Goal: Task Accomplishment & Management: Use online tool/utility

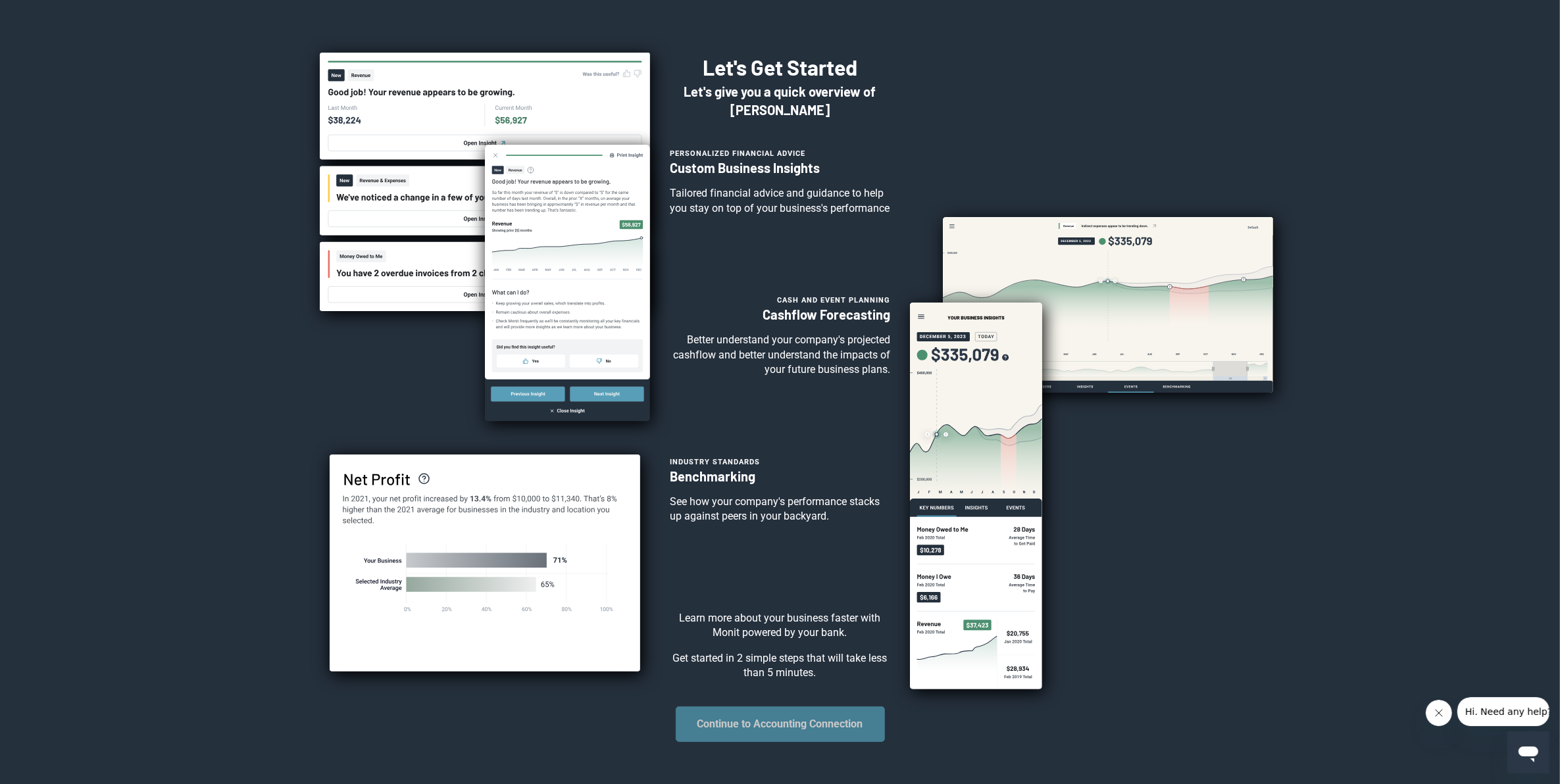
click at [784, 741] on button "Continue to Accounting Connection" at bounding box center [780, 724] width 210 height 36
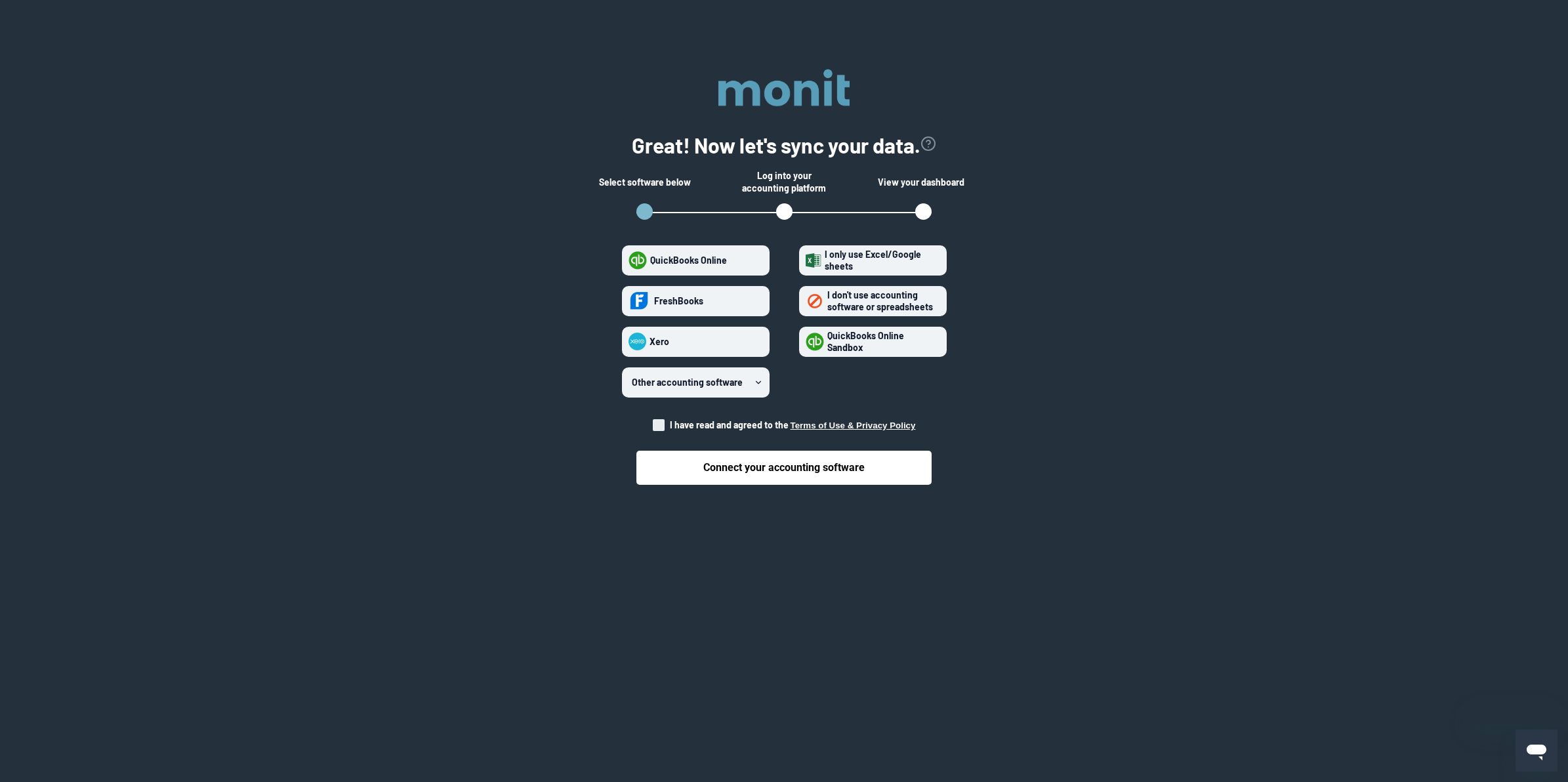
click at [881, 345] on span "QuickBooks Online Sandbox" at bounding box center [865, 342] width 76 height 23
click at [806, 342] on Sandbox "QuickBooks Online Sandbox" at bounding box center [805, 341] width 1 height 1
radio Sandbox "true"
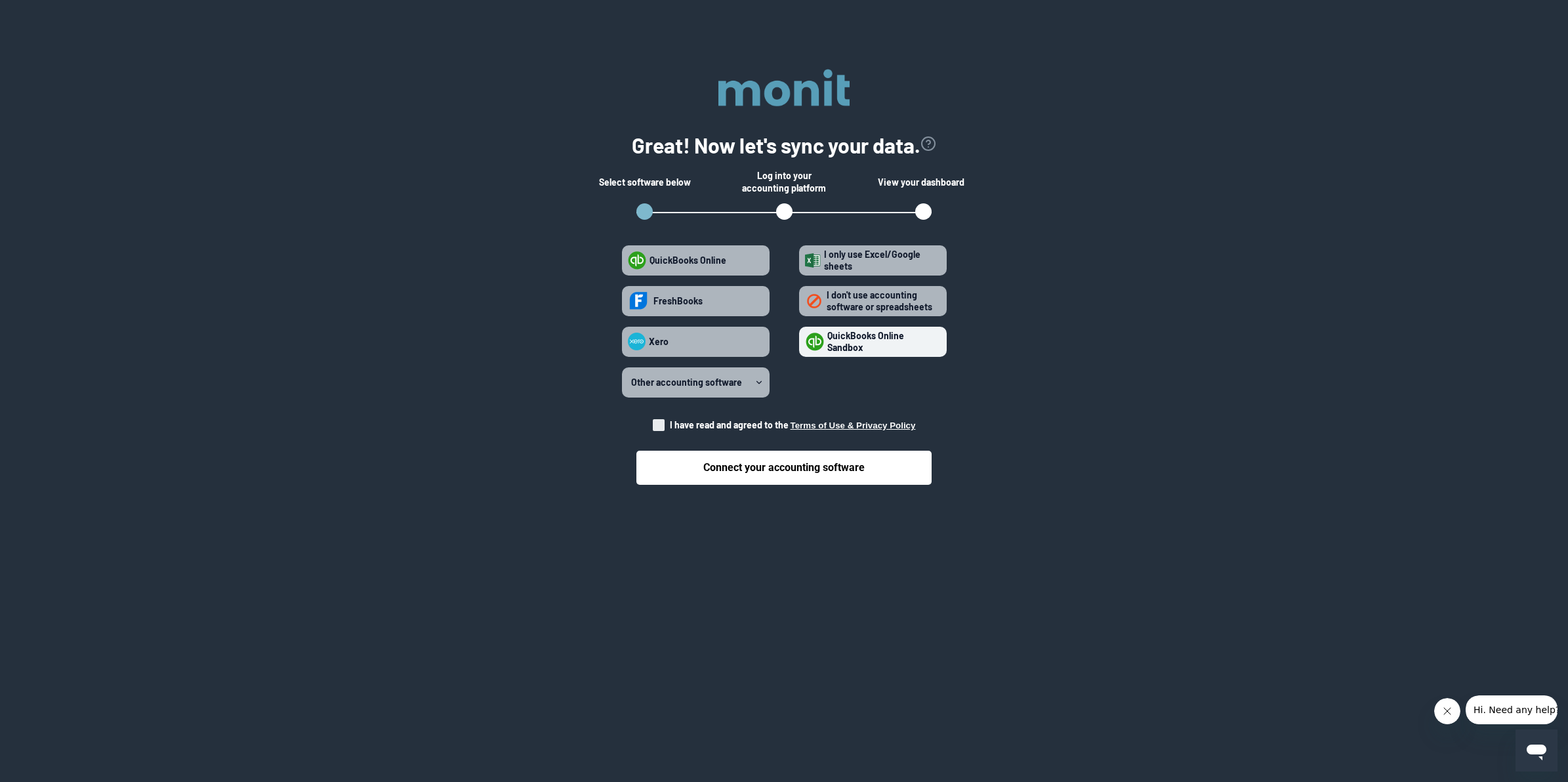
click at [653, 424] on span at bounding box center [658, 425] width 12 height 12
click at [653, 422] on input "I have read and agreed to the Terms of Use & Privacy Policy" at bounding box center [652, 421] width 1 height 1
checkbox input "true"
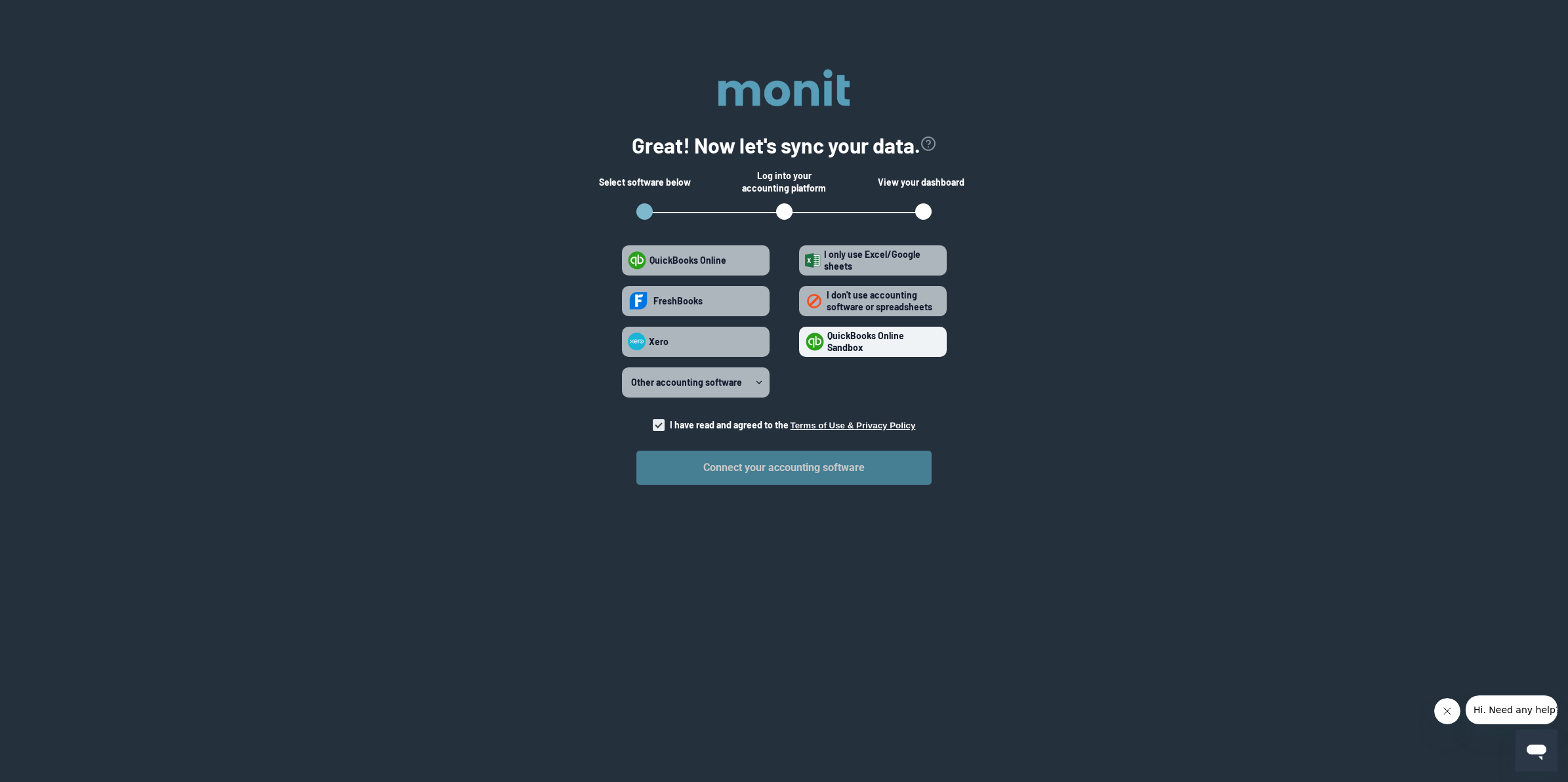
click at [680, 467] on button "Connect your accounting software" at bounding box center [783, 467] width 295 height 34
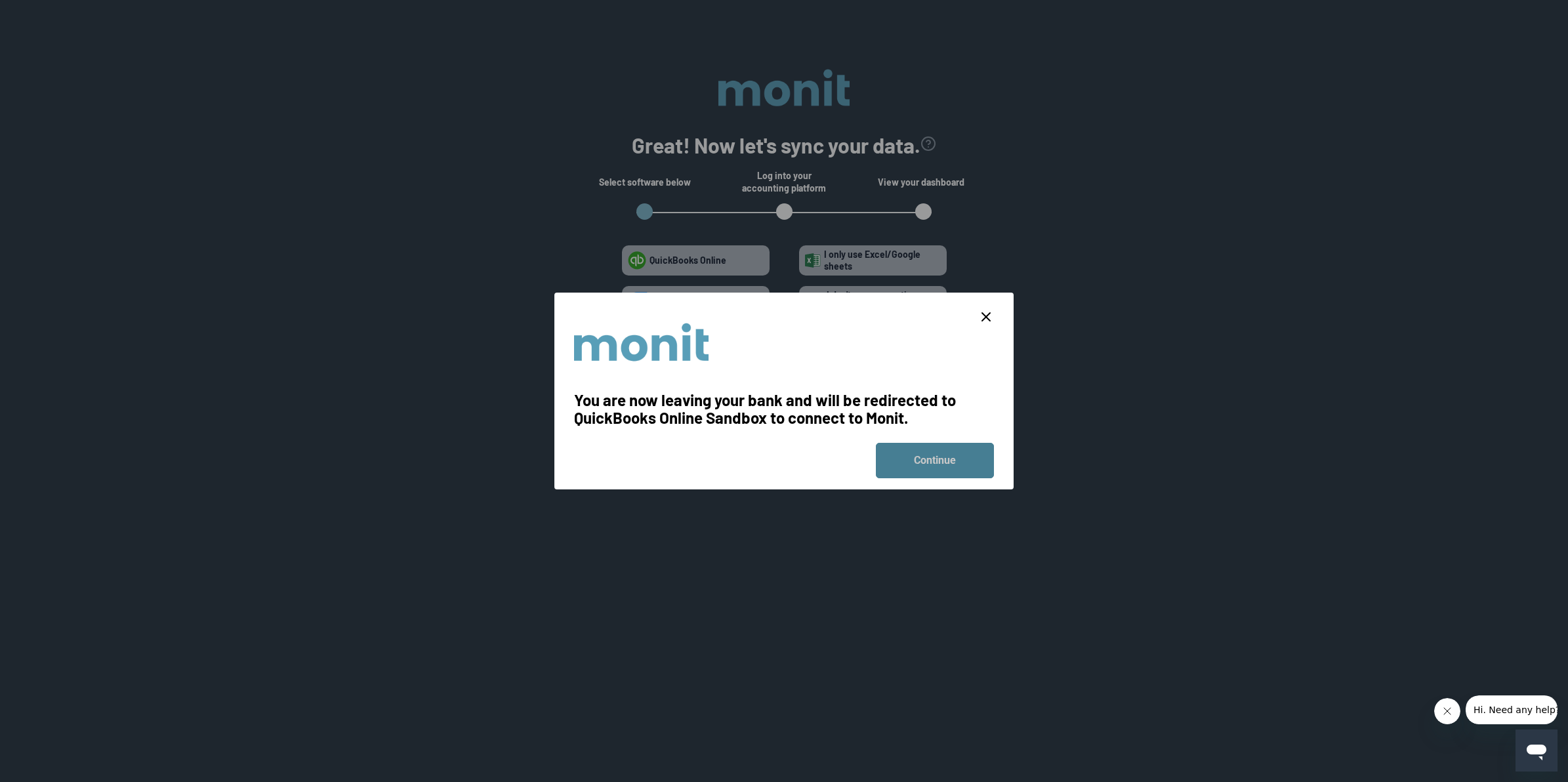
click at [957, 460] on button "Continue" at bounding box center [935, 460] width 118 height 36
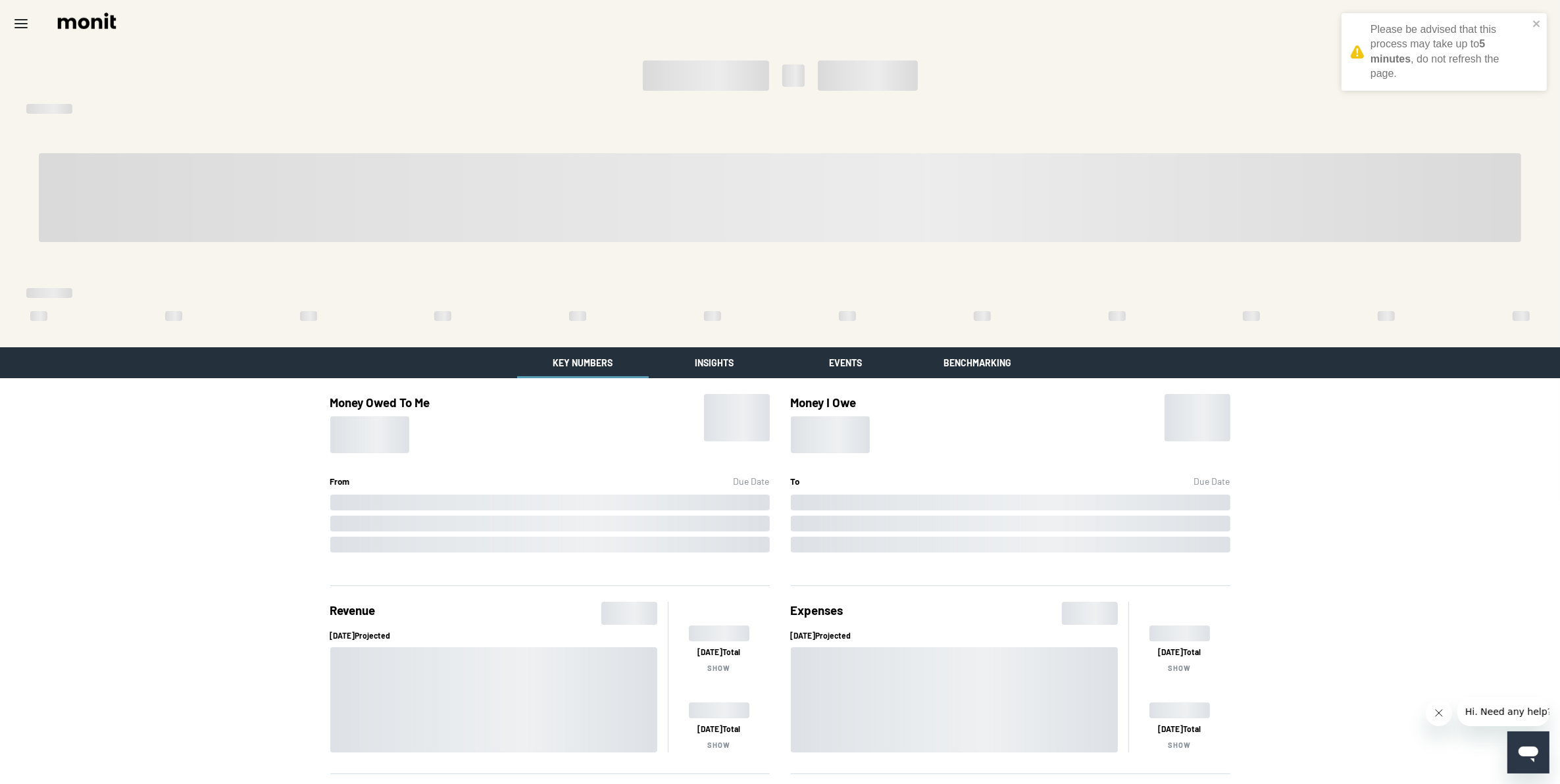
click at [180, 474] on div "Money Owed To Me From Due Date Money I Owe To Due Date Revenue Sep 2025 Project…" at bounding box center [780, 670] width 1560 height 584
click at [183, 481] on div "Money Owed To Me From Due Date Money I Owe To Due Date Revenue Sep 2025 Project…" at bounding box center [780, 670] width 1560 height 584
click at [51, 492] on div "Money Owed To Me From Due Date Money I Owe To Due Date Revenue Sep 2025 Project…" at bounding box center [780, 670] width 1560 height 584
click at [143, 510] on div "Money Owed To Me From Due Date Money I Owe To Due Date Revenue Sep 2025 Project…" at bounding box center [780, 670] width 1560 height 584
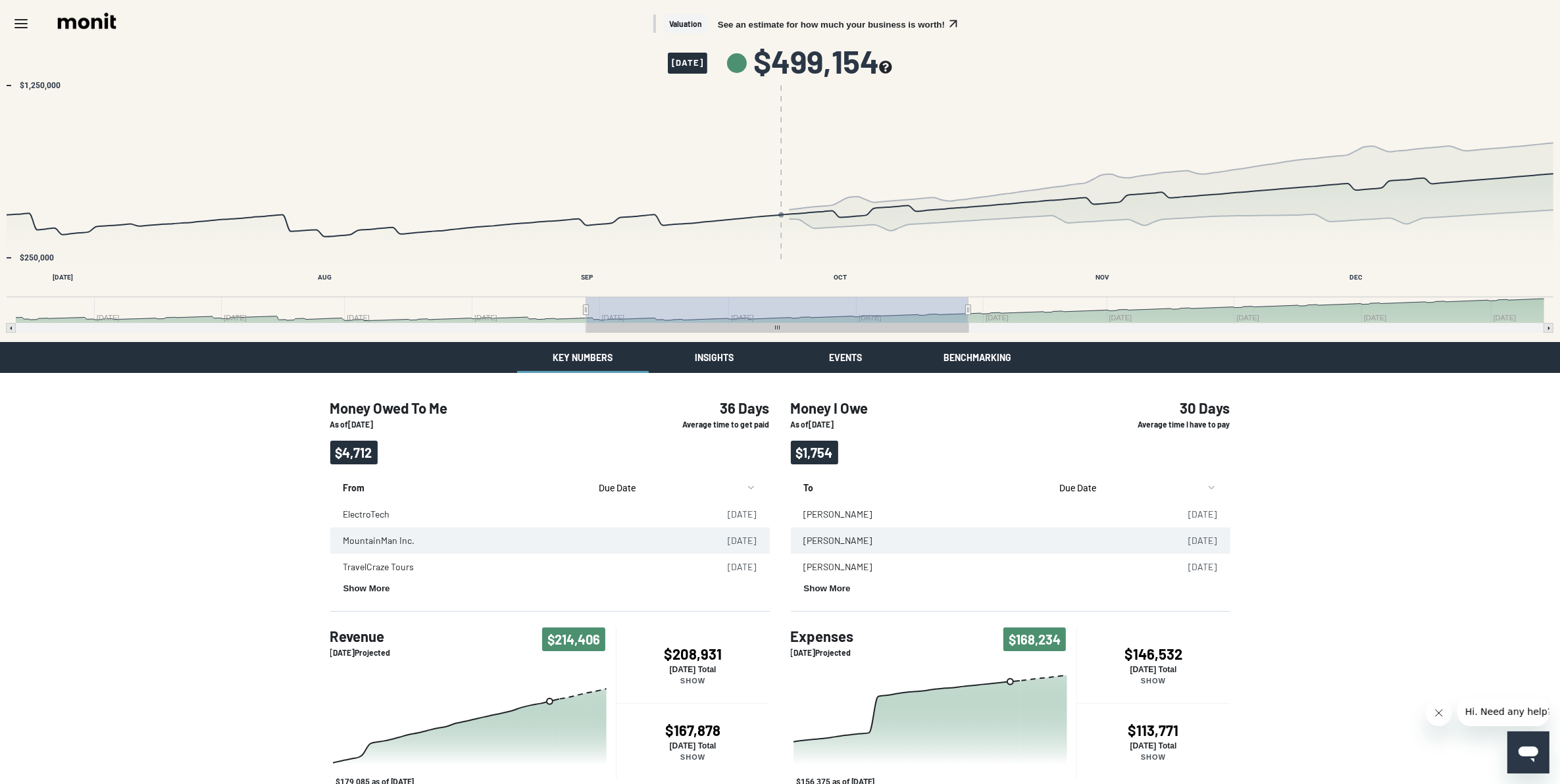
click at [217, 418] on div "Money Owed To Me As of 09/24/2025 $4,712 36 Days Average time to get paid From …" at bounding box center [780, 676] width 1560 height 607
click at [719, 357] on button "Insights" at bounding box center [714, 357] width 132 height 31
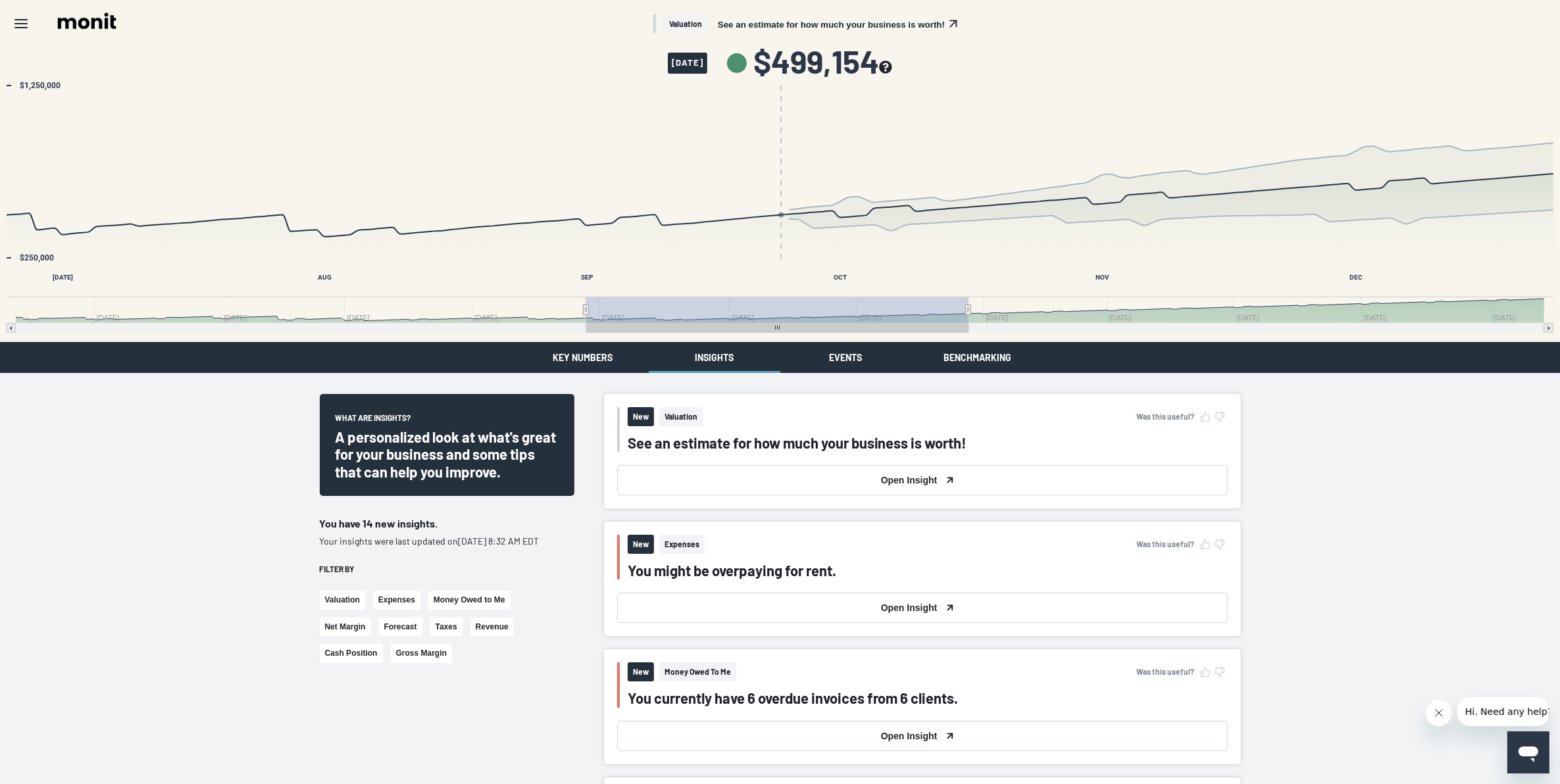
click at [973, 356] on button "Benchmarking" at bounding box center [978, 357] width 132 height 31
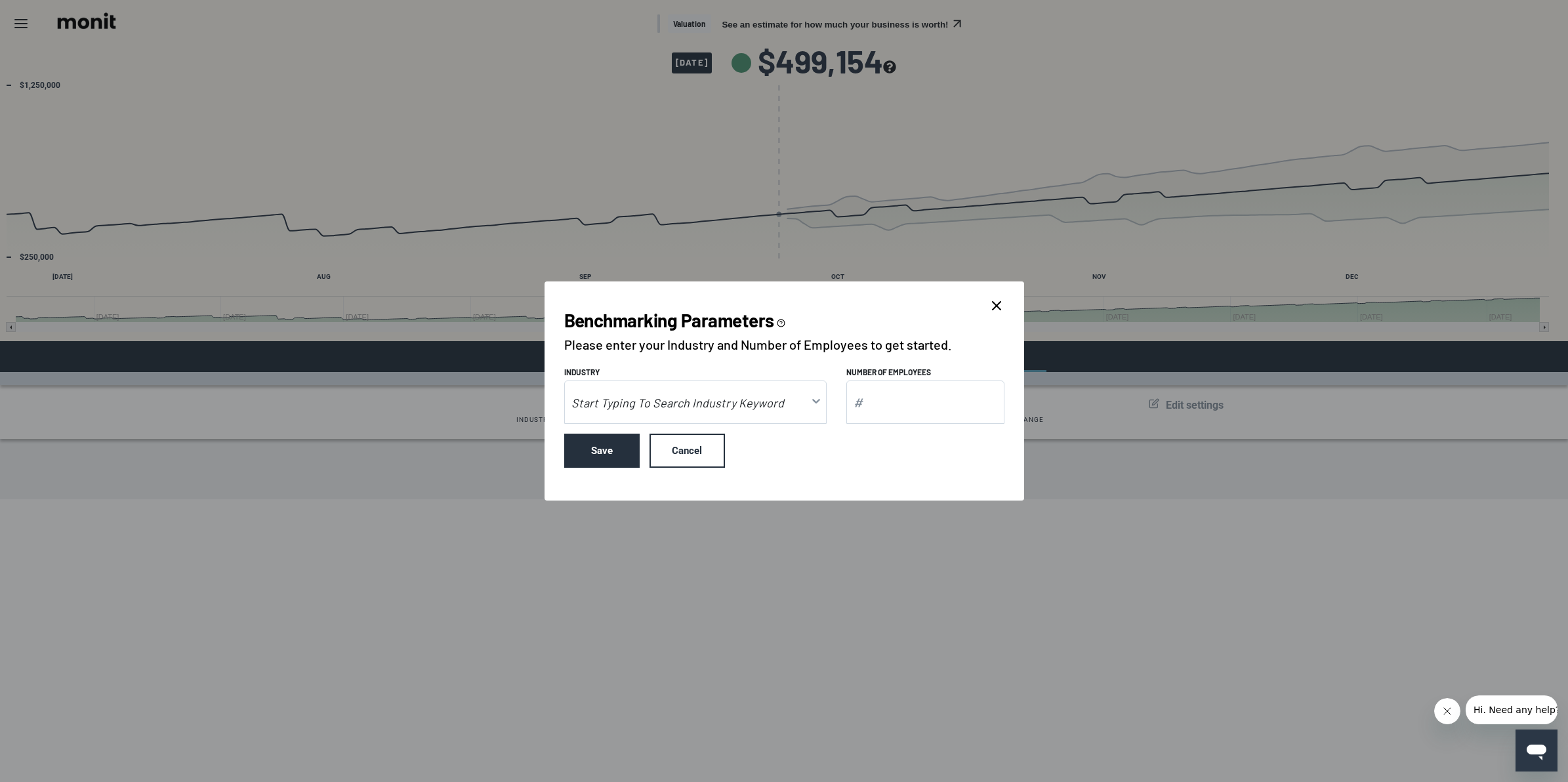
click at [654, 402] on input at bounding box center [685, 403] width 241 height 29
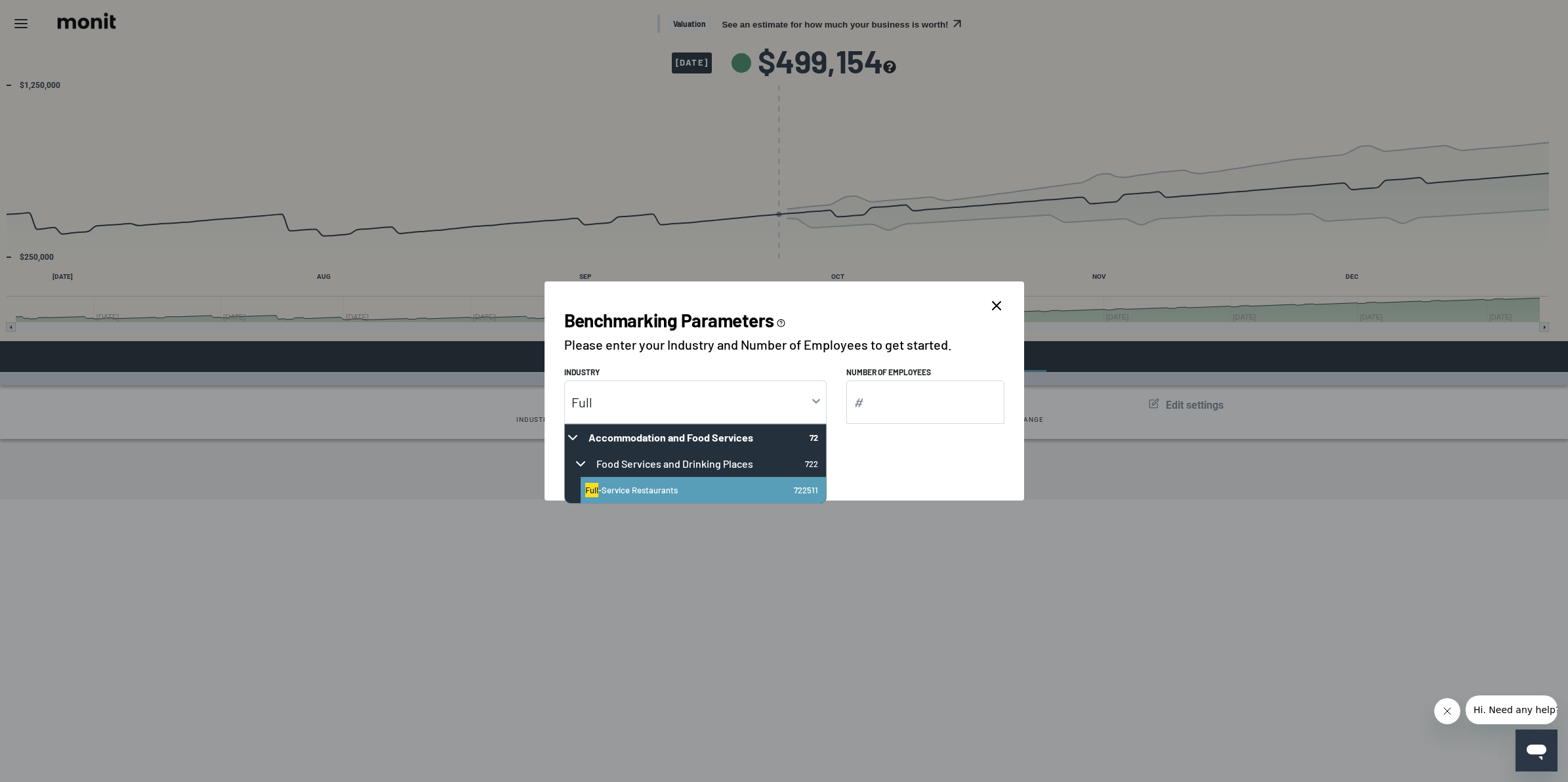
click at [648, 485] on span "-Service Restaurants" at bounding box center [638, 490] width 79 height 11
type input "Full-Service Restaurants"
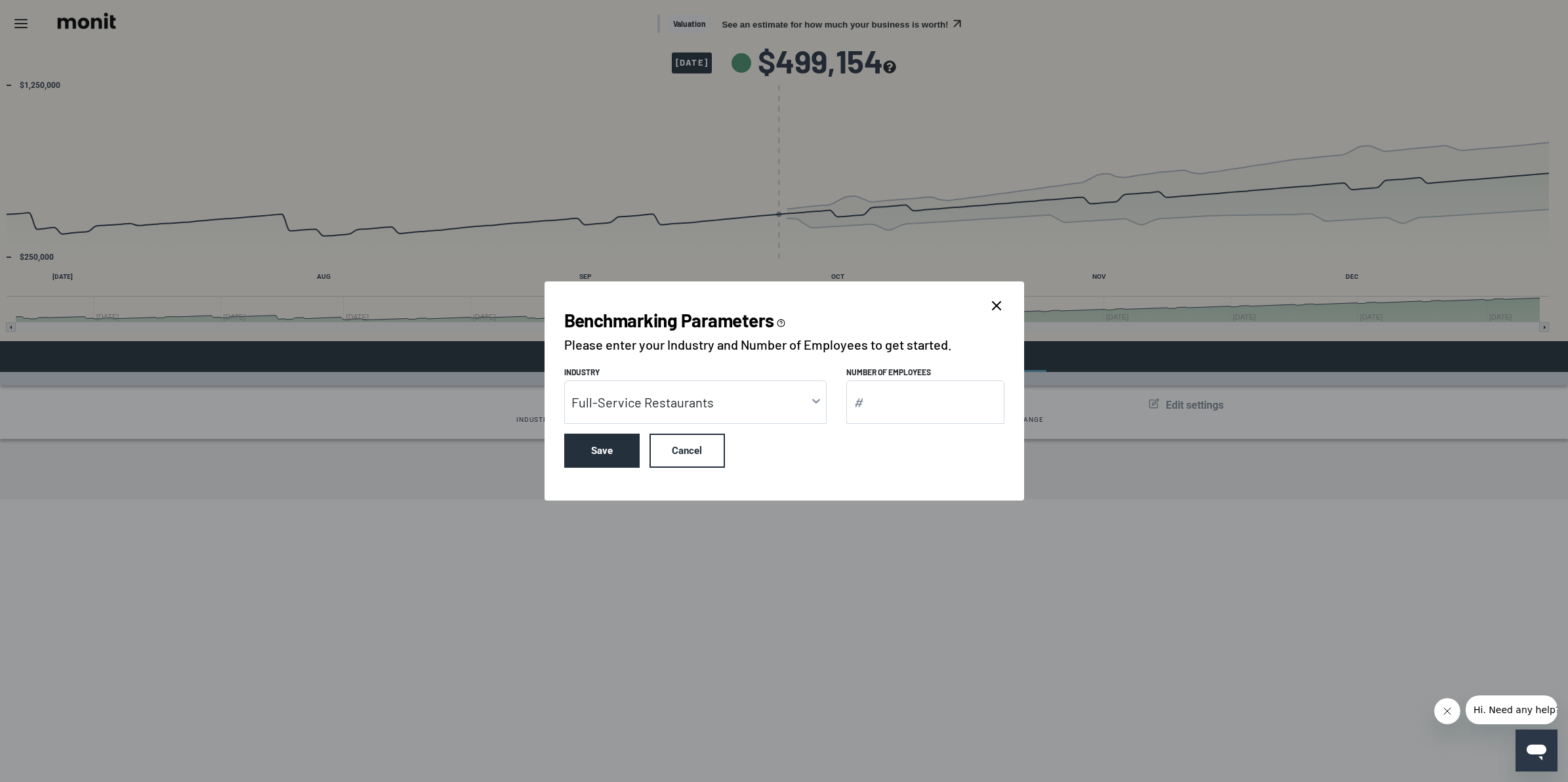
click at [879, 407] on input "Number of Employees" at bounding box center [924, 402] width 158 height 44
type input "15"
click at [616, 451] on button "Save" at bounding box center [602, 450] width 75 height 34
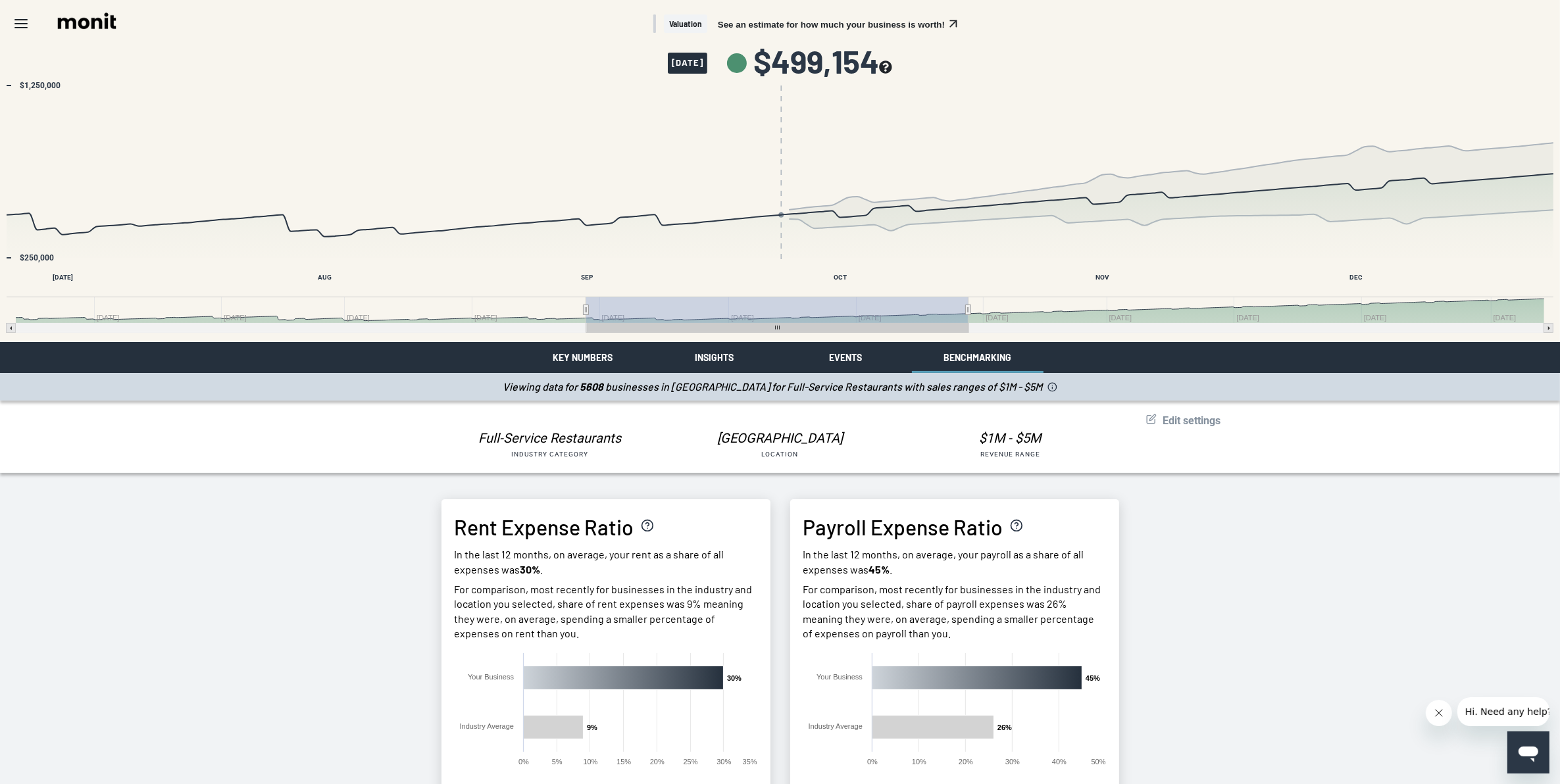
click at [574, 357] on button "Key Numbers" at bounding box center [583, 357] width 132 height 31
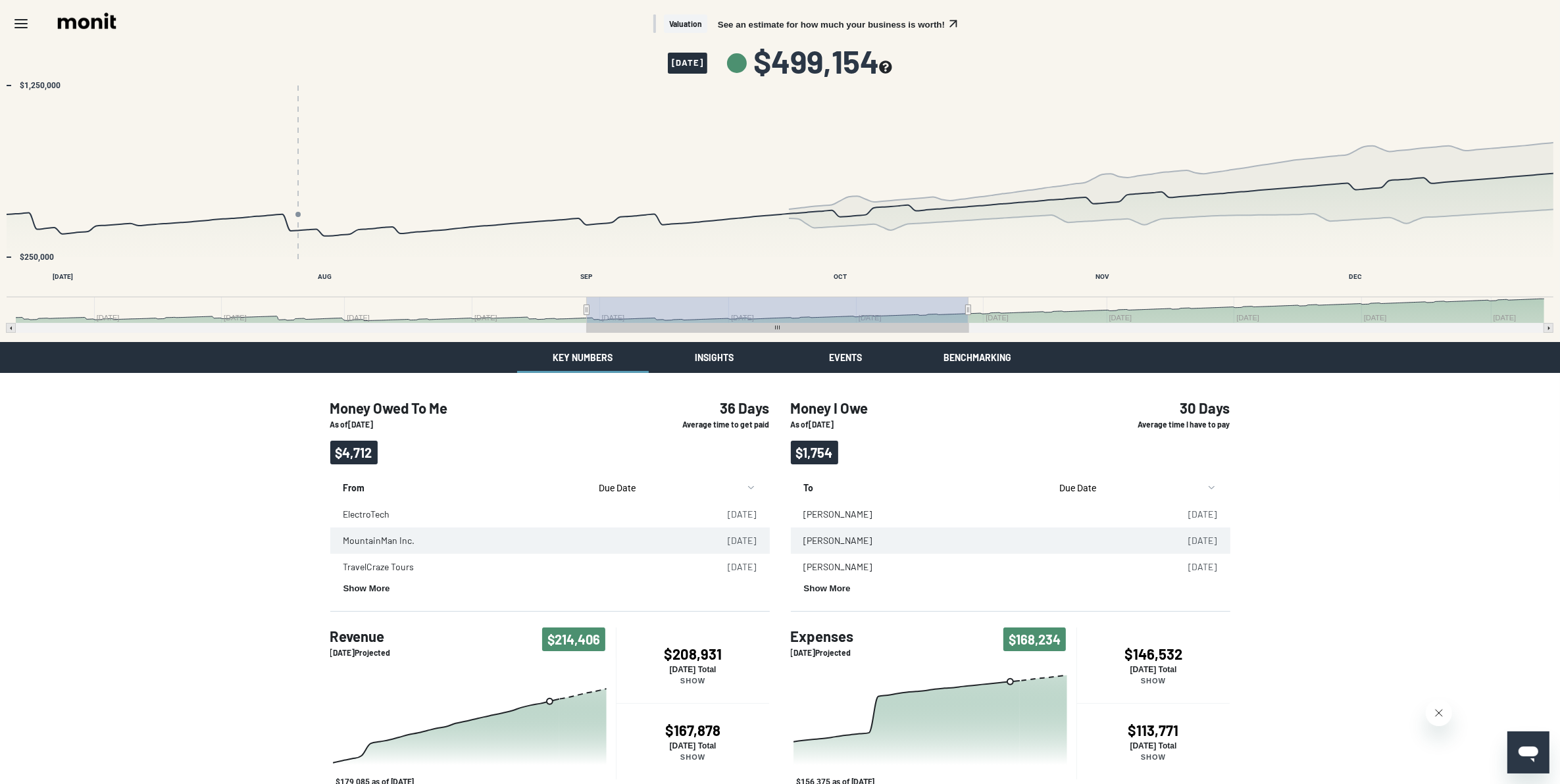
click at [607, 64] on icon "see more about your cashflow projection" at bounding box center [885, 67] width 14 height 14
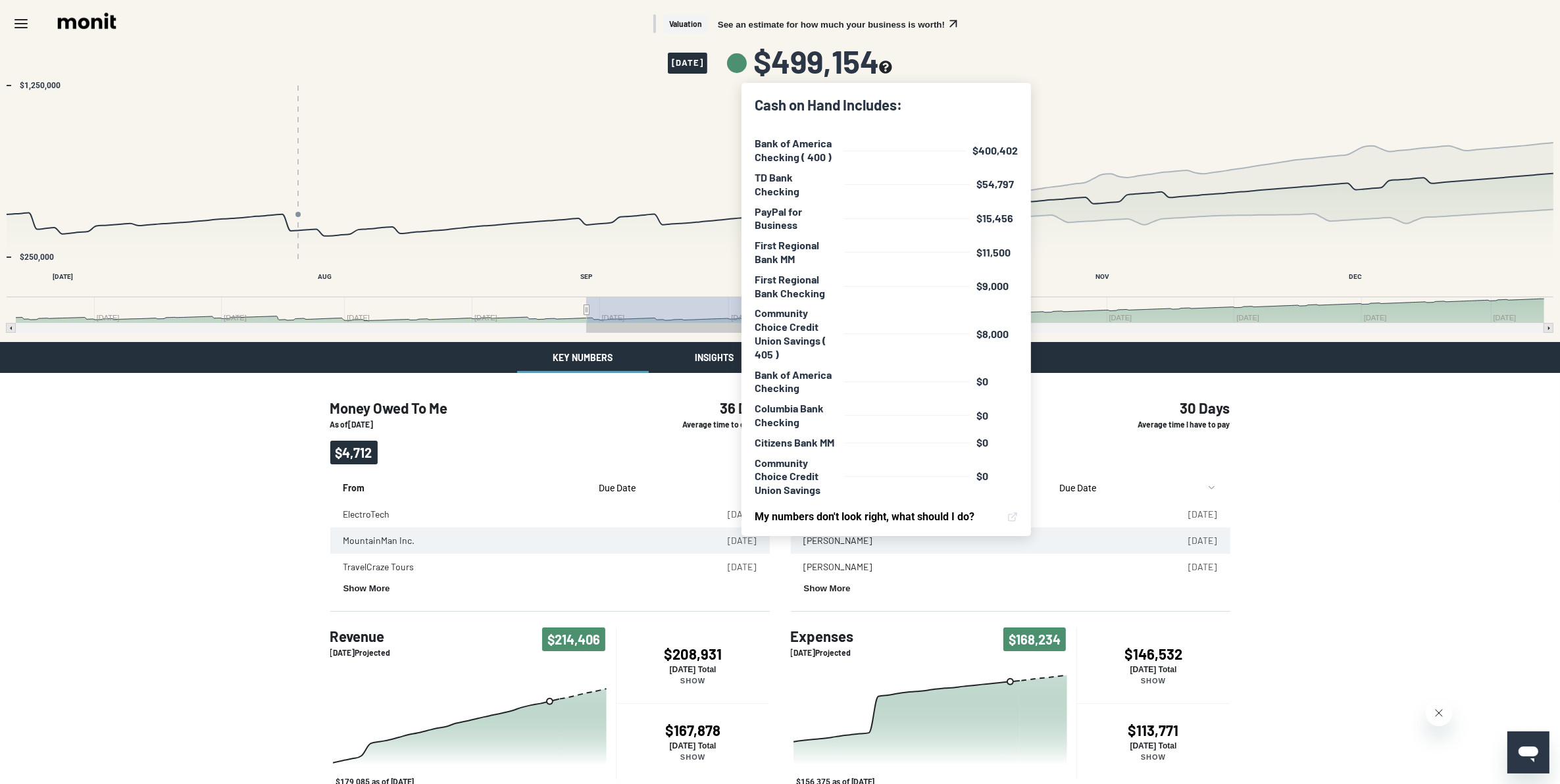
click at [607, 81] on rect "Interactive chart" at bounding box center [780, 210] width 1560 height 263
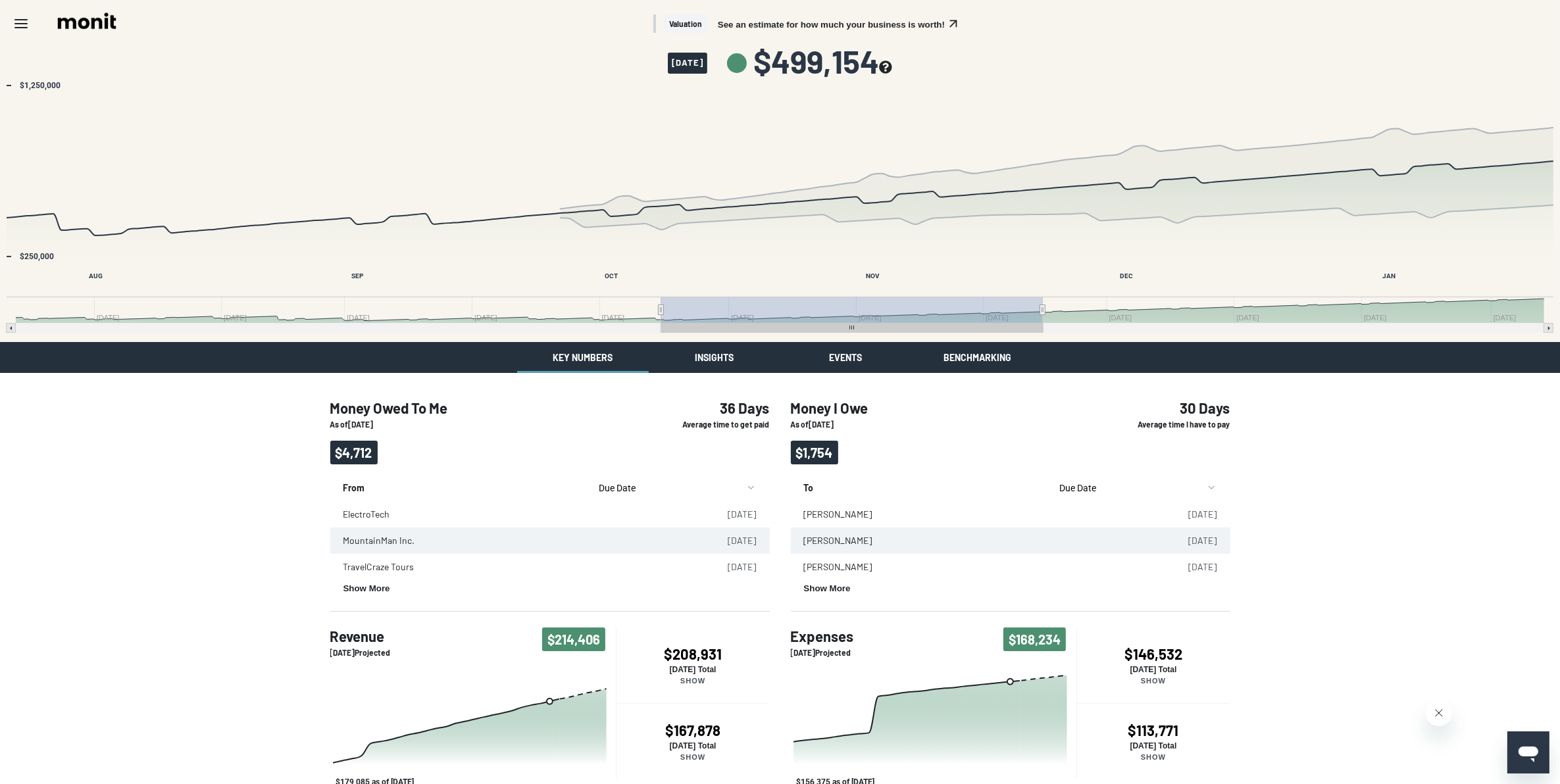
drag, startPoint x: 742, startPoint y: 317, endPoint x: 819, endPoint y: 319, distance: 77.0
click at [607, 319] on rect "Interactive chart" at bounding box center [851, 310] width 382 height 26
click at [607, 321] on div "Money Owed To Me As of 09/24/2025 $4,712 36 Days Average time to get paid From …" at bounding box center [780, 676] width 1560 height 607
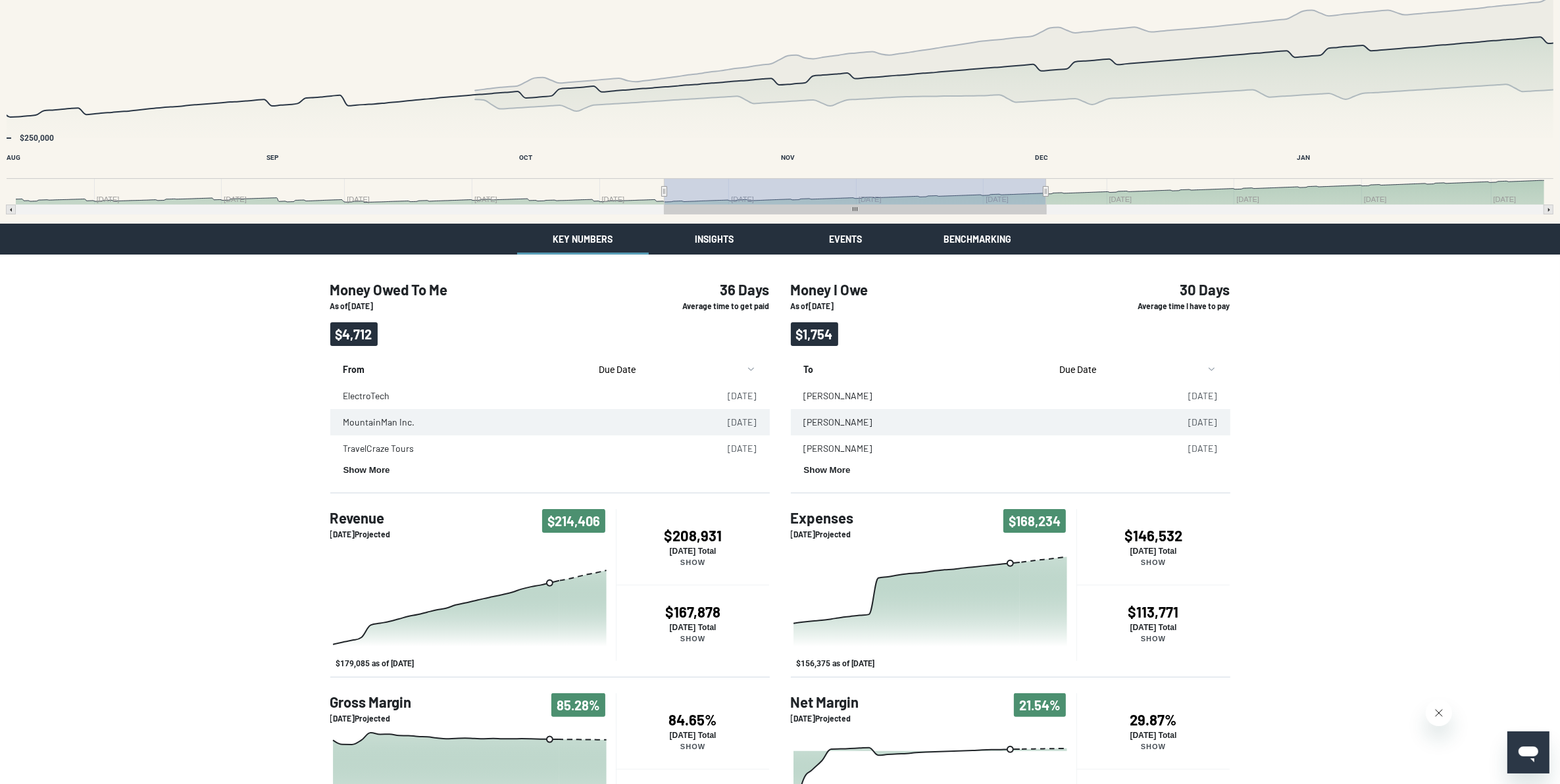
scroll to position [30, 0]
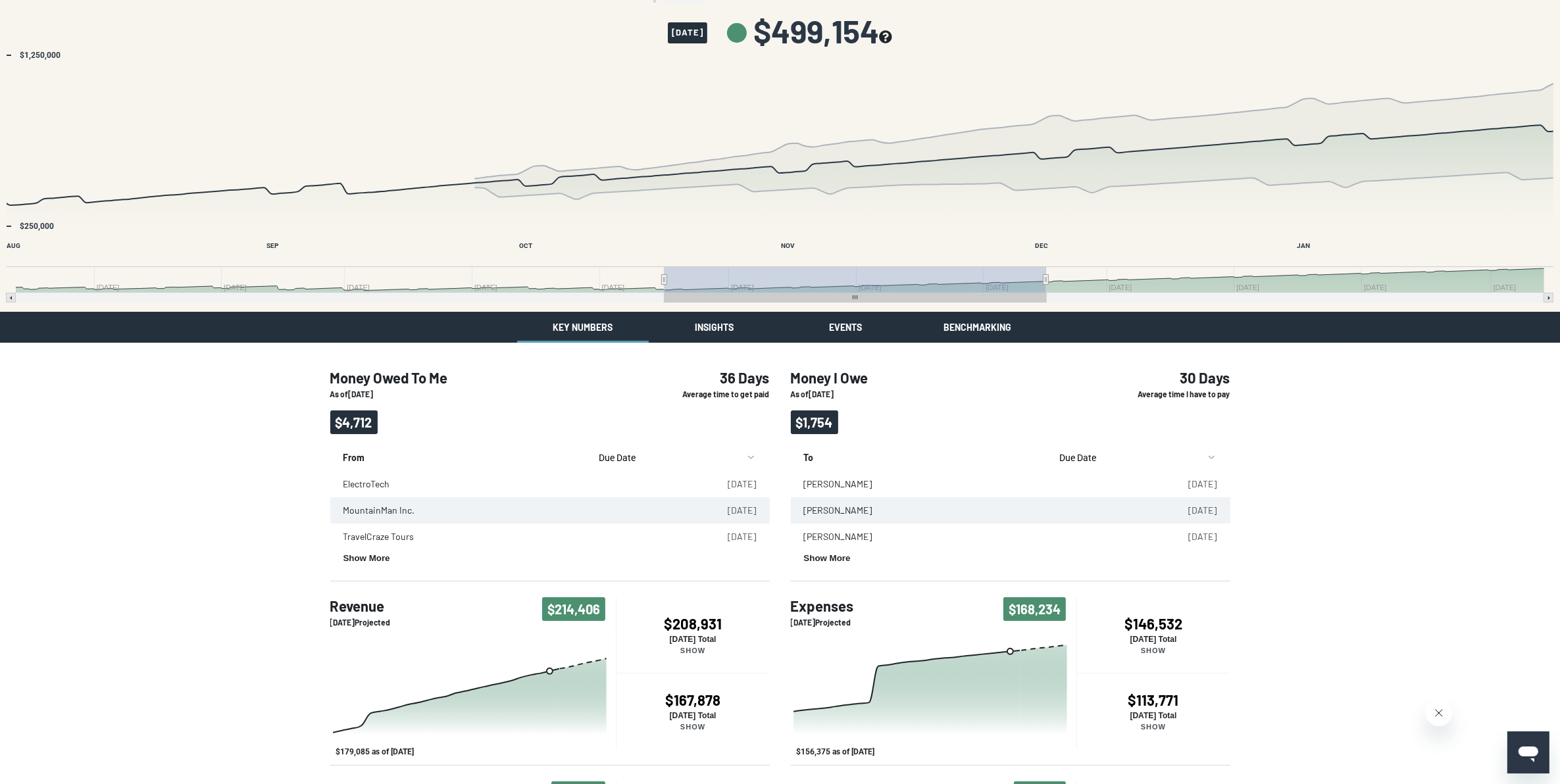
click at [607, 321] on body "Skip to main content Valuation See an estimate for how much your business is wo…" at bounding box center [780, 460] width 1560 height 980
click at [607, 321] on button "Show More" at bounding box center [827, 558] width 47 height 10
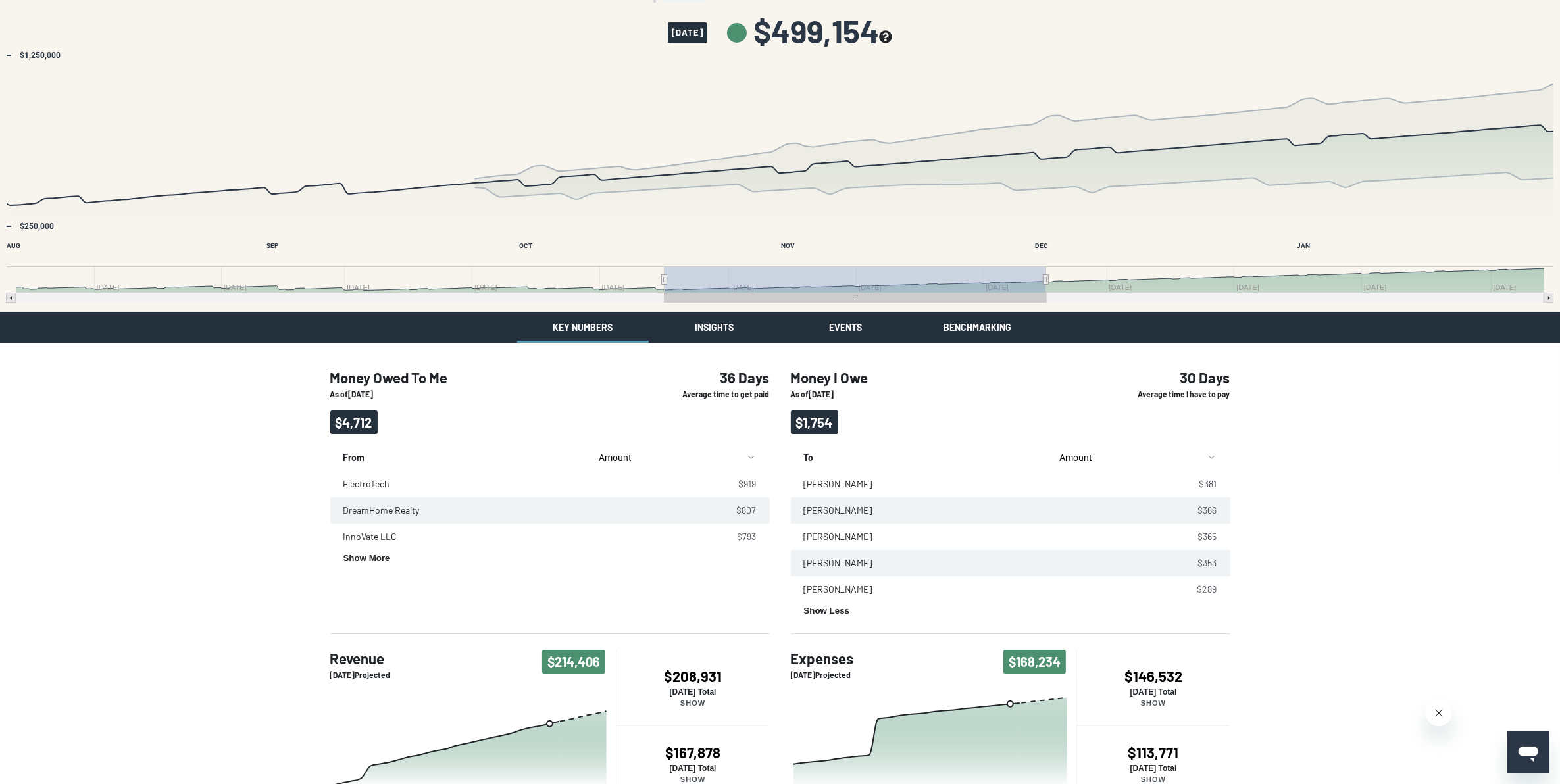
click at [372, 321] on div "Show More" at bounding box center [556, 557] width 426 height 15
click at [374, 321] on button "Show More" at bounding box center [367, 558] width 47 height 10
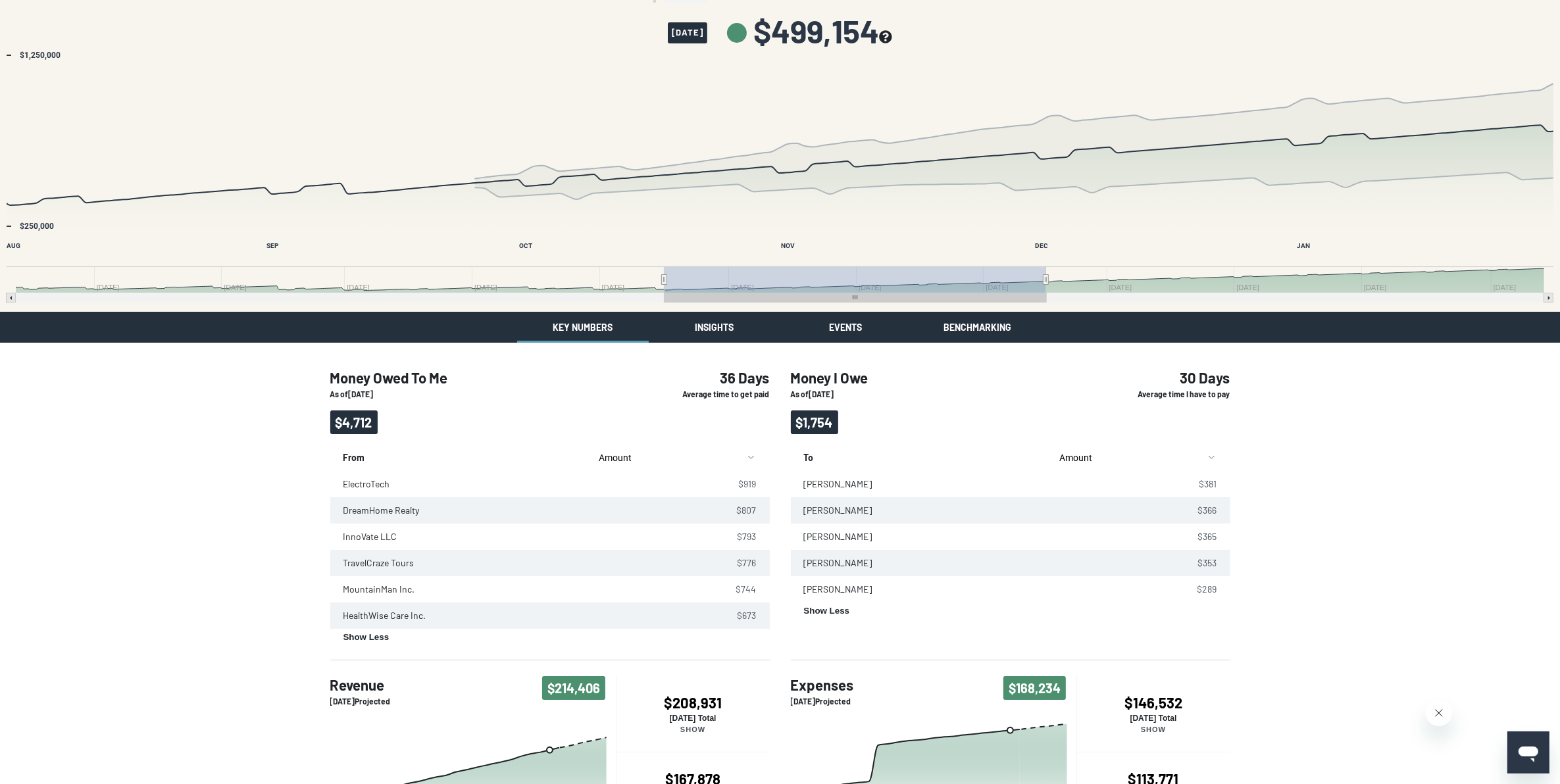
click at [178, 321] on div "Money Owed To Me As of 09/24/2025 $4,712 36 Days Average time to get paid From …" at bounding box center [780, 685] width 1560 height 686
click at [607, 321] on body "Skip to main content Valuation See an estimate for how much your business is wo…" at bounding box center [786, 499] width 1573 height 1059
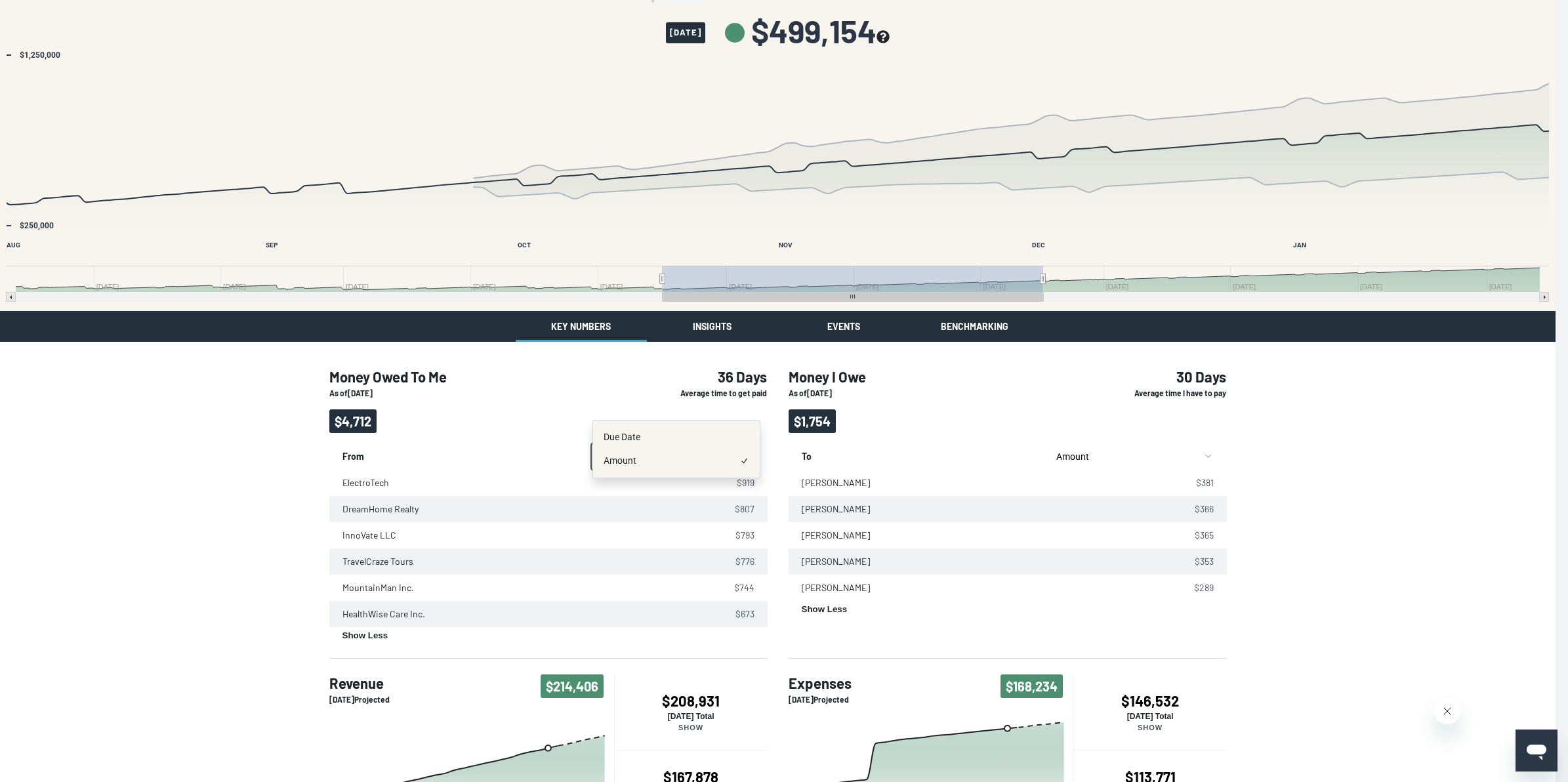
click at [150, 320] on html "Skip to main content Valuation See an estimate for how much your business is wo…" at bounding box center [784, 497] width 1568 height 1056
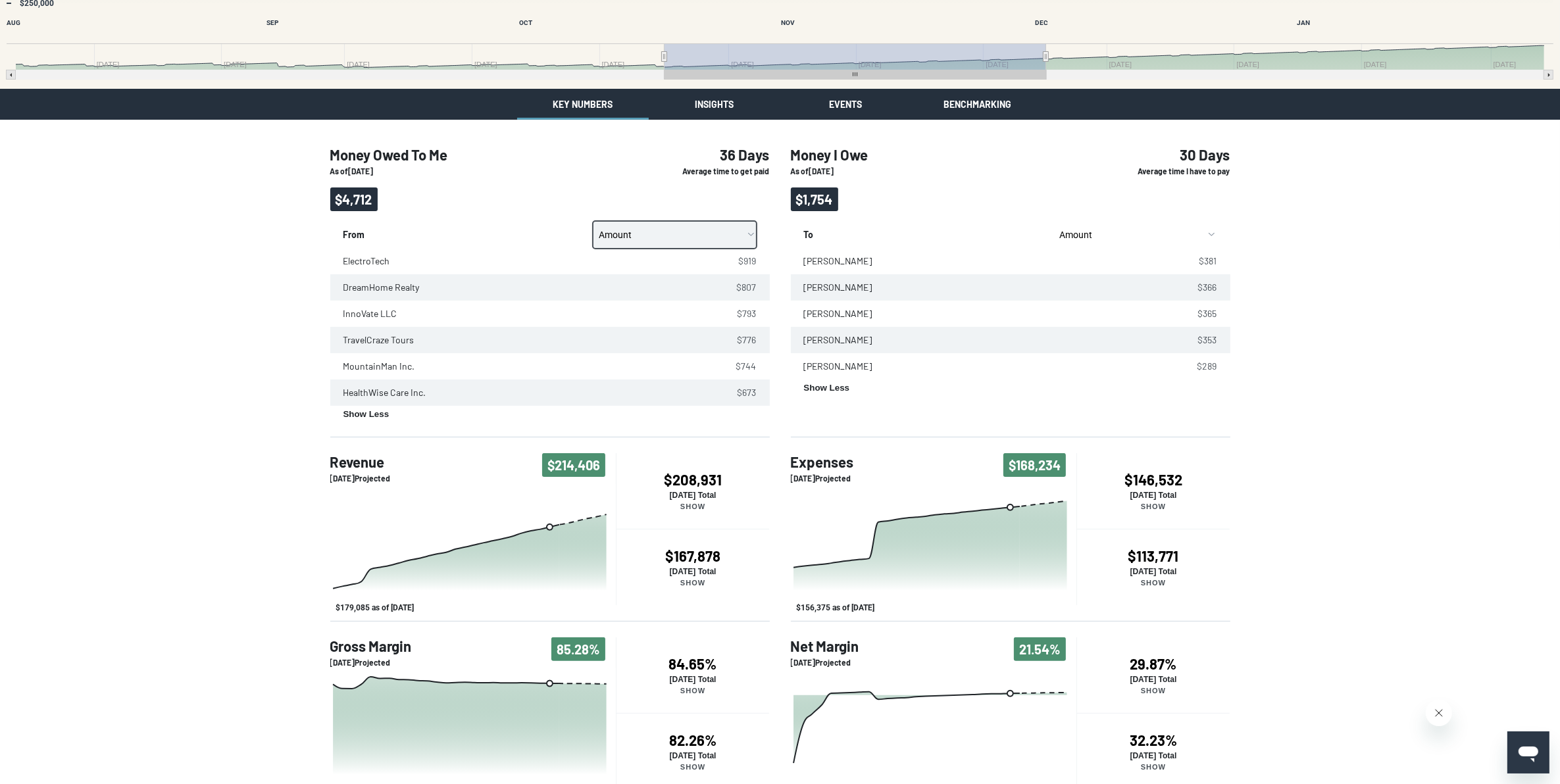
scroll to position [274, 0]
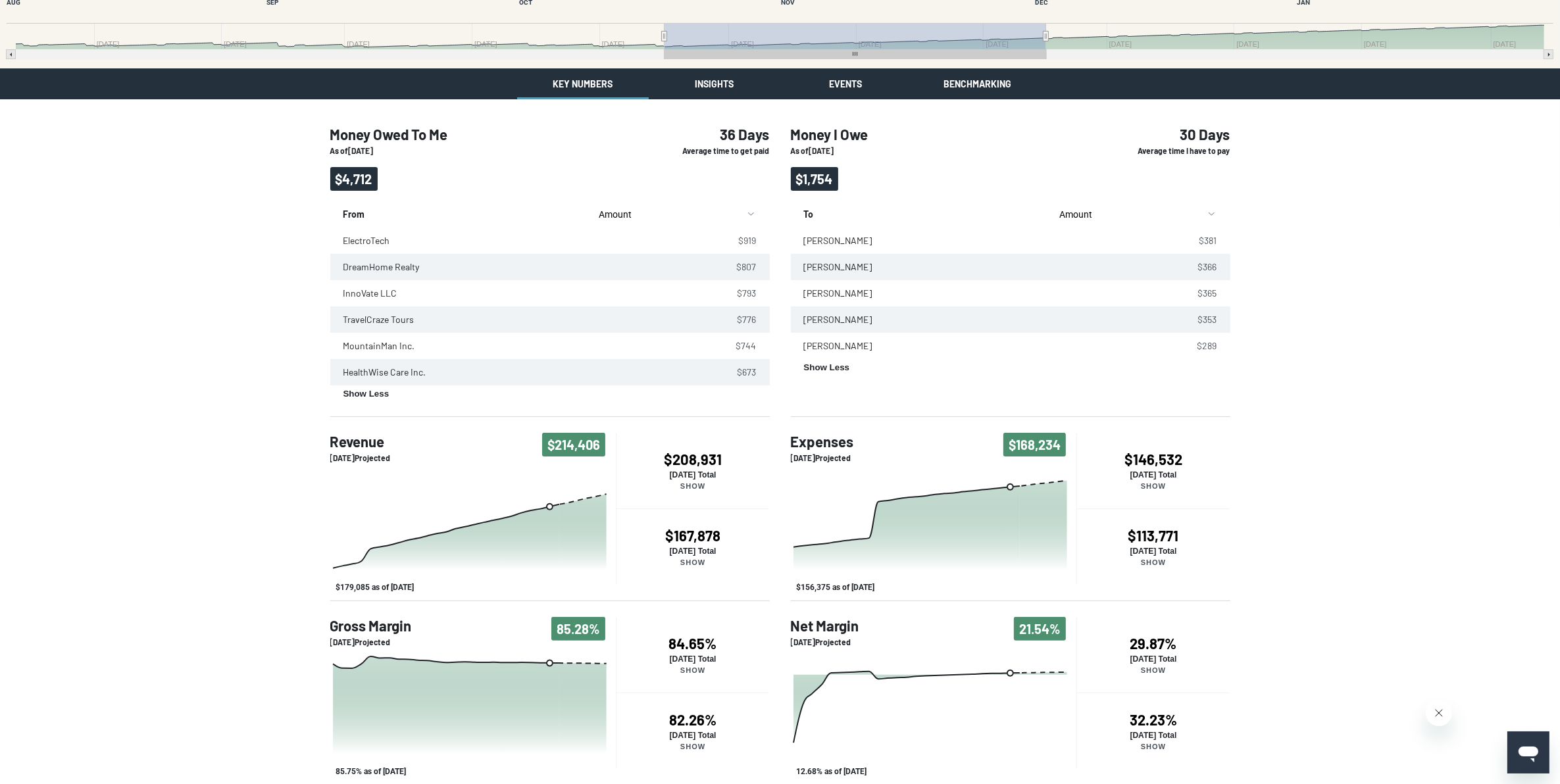
click at [607, 321] on div "$146,532 Aug 2025 Total Show" at bounding box center [1153, 470] width 153 height 40
click at [607, 321] on h4 "$113,771" at bounding box center [1153, 537] width 153 height 17
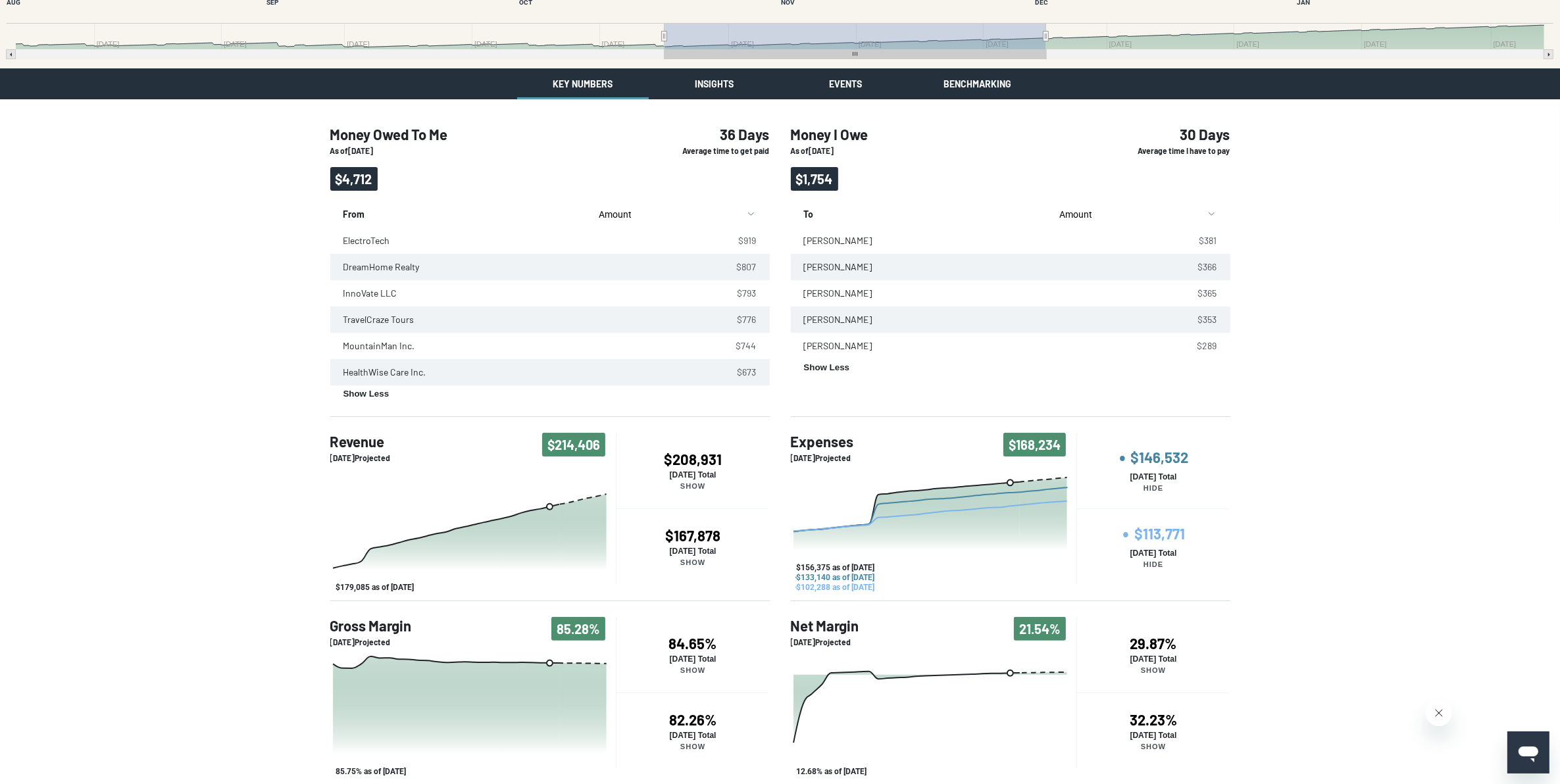
click at [607, 321] on div "• $146,532 Aug 2025 Total Hide" at bounding box center [1153, 470] width 153 height 44
click at [607, 321] on h4 "• $113,771" at bounding box center [1153, 534] width 153 height 21
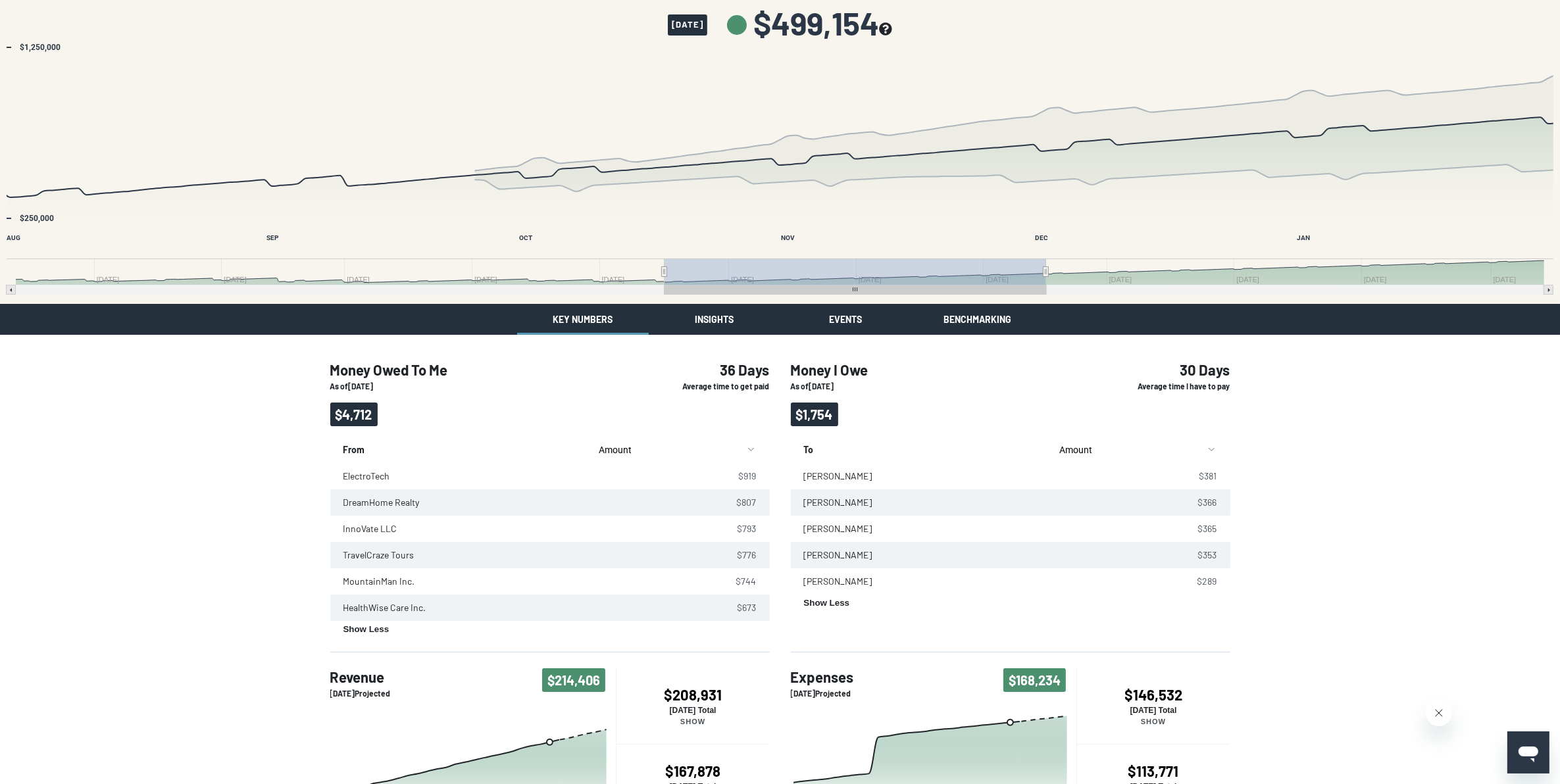
scroll to position [27, 0]
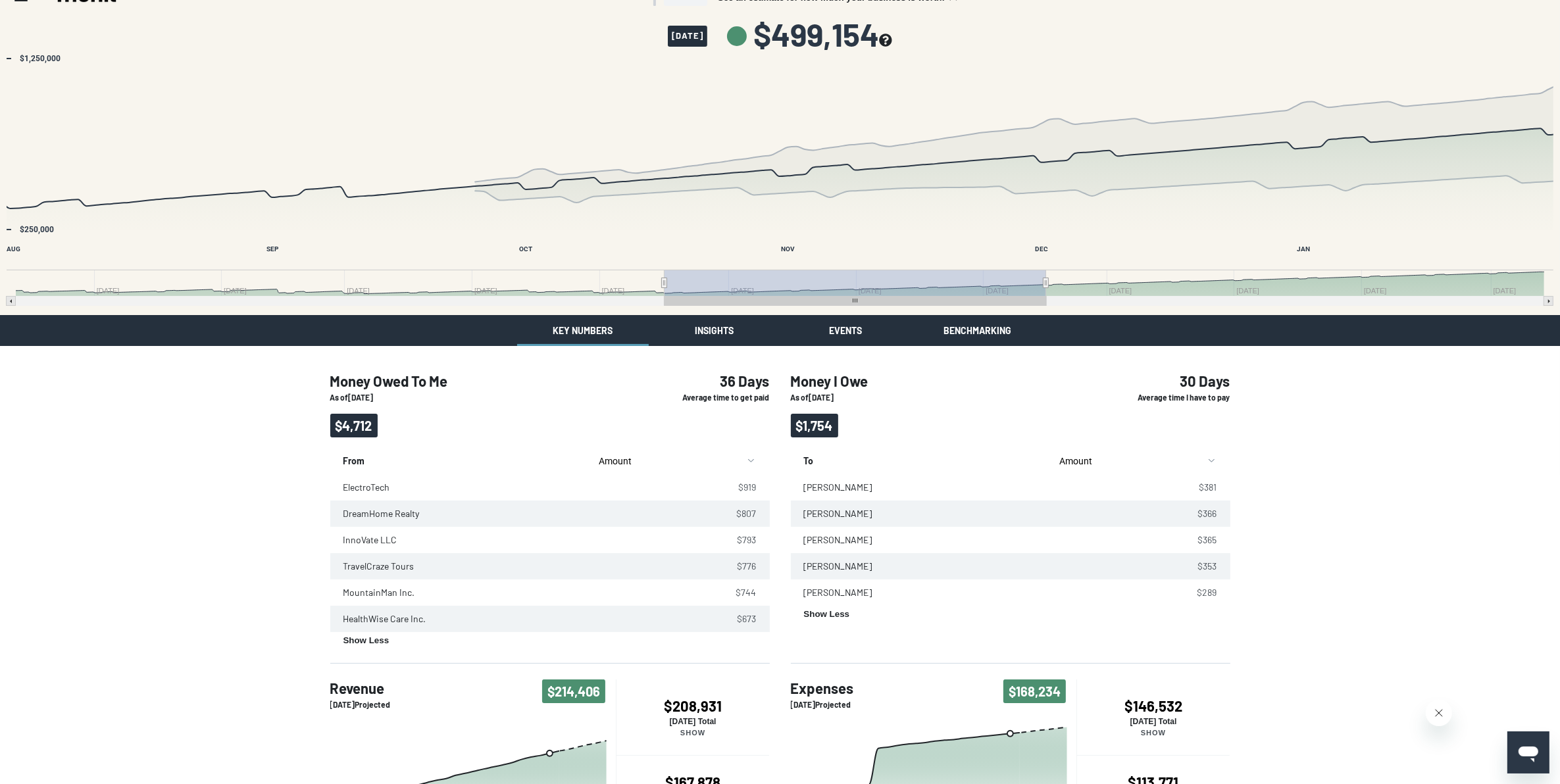
click at [607, 321] on div "Valuation See an estimate for how much your business is worth! September 24, 20…" at bounding box center [780, 502] width 1560 height 1059
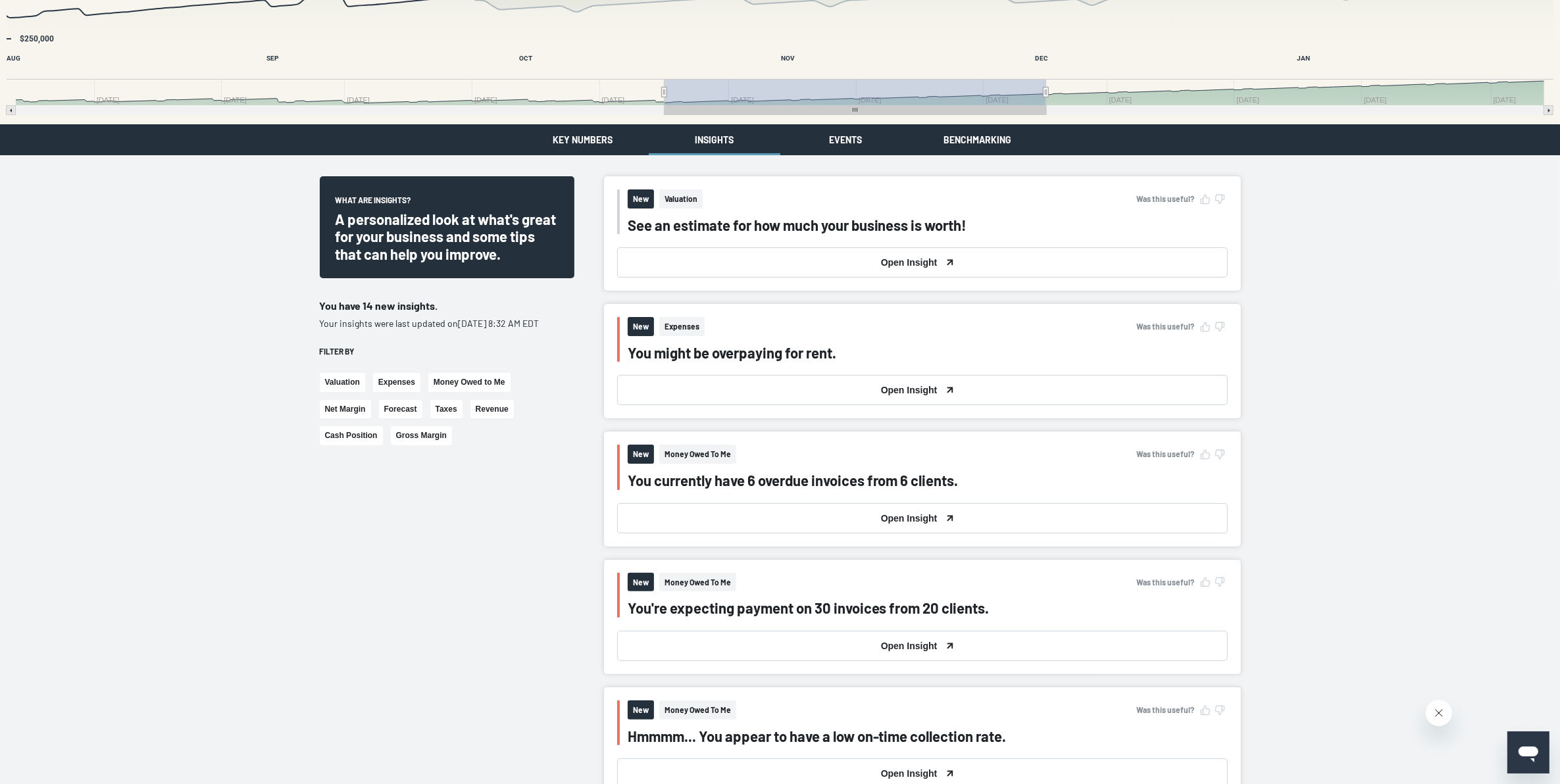
scroll to position [246, 0]
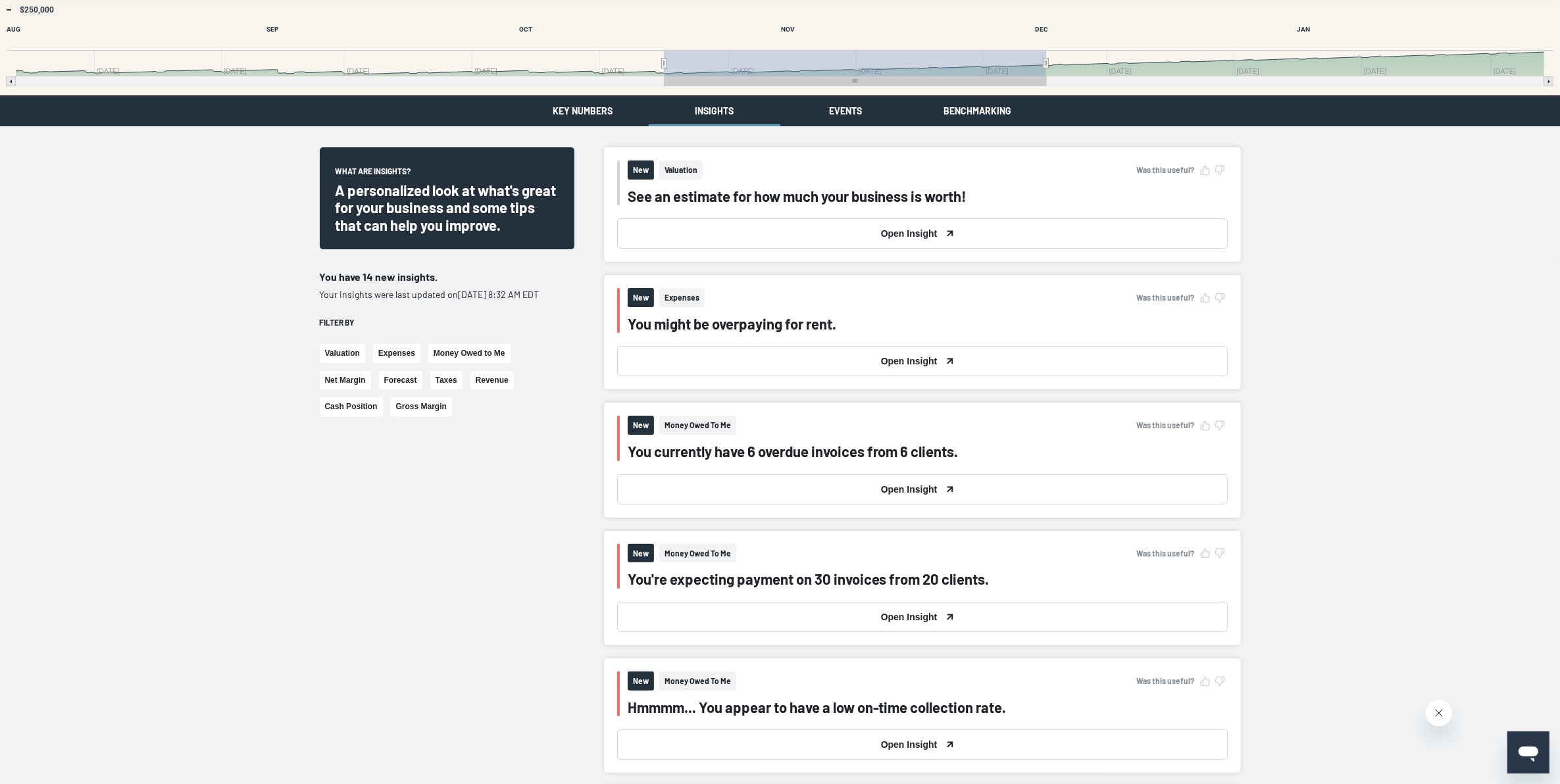
click at [607, 321] on button "Open Insight" at bounding box center [922, 489] width 611 height 30
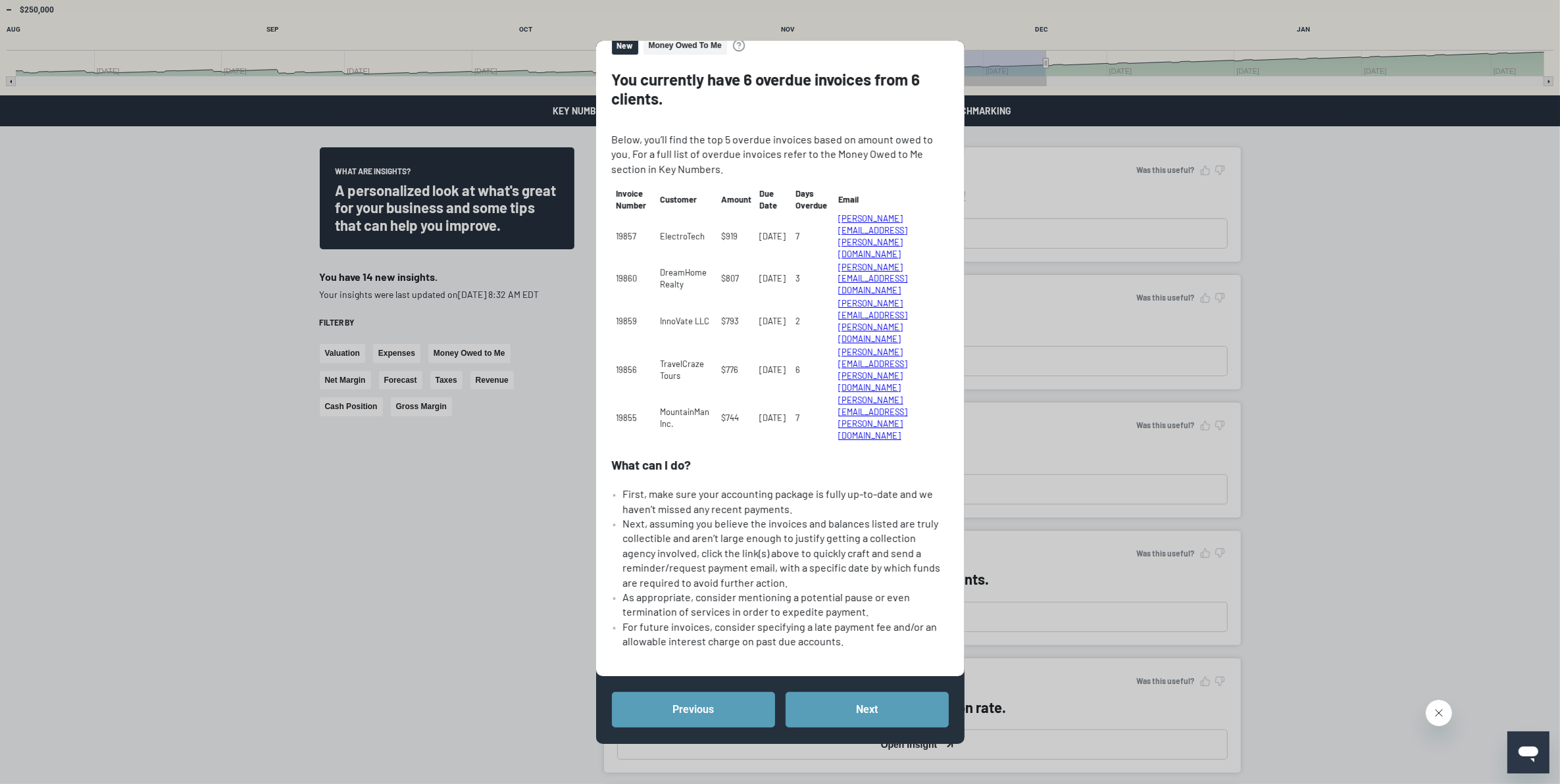
scroll to position [82, 0]
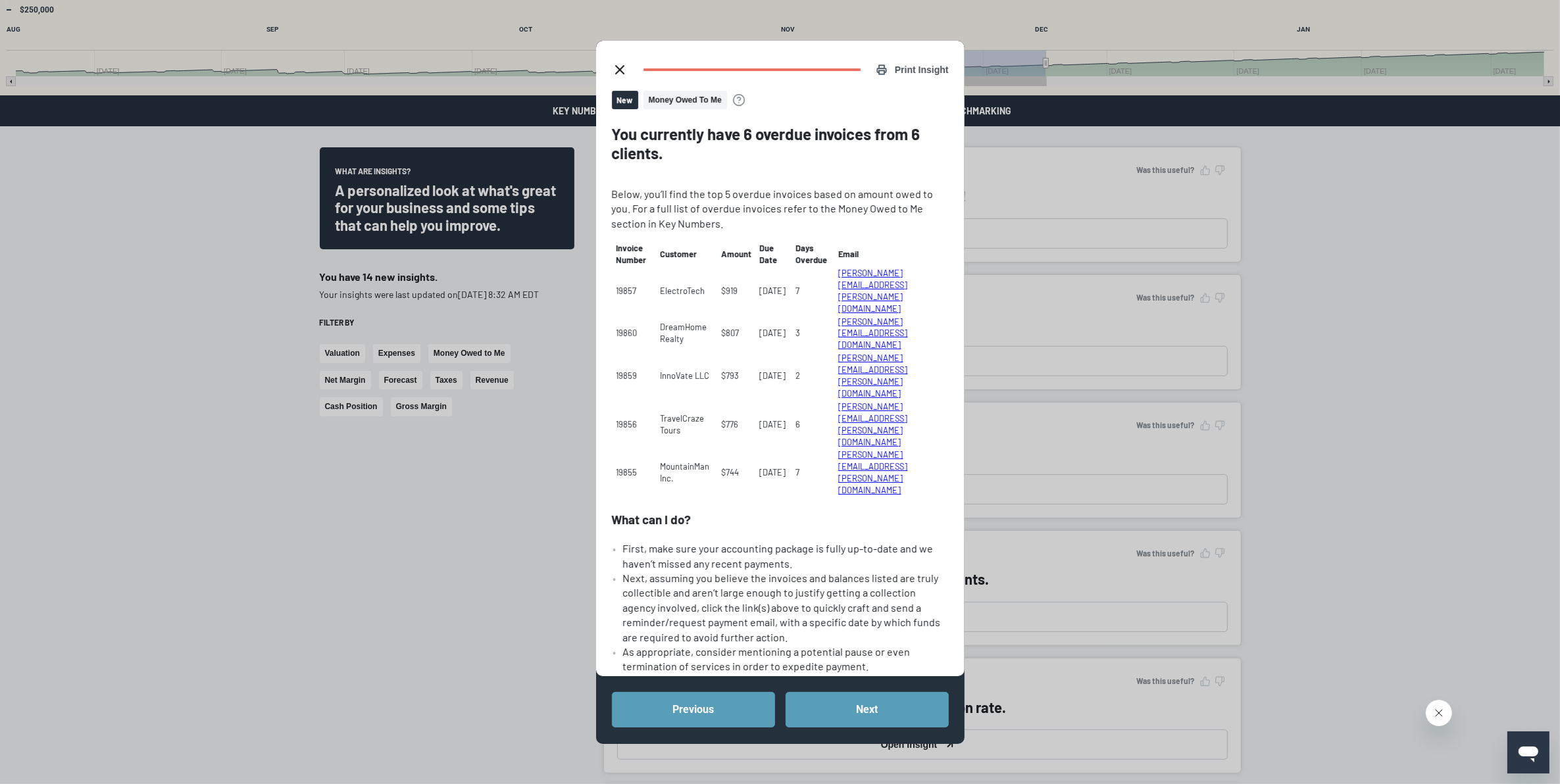
drag, startPoint x: 619, startPoint y: 67, endPoint x: 635, endPoint y: 113, distance: 48.7
click at [607, 67] on icon "close dialog" at bounding box center [619, 70] width 16 height 16
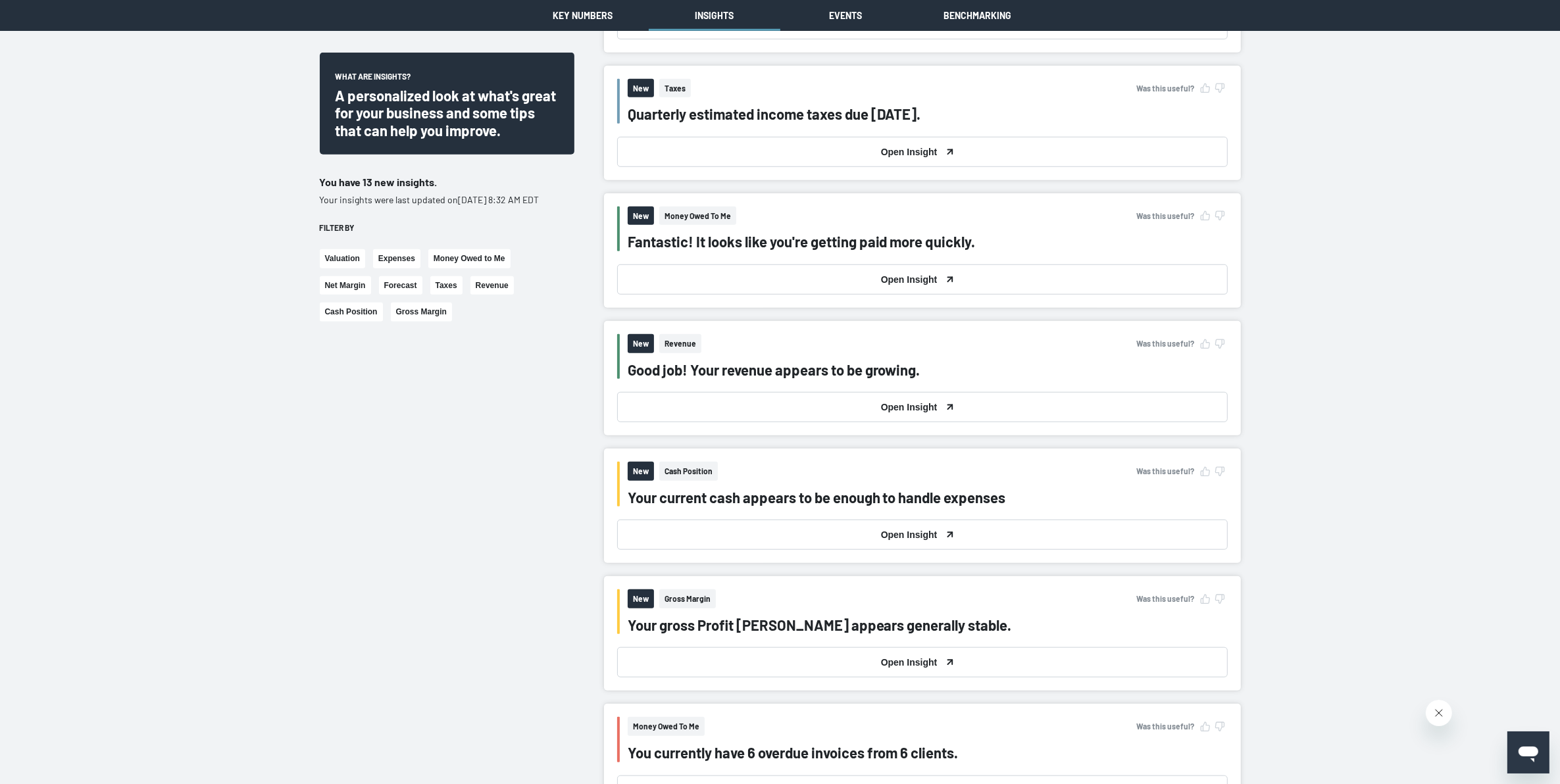
scroll to position [1397, 0]
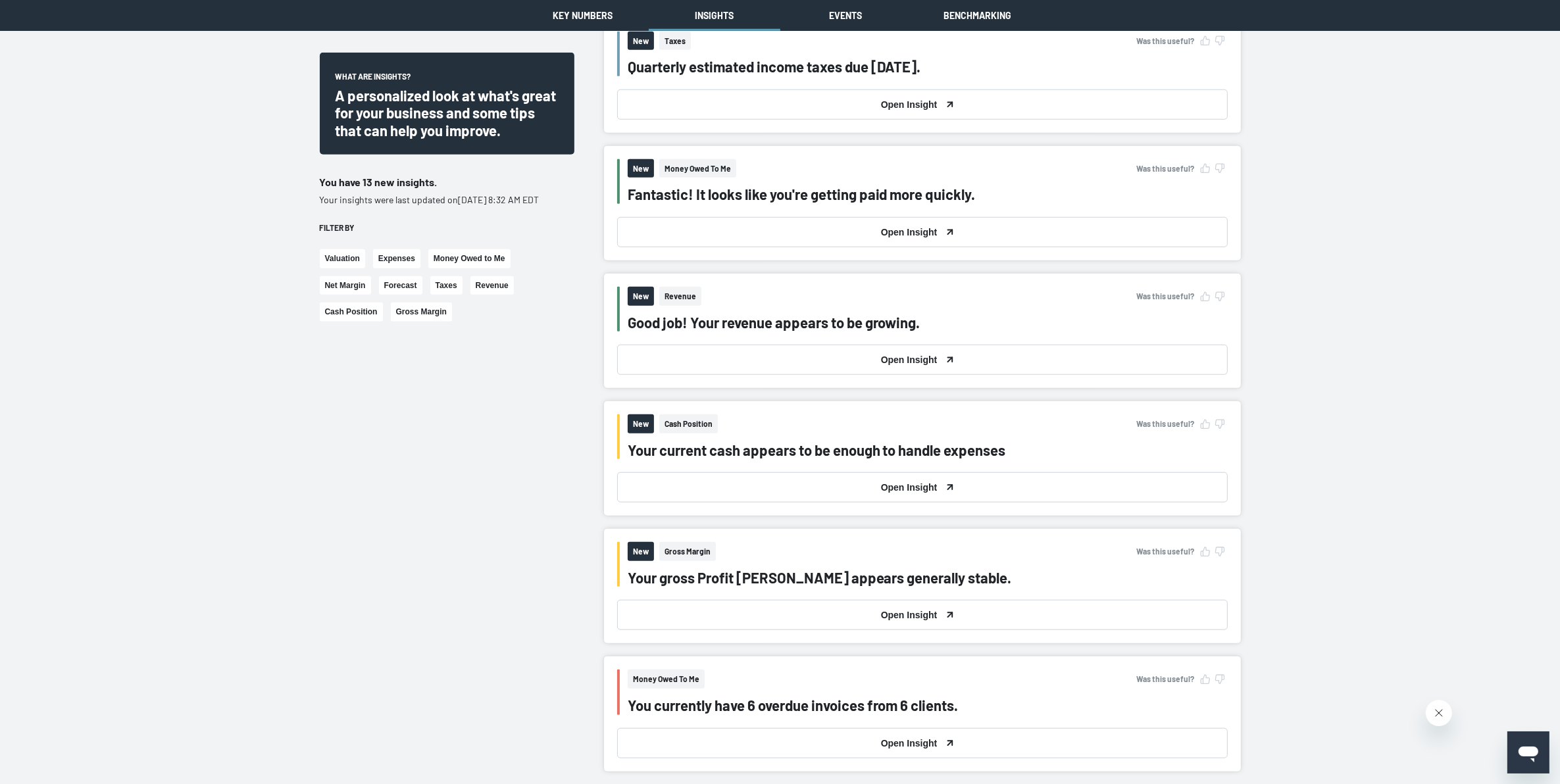
click at [607, 321] on button "Open Insight" at bounding box center [922, 487] width 611 height 30
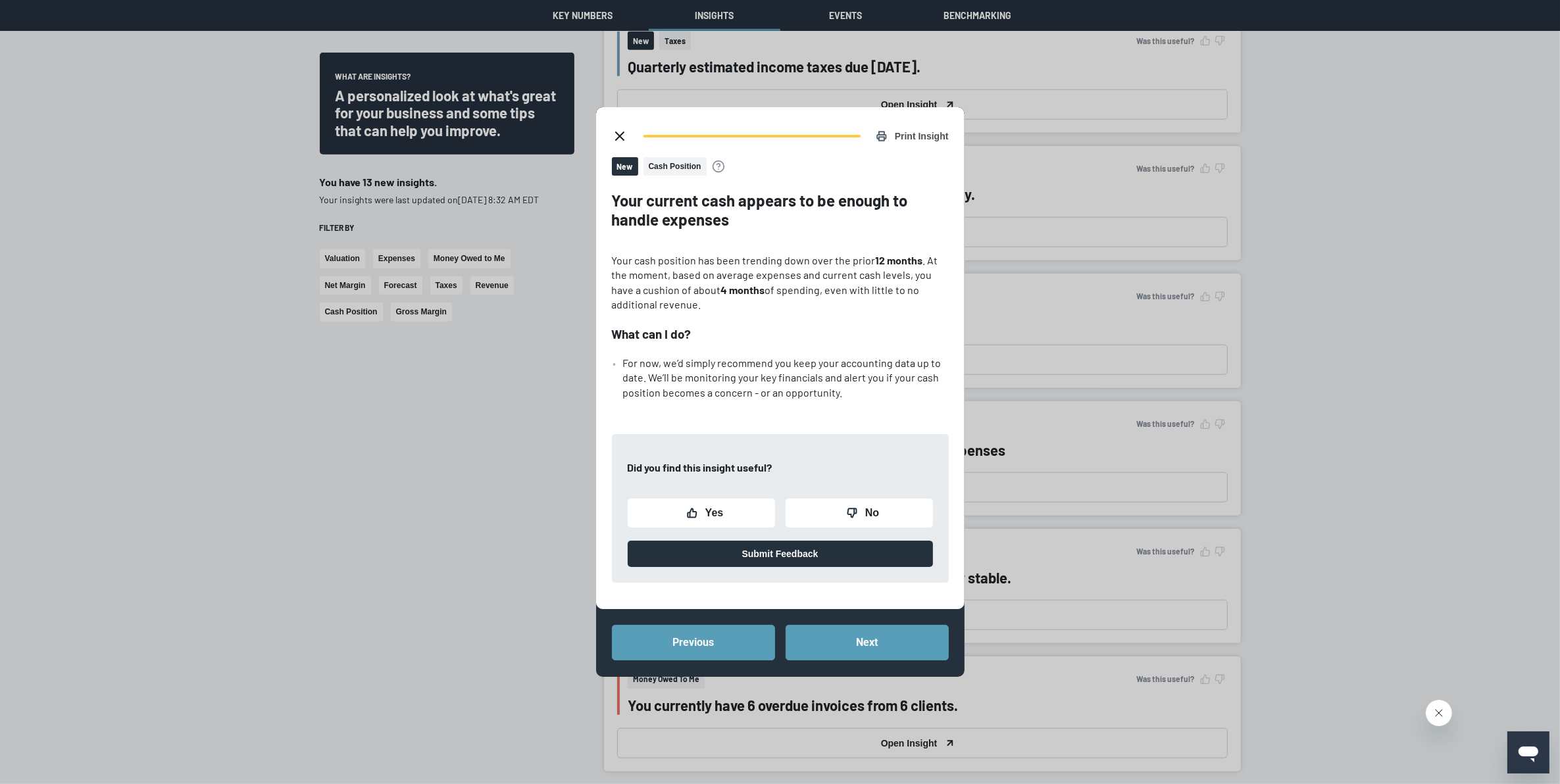
click at [607, 133] on icon "close dialog" at bounding box center [619, 136] width 16 height 16
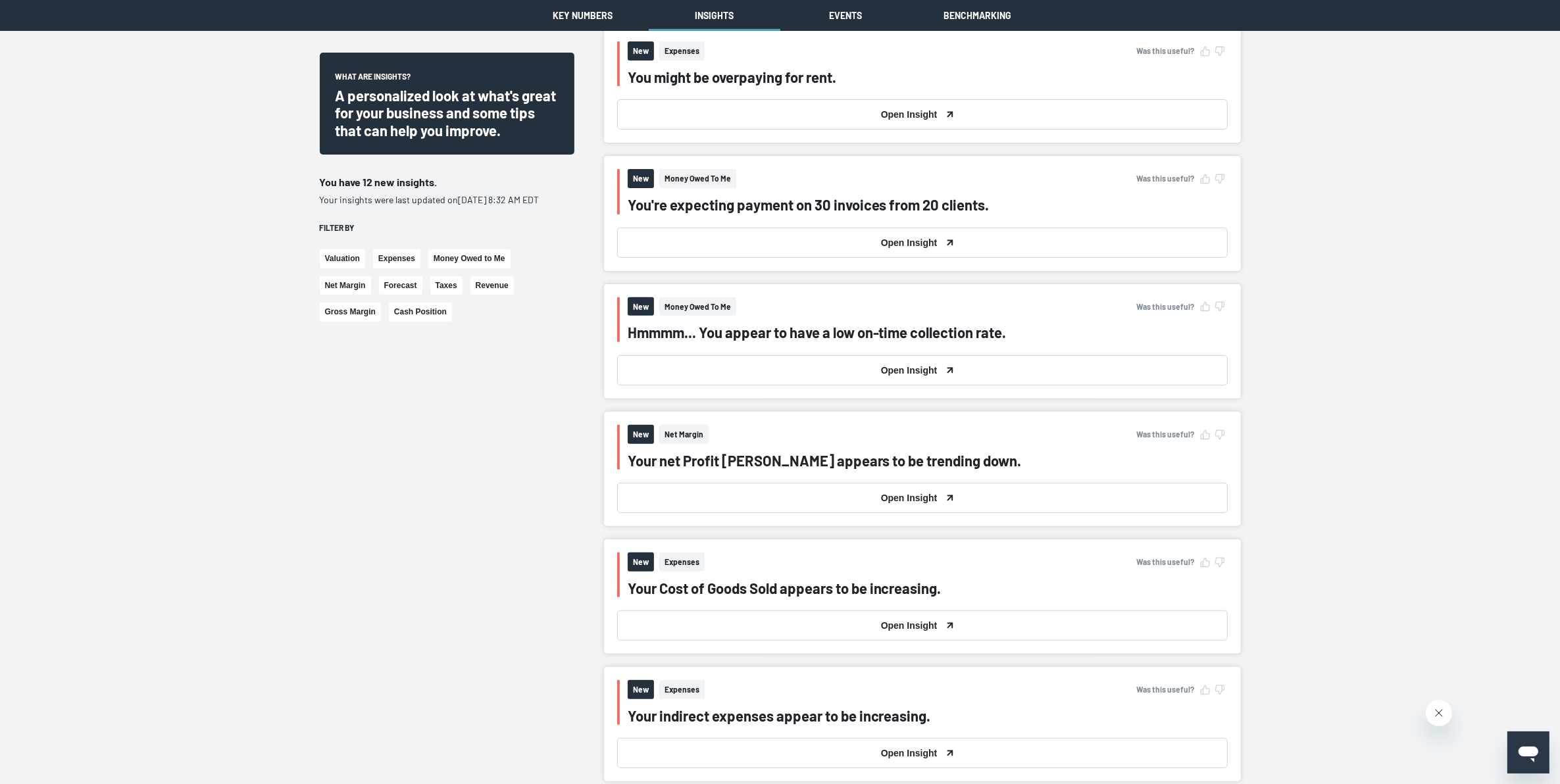
scroll to position [246, 0]
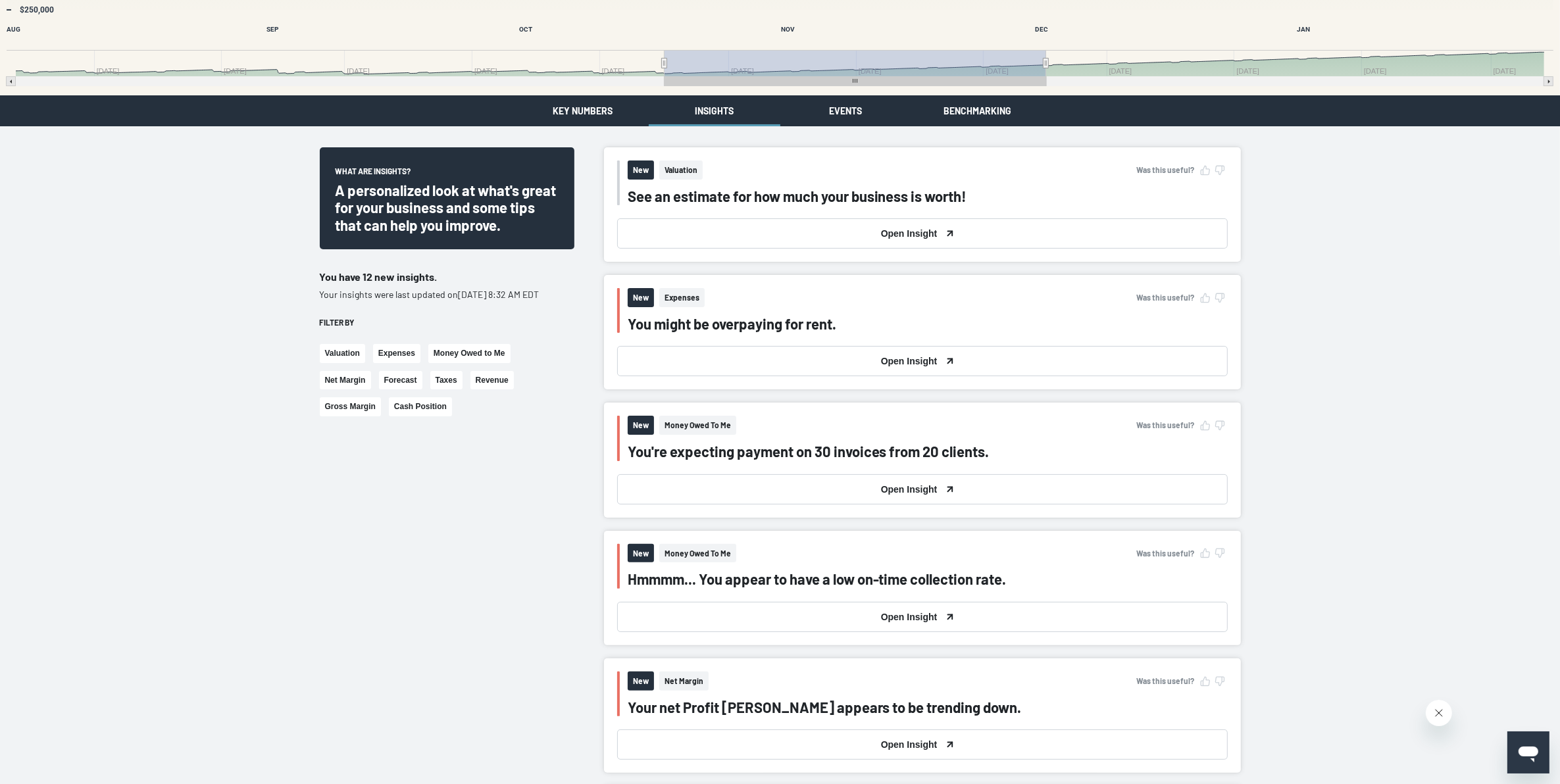
click at [607, 232] on button "Open Insight" at bounding box center [922, 233] width 611 height 30
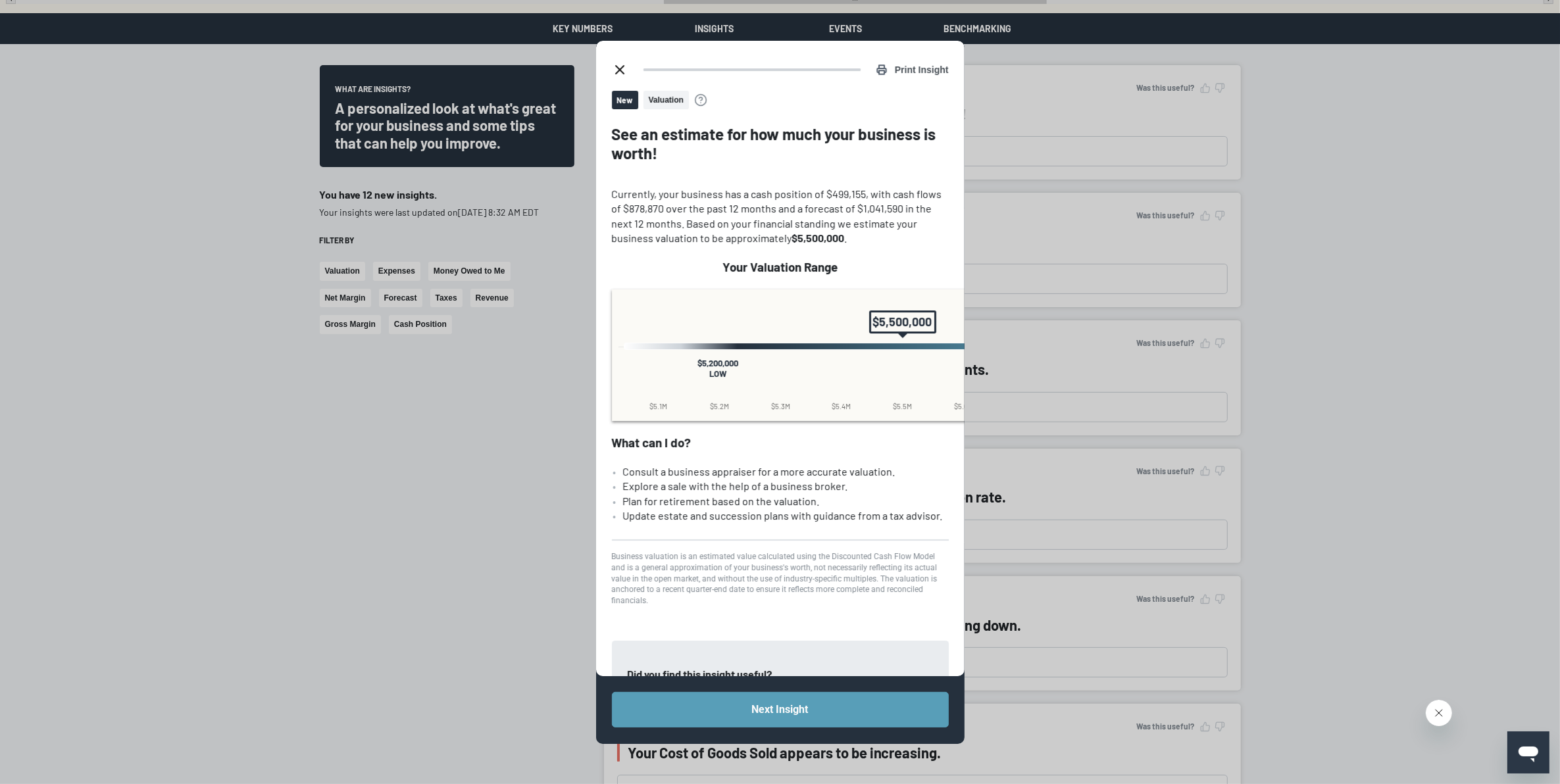
click at [607, 71] on line "close dialog" at bounding box center [619, 70] width 8 height 8
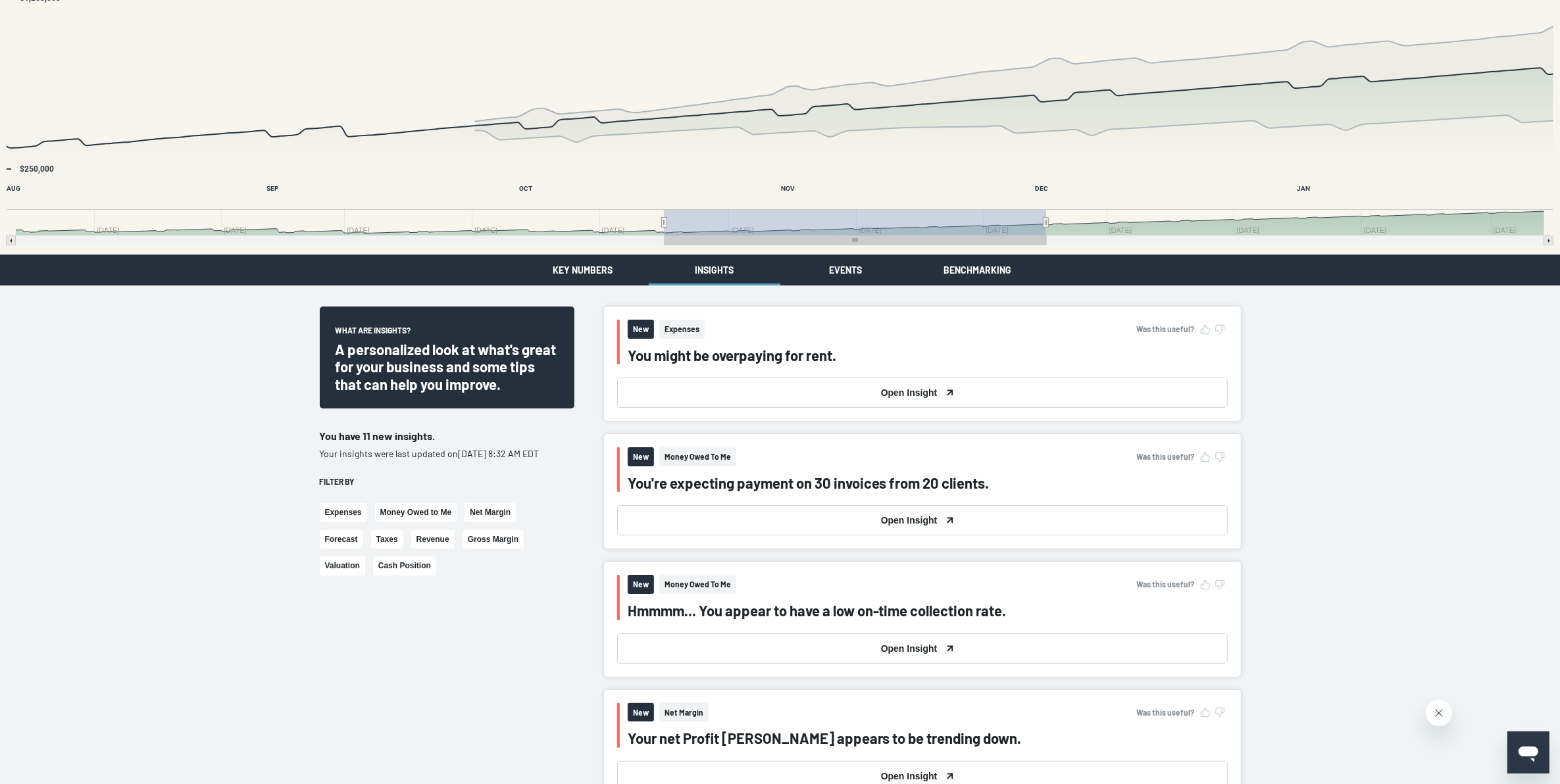
scroll to position [82, 0]
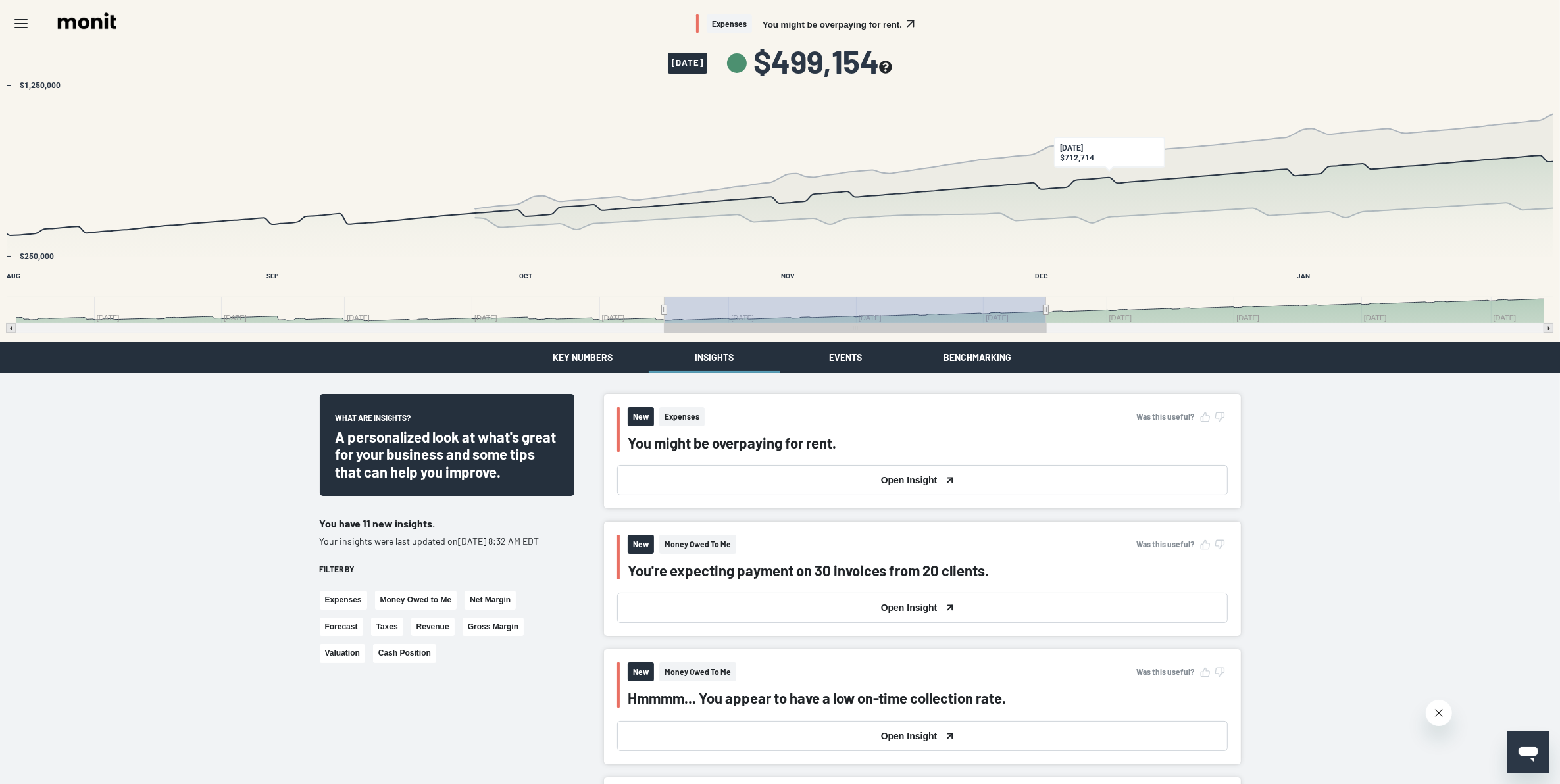
click at [607, 321] on button "Events" at bounding box center [846, 357] width 132 height 31
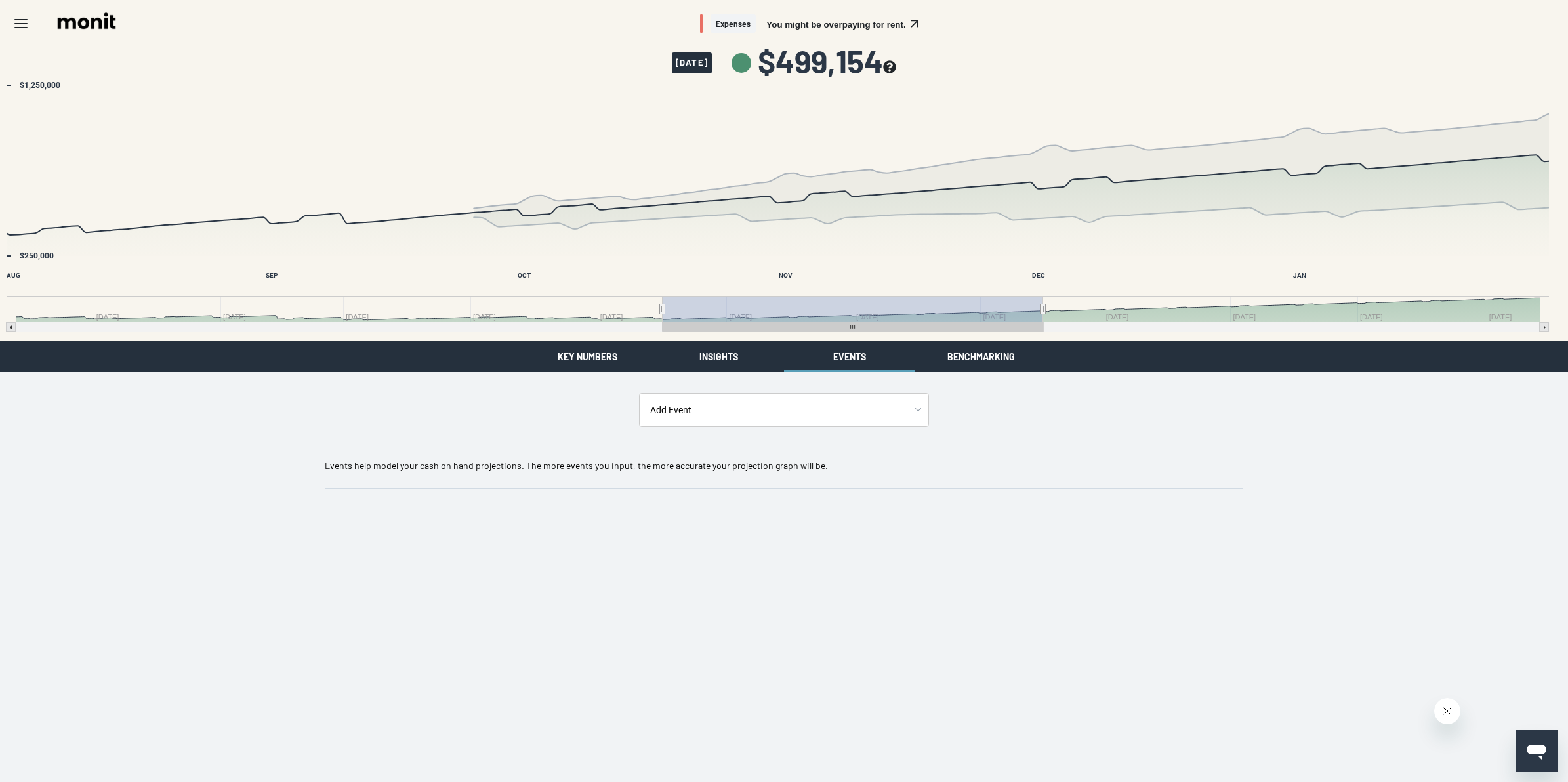
click at [605, 320] on body "Skip to main content Expenses You might be overpaying for rent. September 24, 2…" at bounding box center [784, 255] width 1568 height 510
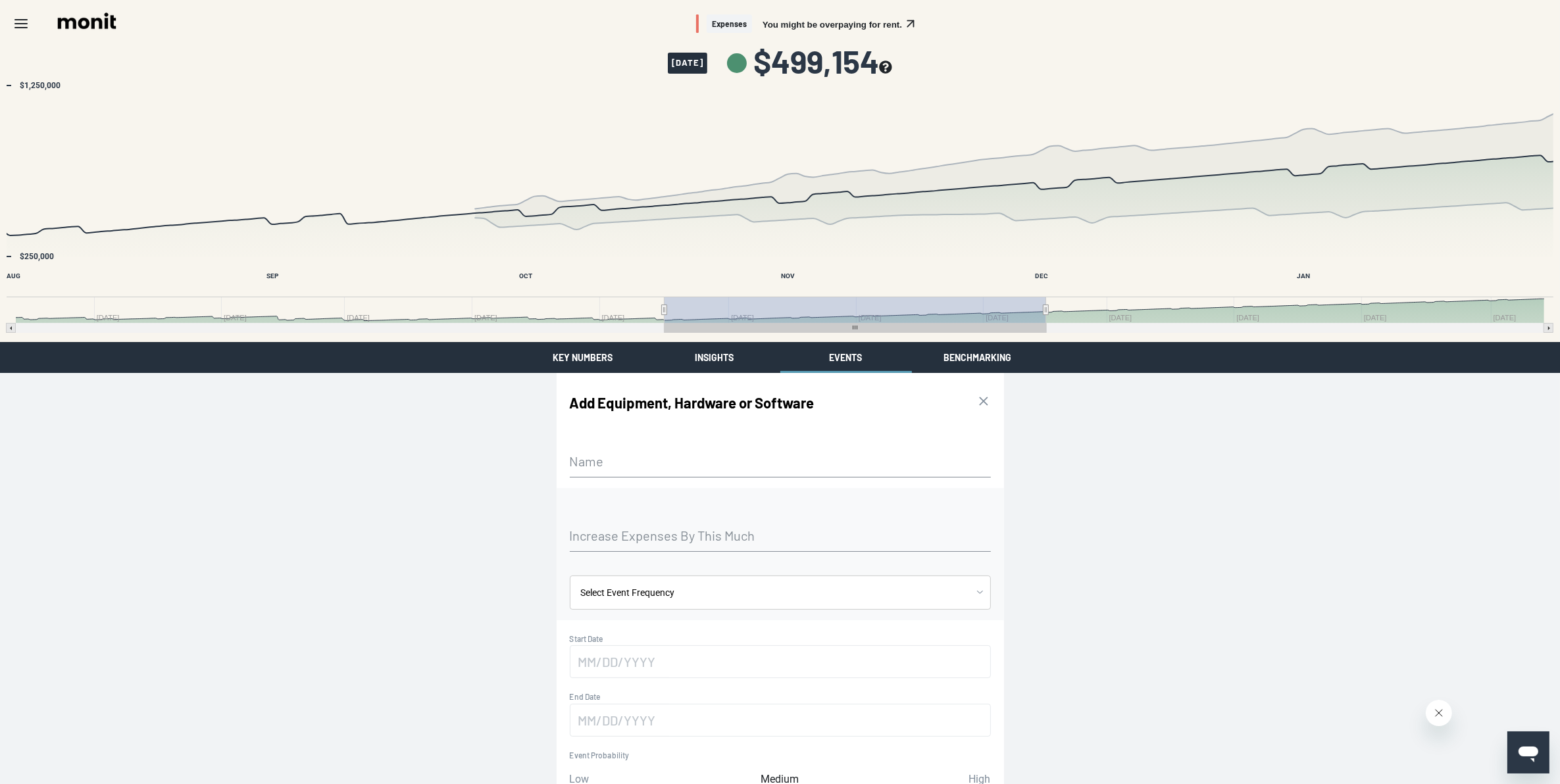
click at [607, 321] on label "Name" at bounding box center [780, 461] width 421 height 11
click at [607, 321] on input "Name" at bounding box center [780, 461] width 421 height 32
type input "Buy a delivery truck"
click at [607, 321] on label "Increase Expenses By This Much" at bounding box center [780, 535] width 421 height 11
click at [607, 321] on input "Increase Expenses By This Much" at bounding box center [780, 535] width 421 height 32
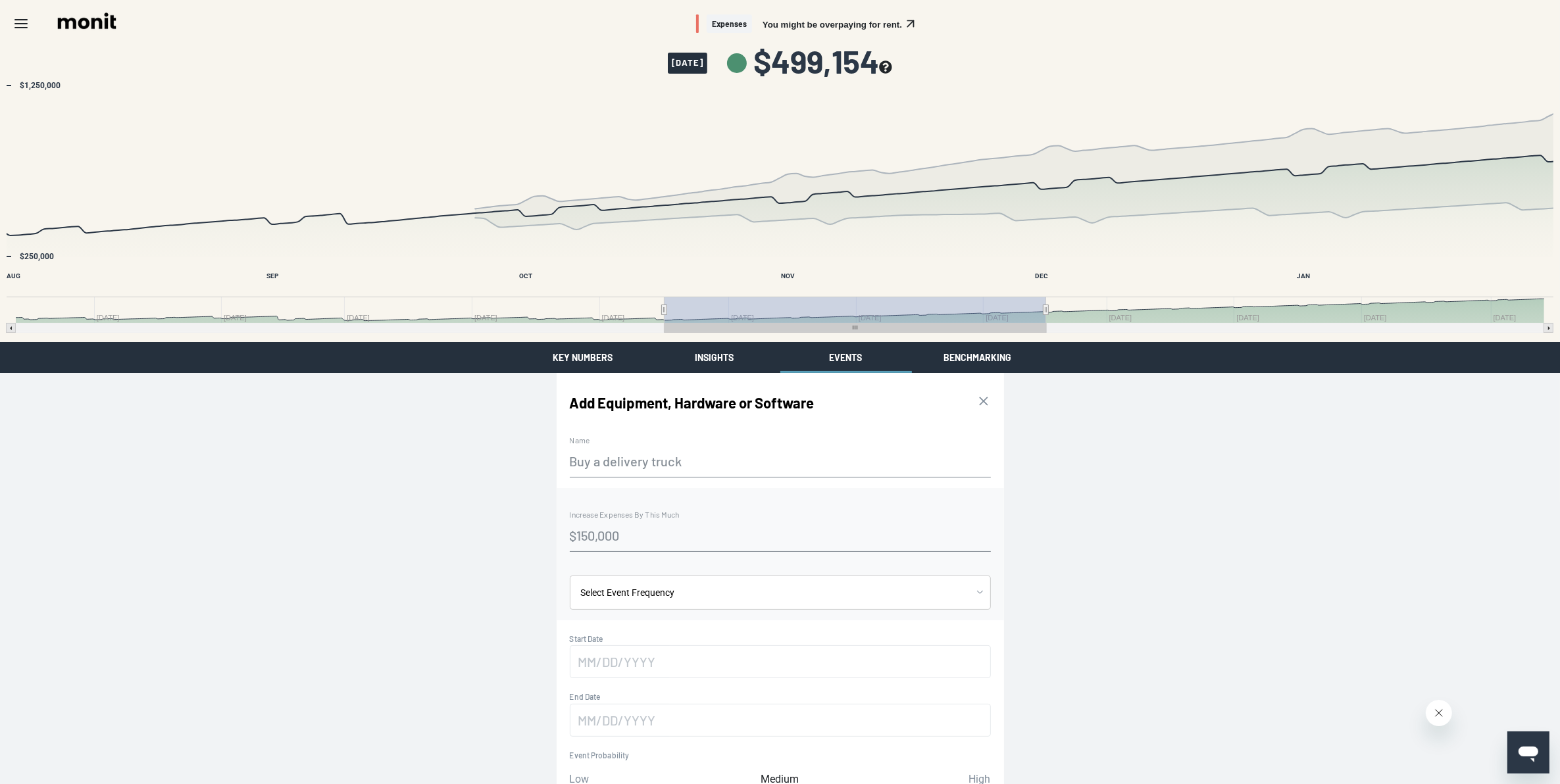
type input "$150,000"
click at [607, 321] on body "Skip to main content Expenses You might be overpaying for rent. September 24, 2…" at bounding box center [780, 438] width 1560 height 876
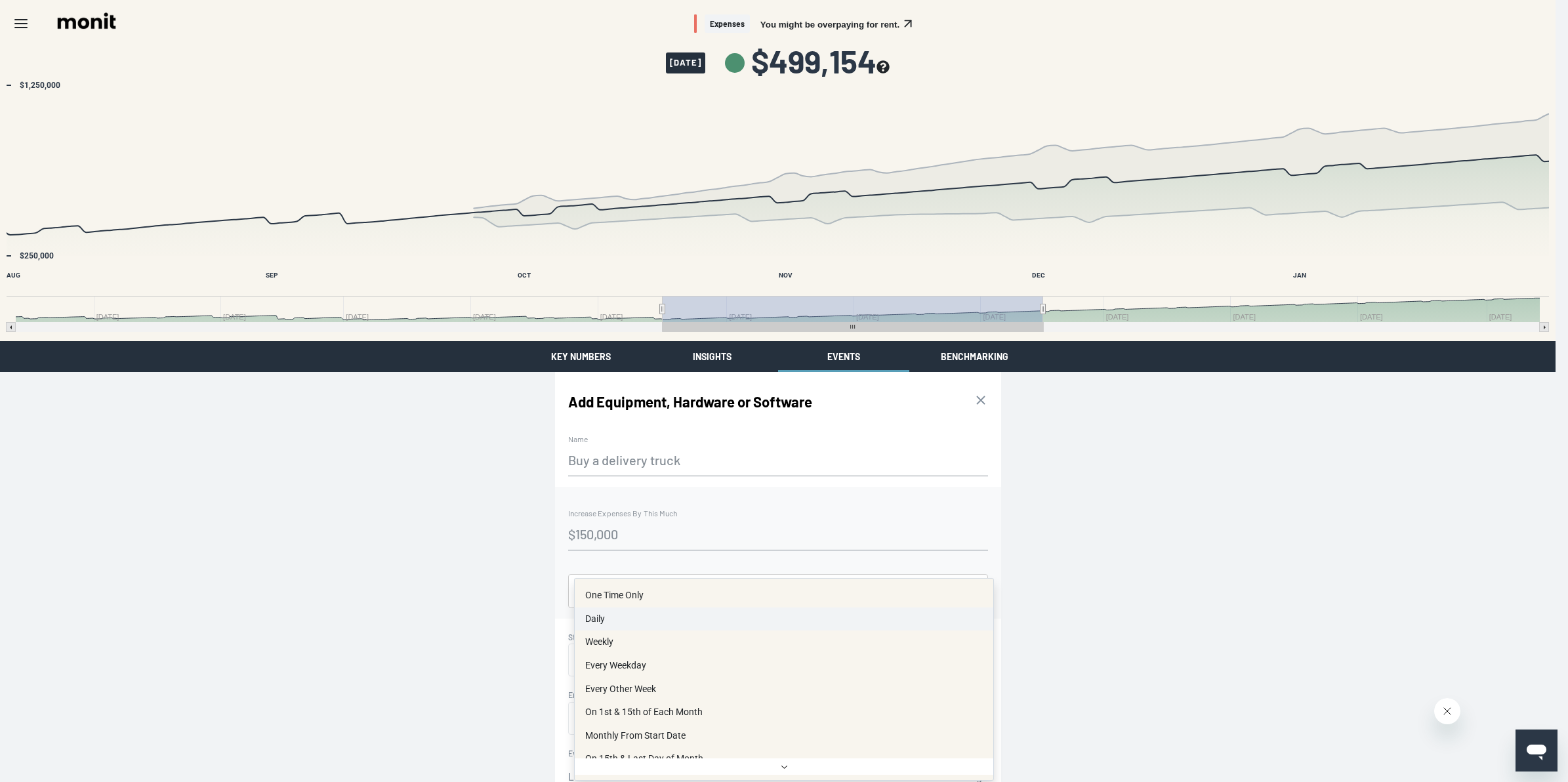
select select "daily"
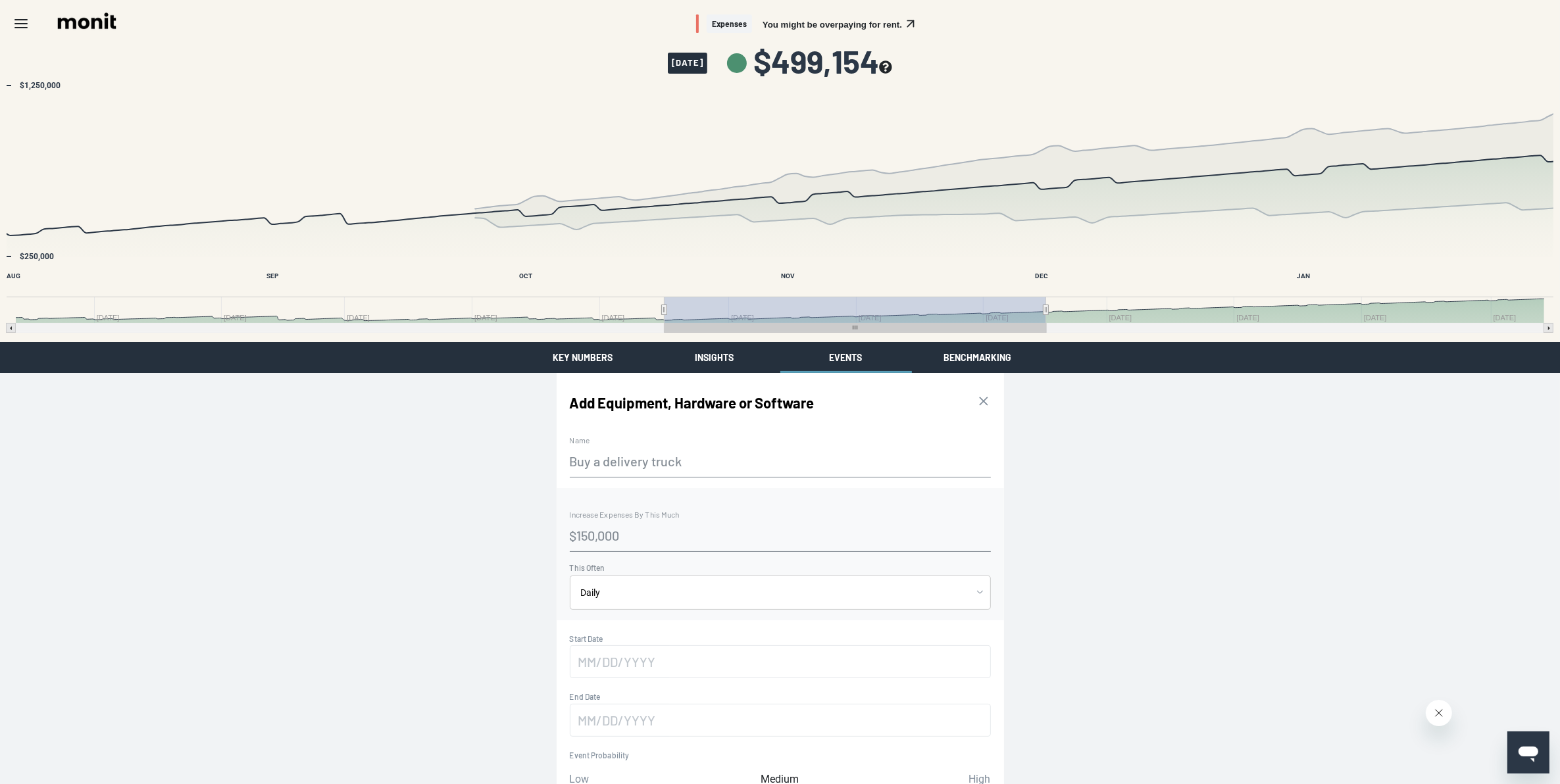
click at [607, 321] on div "Add Equipment, Hardware or Software Events help model your cash on hand project…" at bounding box center [780, 624] width 1560 height 504
click at [607, 321] on input "text" at bounding box center [780, 662] width 421 height 33
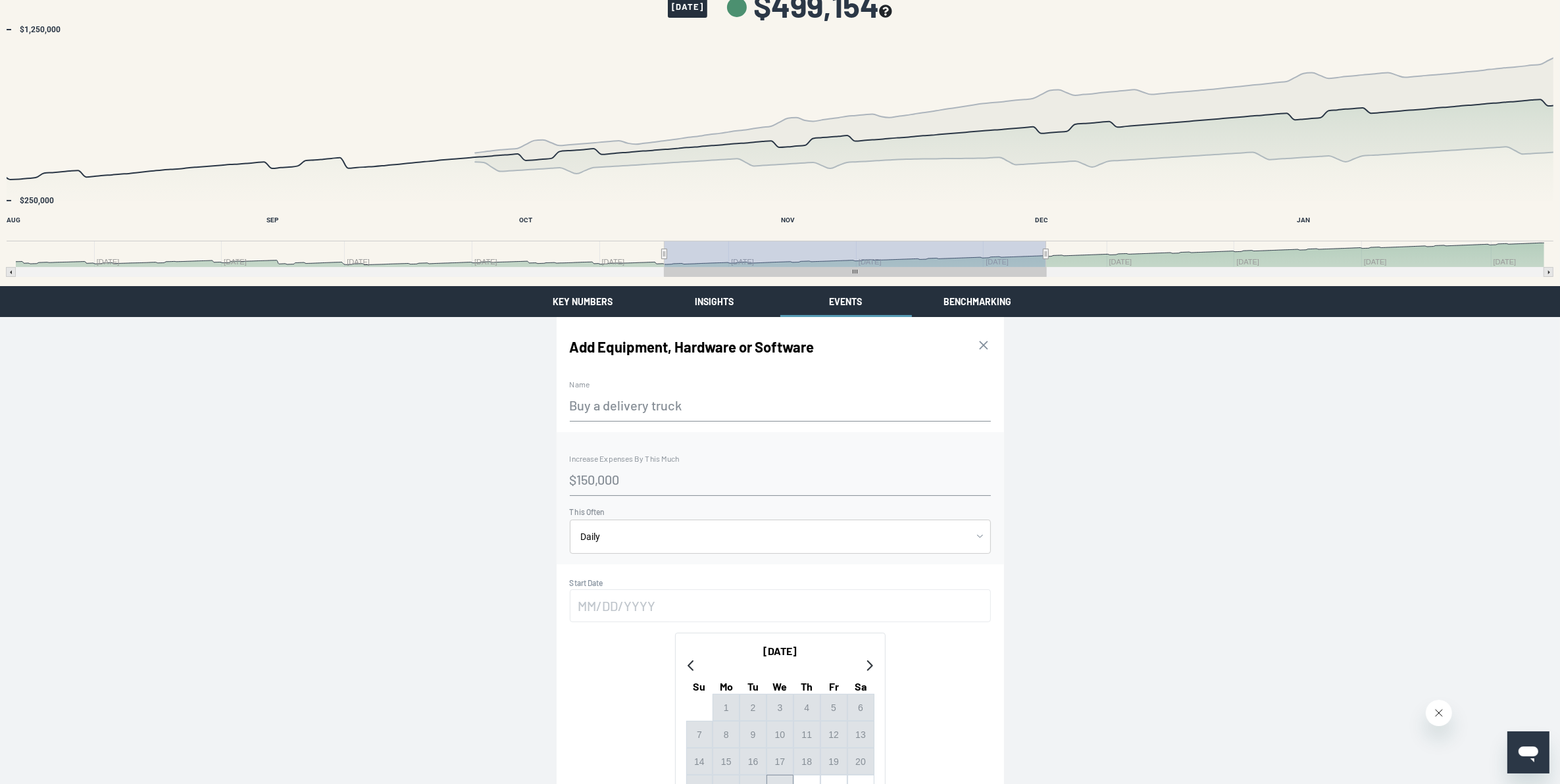
scroll to position [82, 0]
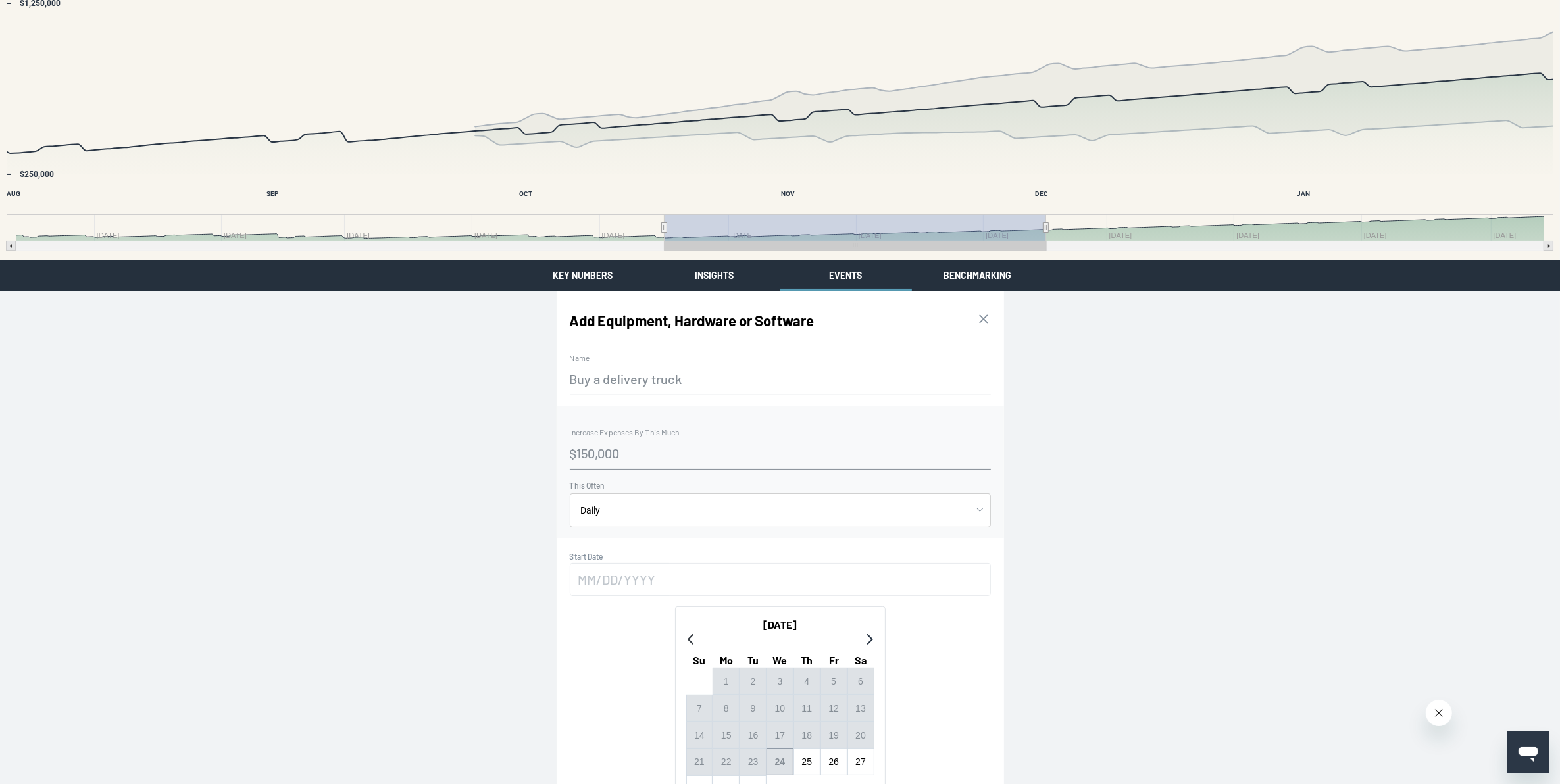
click at [607, 321] on icon "Go to next month" at bounding box center [870, 638] width 6 height 11
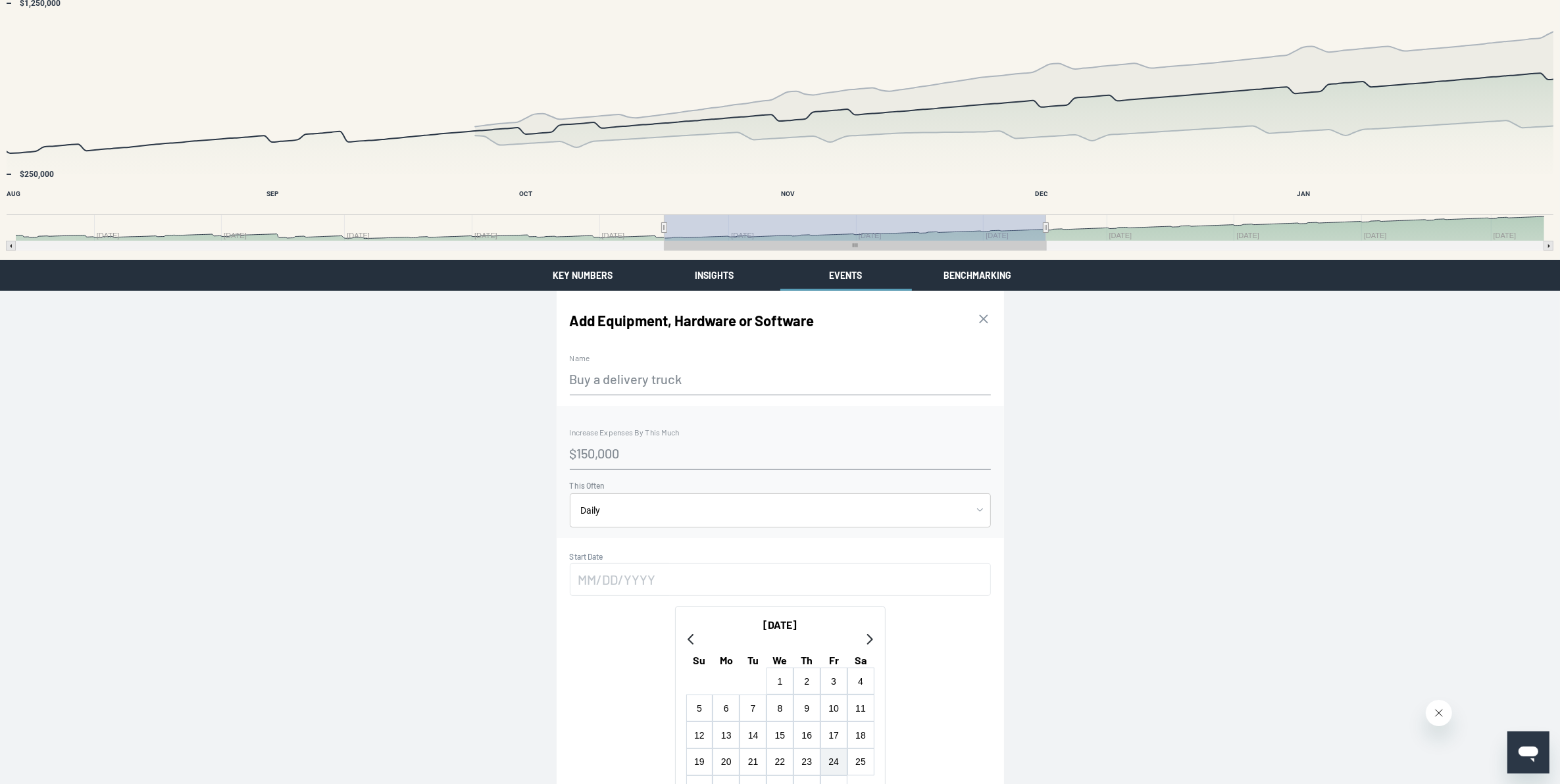
click at [607, 321] on button "24" at bounding box center [834, 762] width 27 height 27
type input "[DATE]"
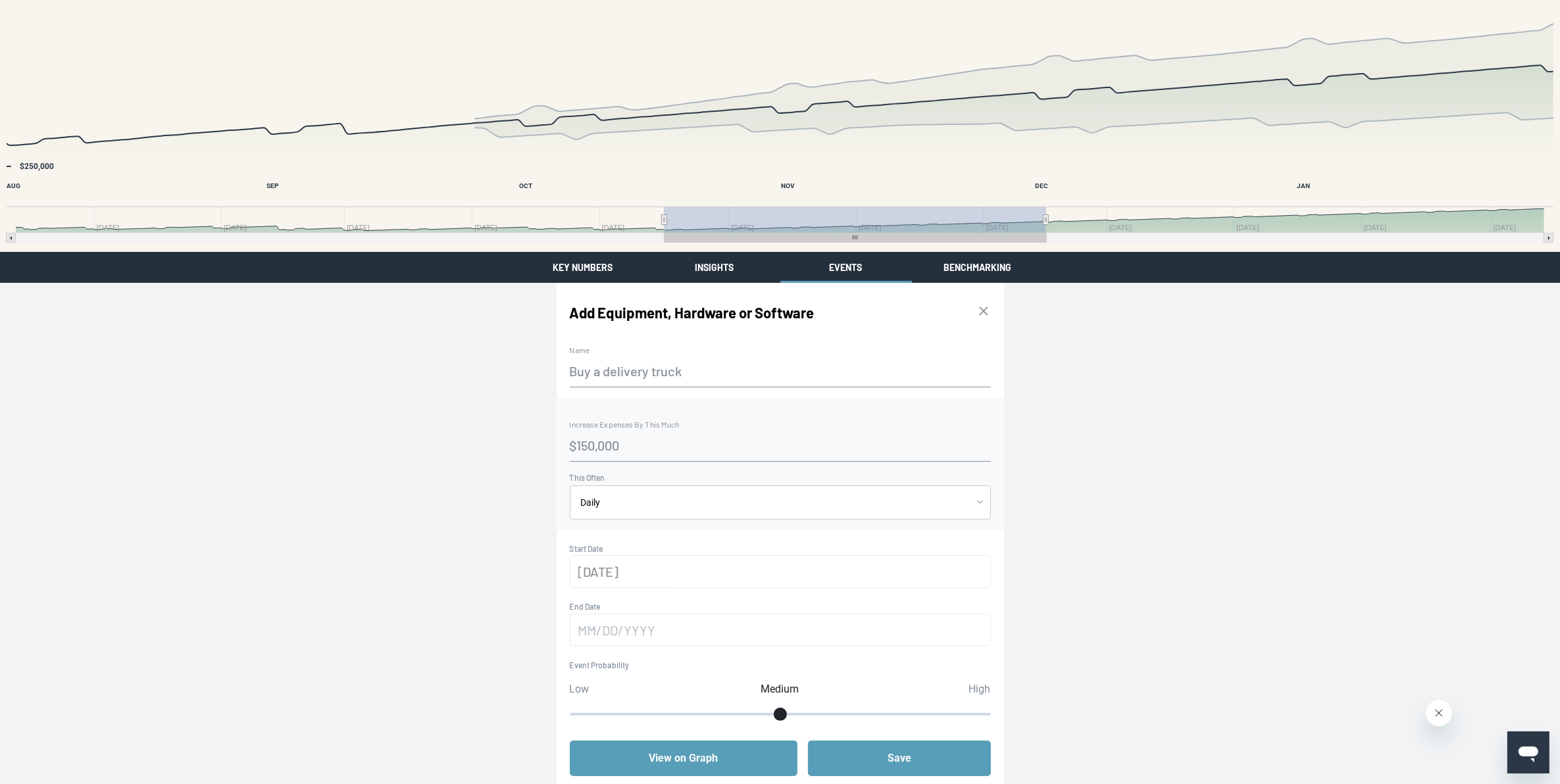
scroll to position [92, 0]
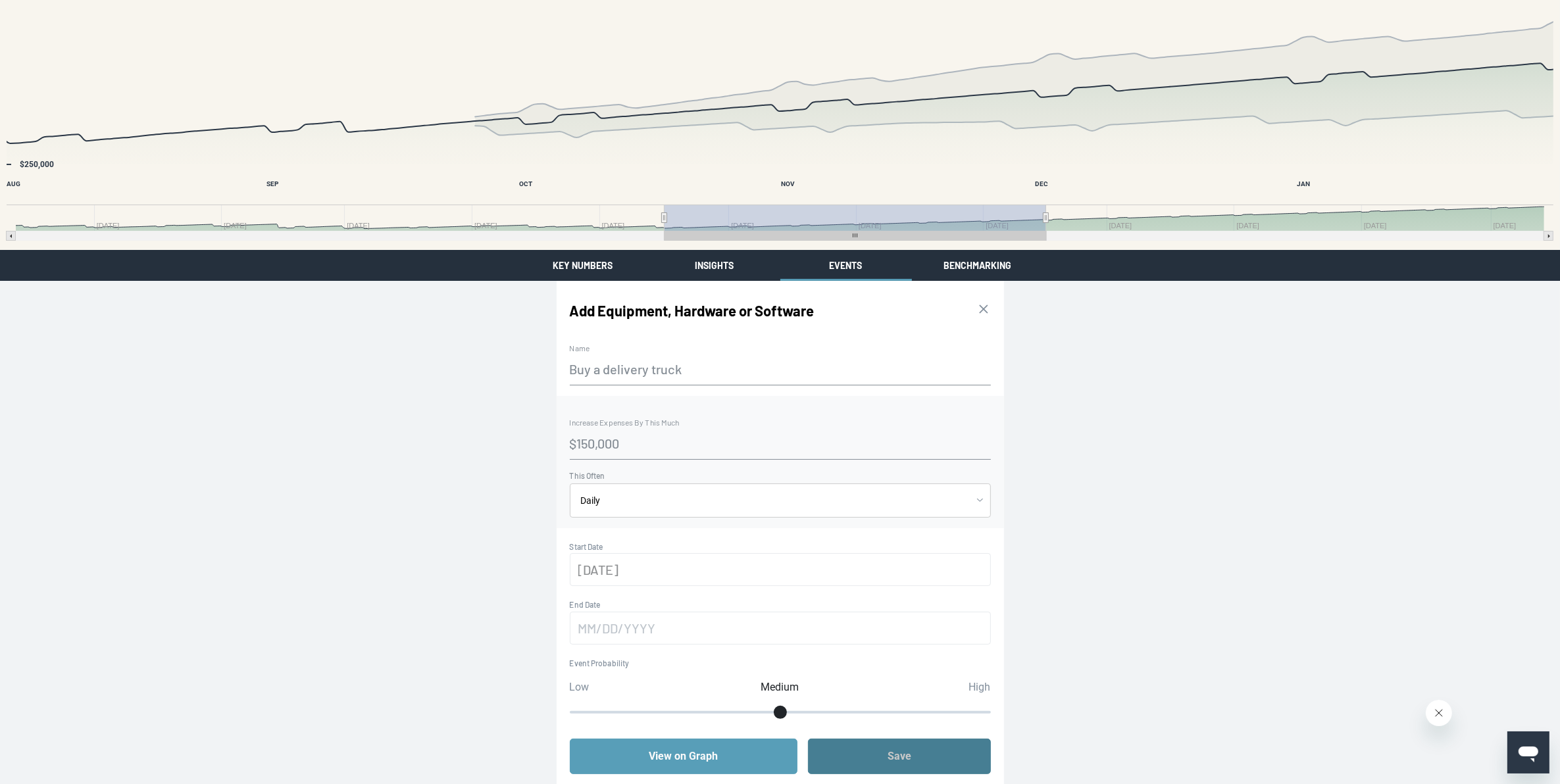
click at [607, 321] on button "Save" at bounding box center [899, 756] width 183 height 36
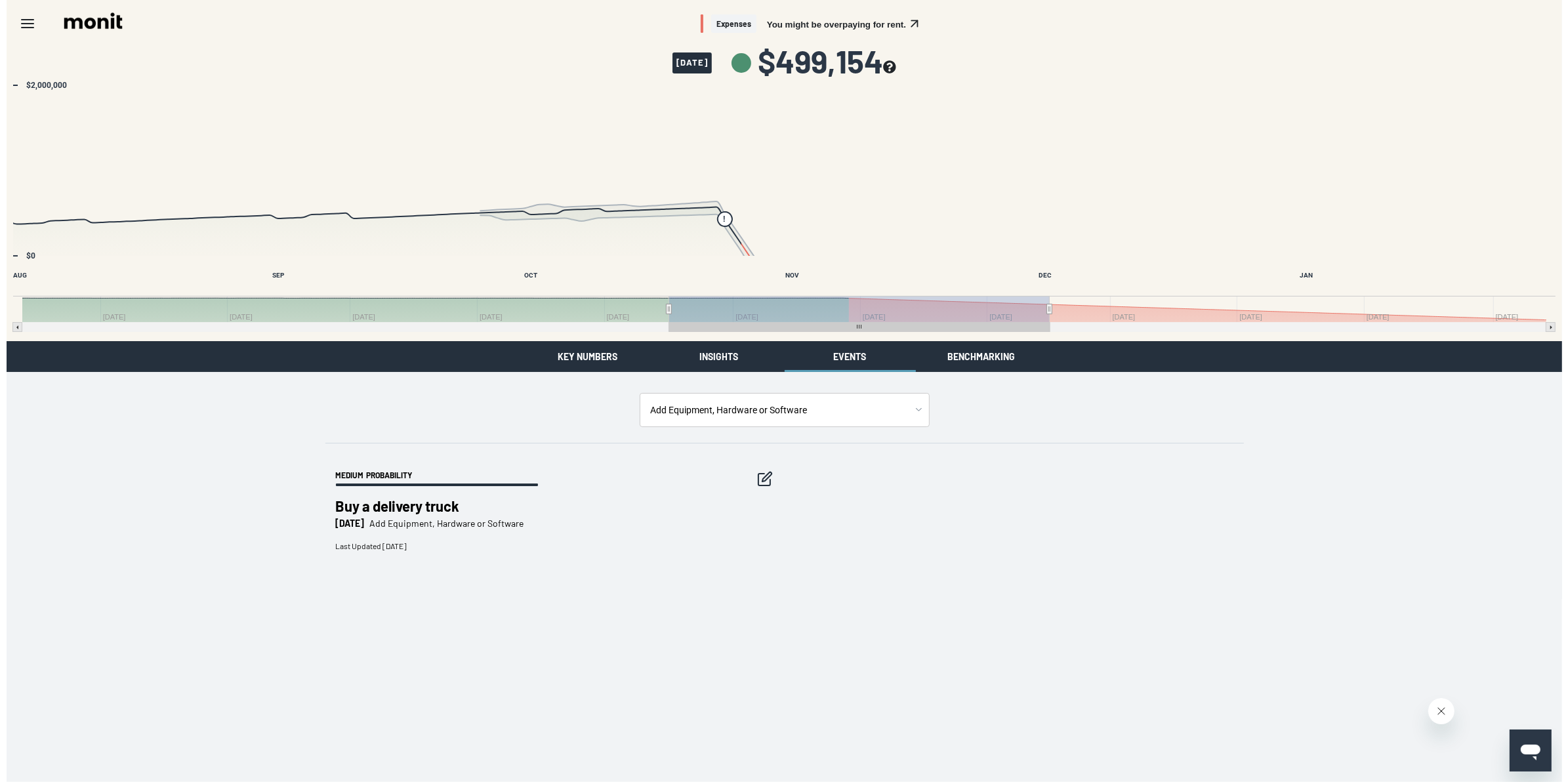
scroll to position [0, 0]
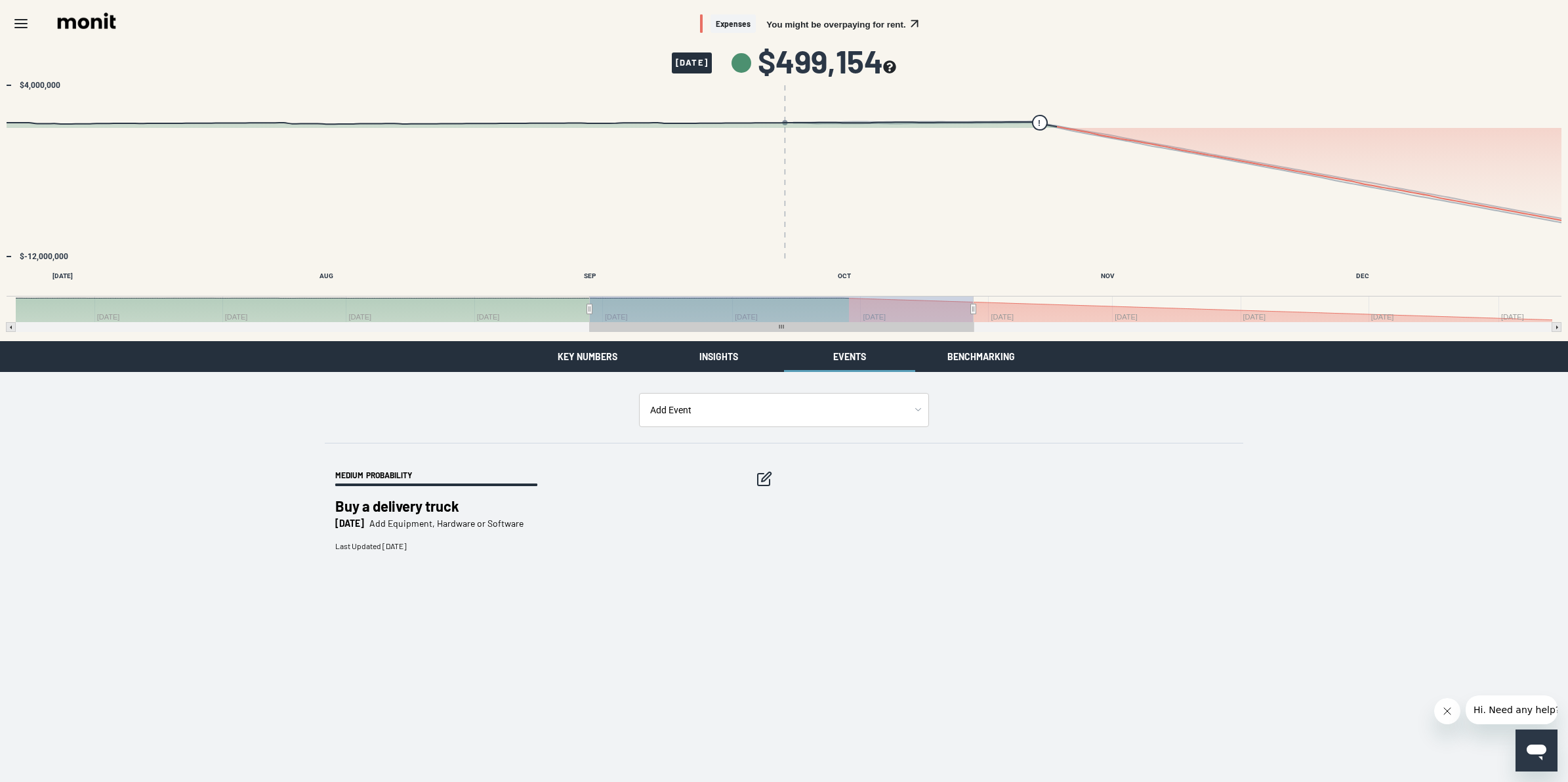
click at [756, 475] on icon "button" at bounding box center [764, 479] width 15 height 15
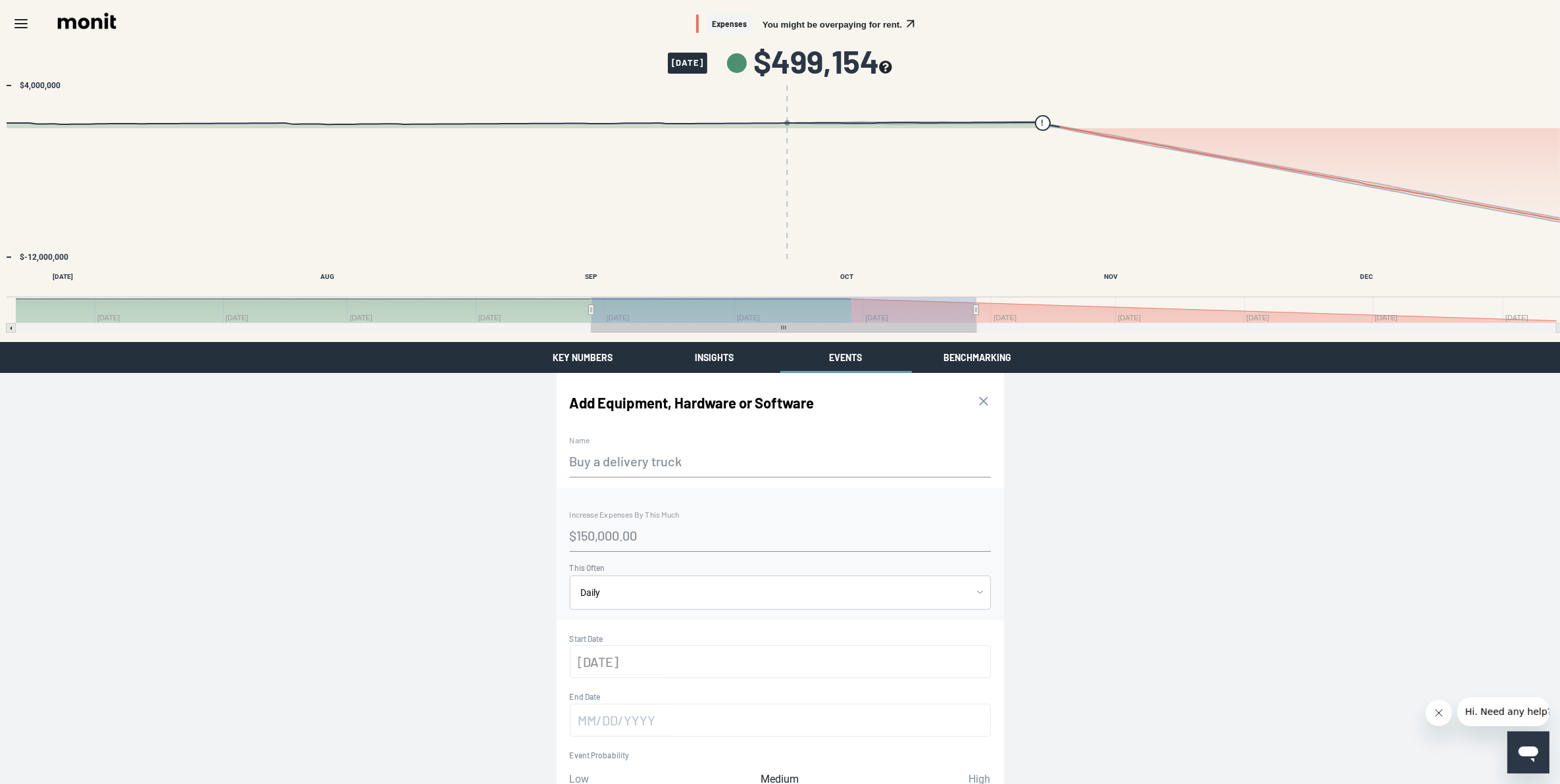
scroll to position [82, 0]
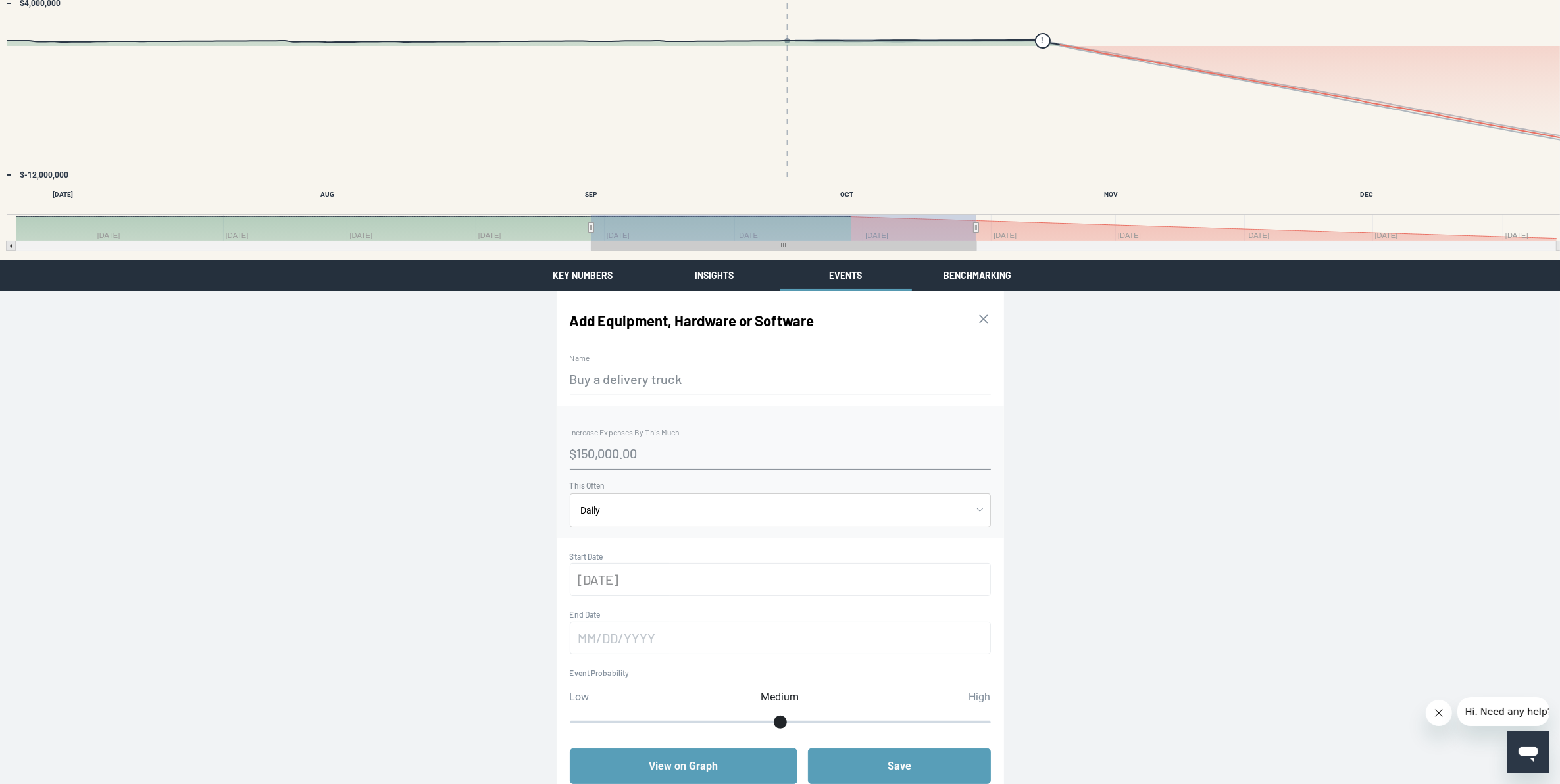
click at [722, 520] on body "Skip to main content Expenses You might be overpaying for rent. [DATE] $499,154…" at bounding box center [780, 385] width 1560 height 935
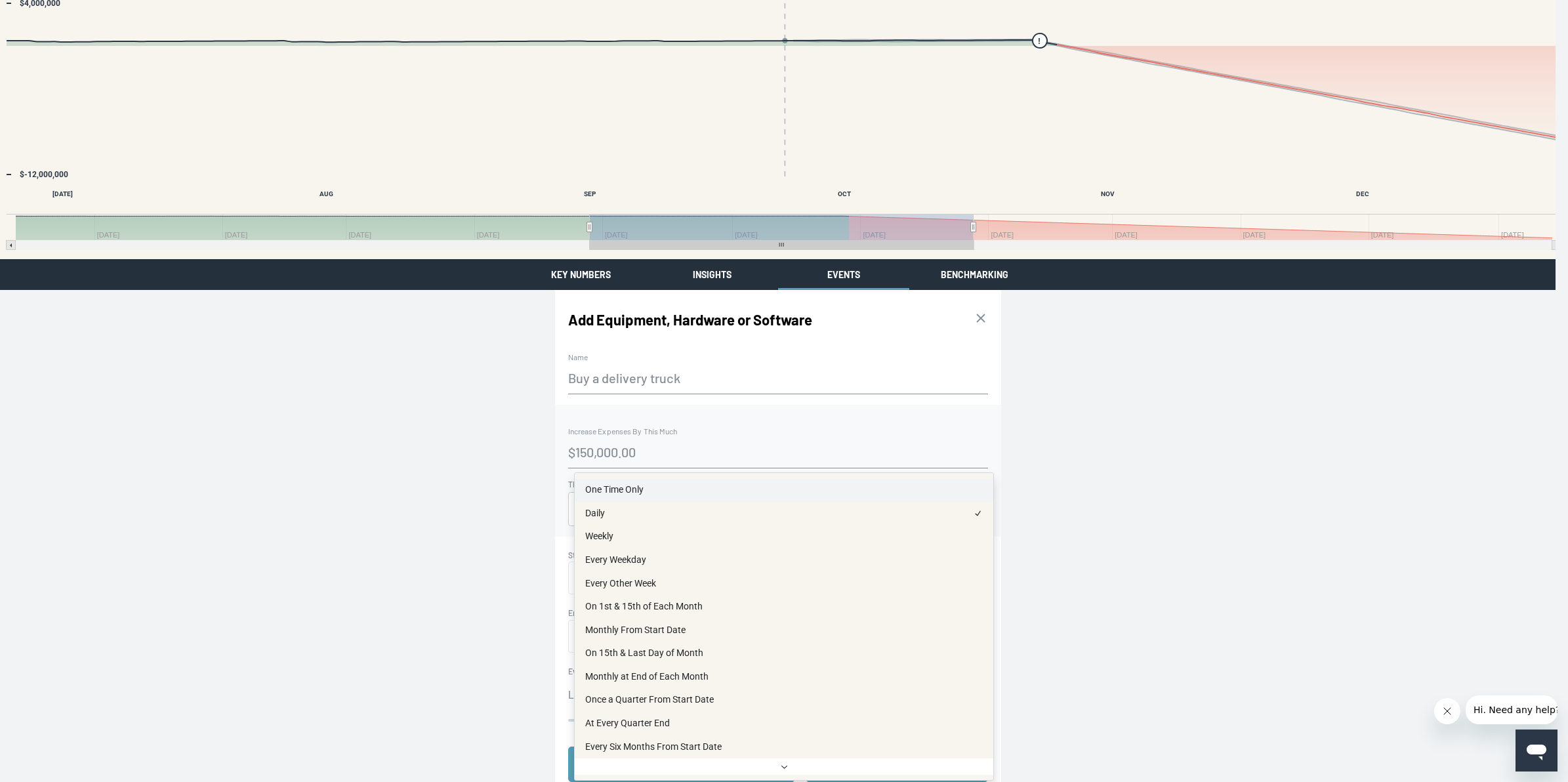
select select "once"
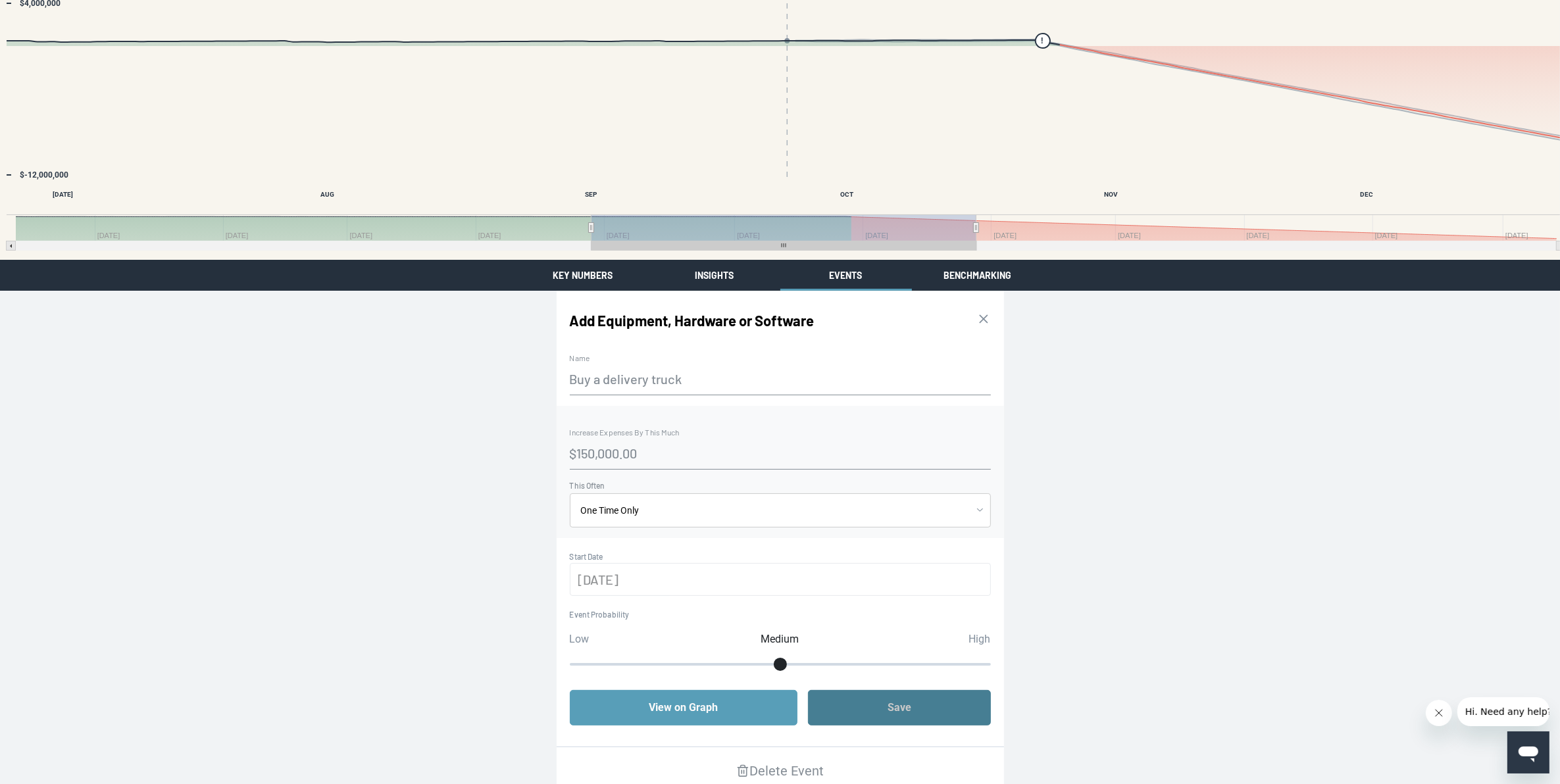
click at [872, 704] on button "Save" at bounding box center [899, 707] width 183 height 36
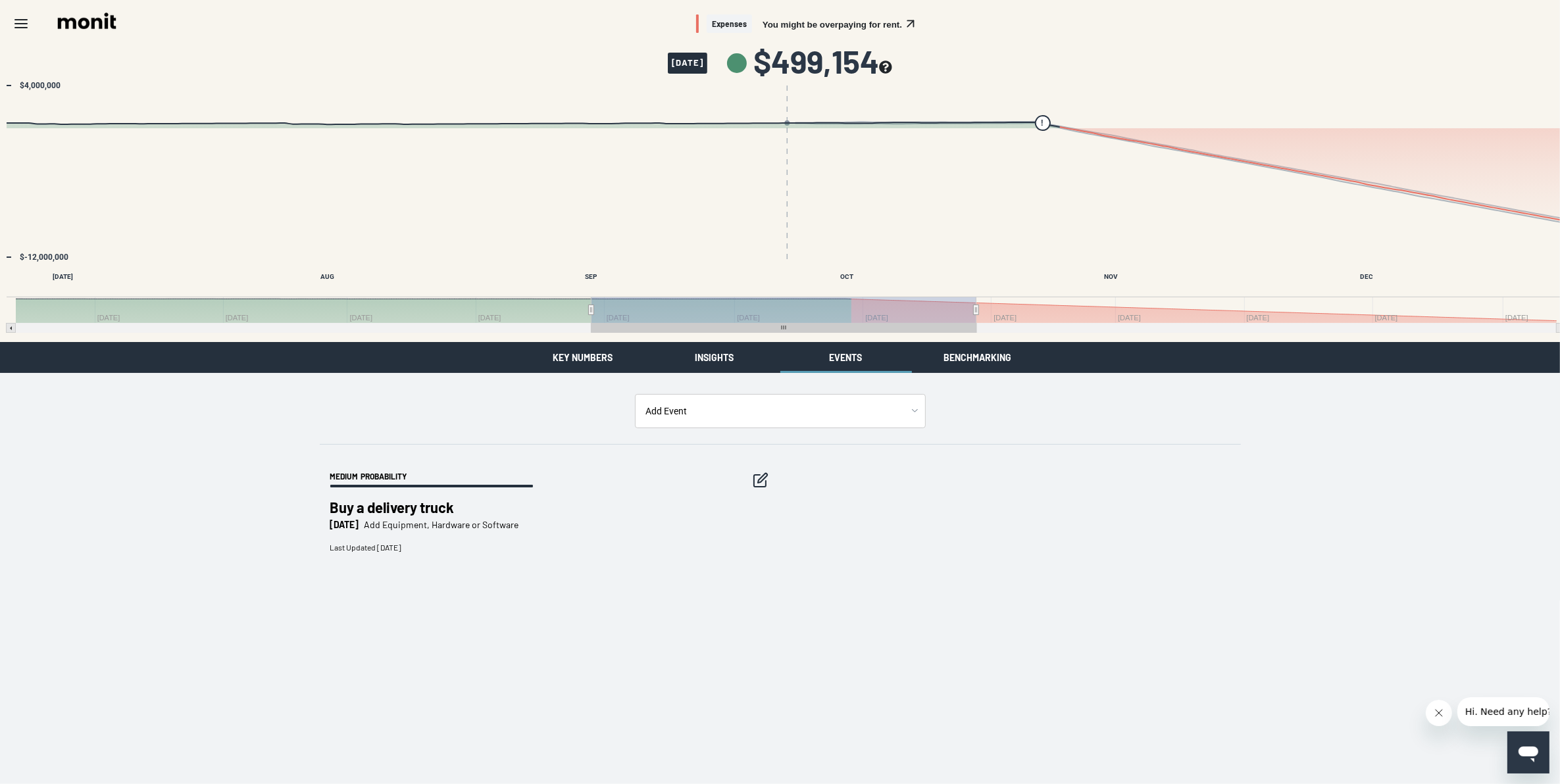
scroll to position [0, 0]
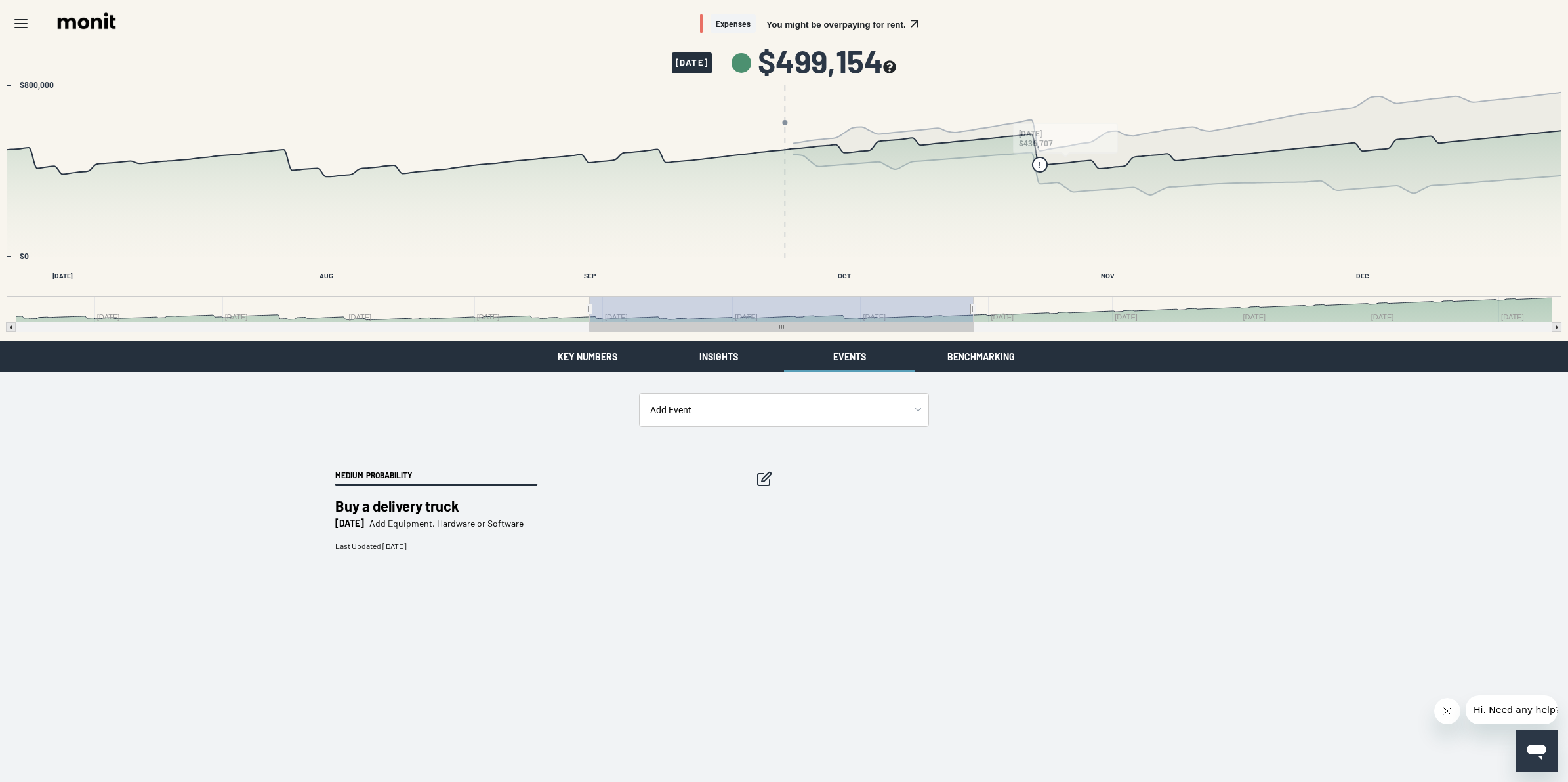
click at [1079, 523] on div "Medium Probability Buy a delivery truck [DATE] Add Equipment, Hardware or Softw…" at bounding box center [783, 510] width 919 height 135
click at [972, 353] on button "Benchmarking" at bounding box center [980, 356] width 132 height 31
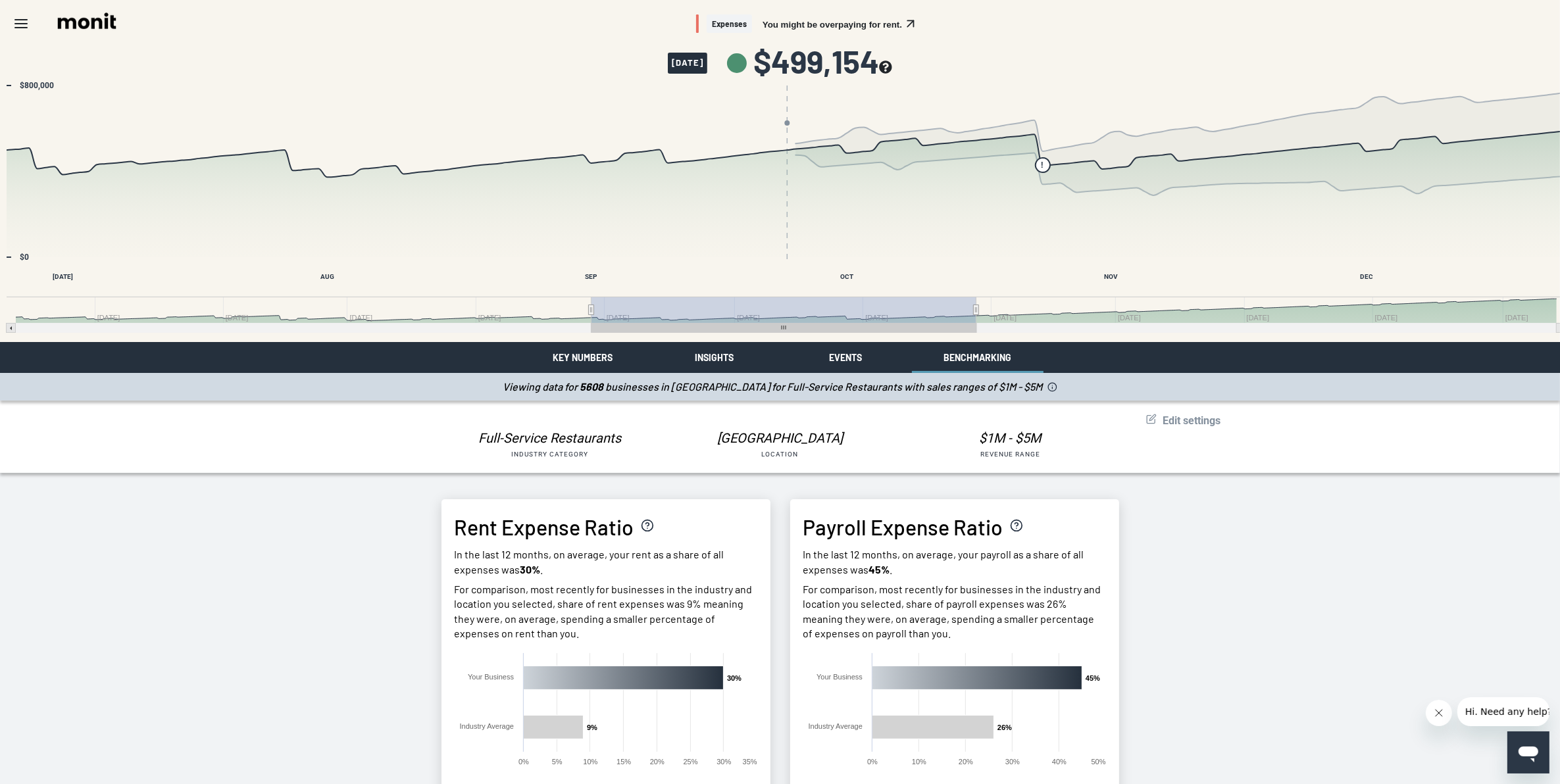
click at [1211, 419] on span "Edit settings" at bounding box center [1192, 420] width 58 height 13
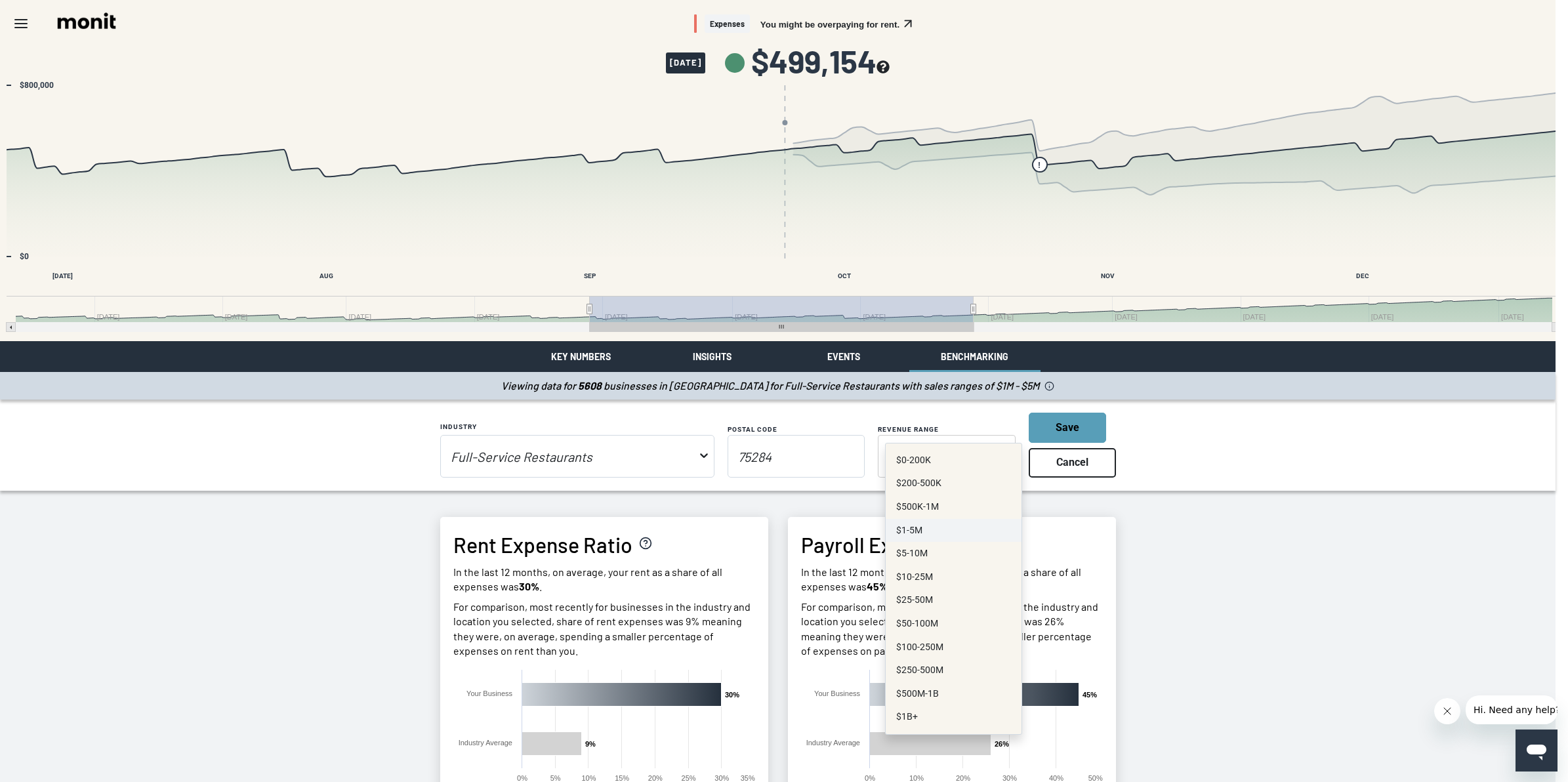
select select "3000000"
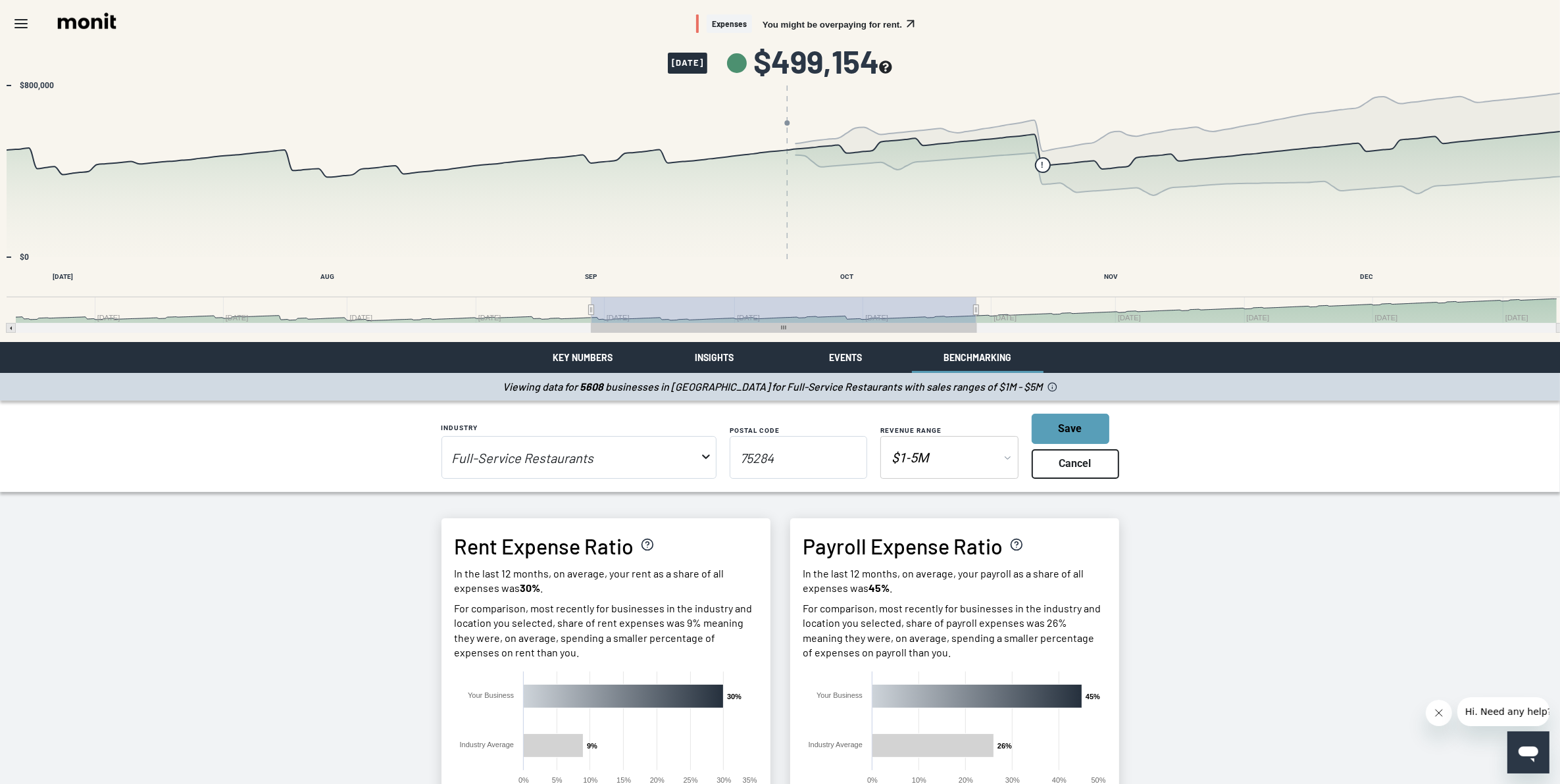
click at [756, 454] on input "75284" at bounding box center [799, 457] width 138 height 43
type input "02110"
click at [1060, 419] on button "Save" at bounding box center [1071, 428] width 78 height 29
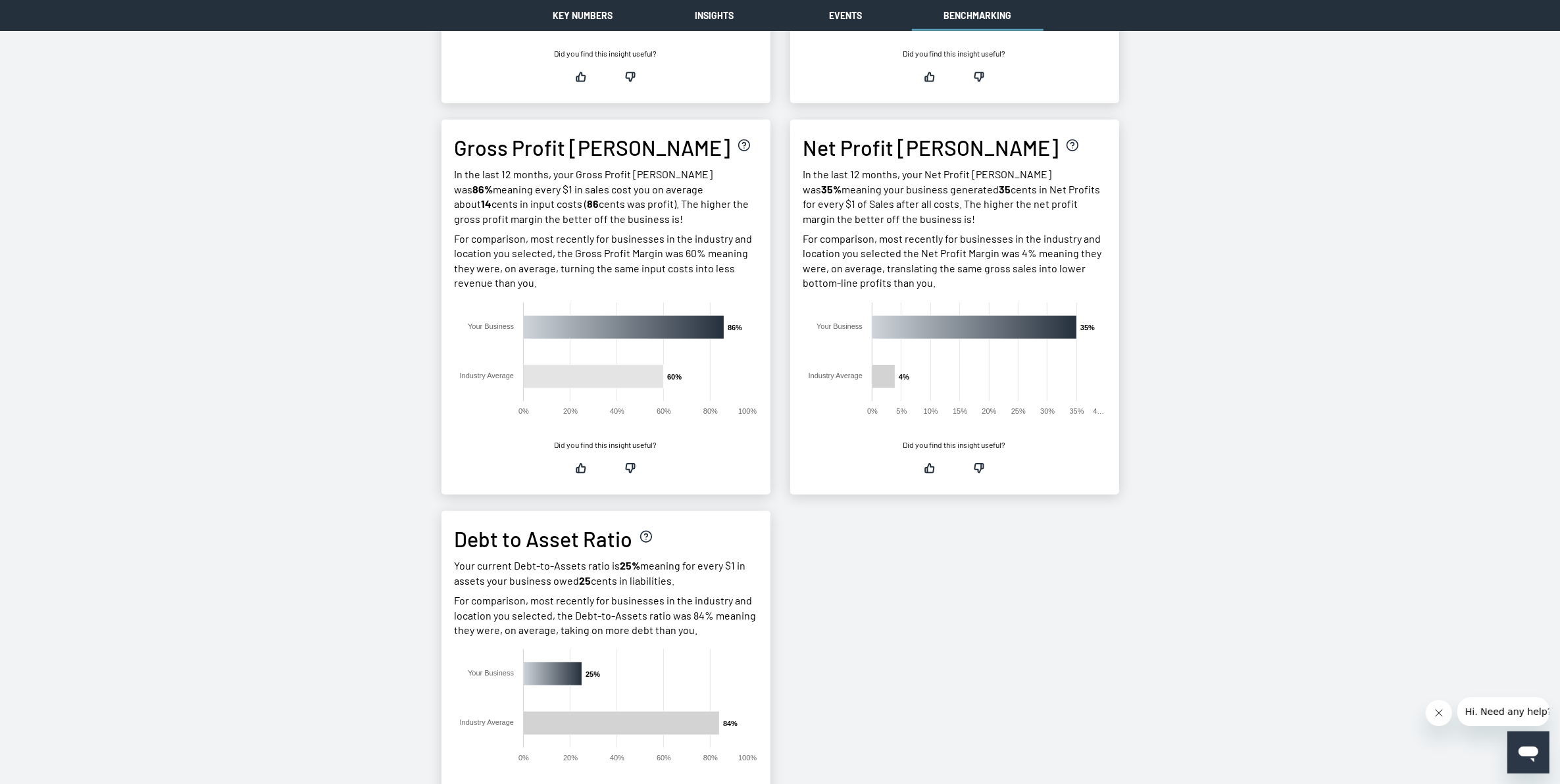
scroll to position [1151, 0]
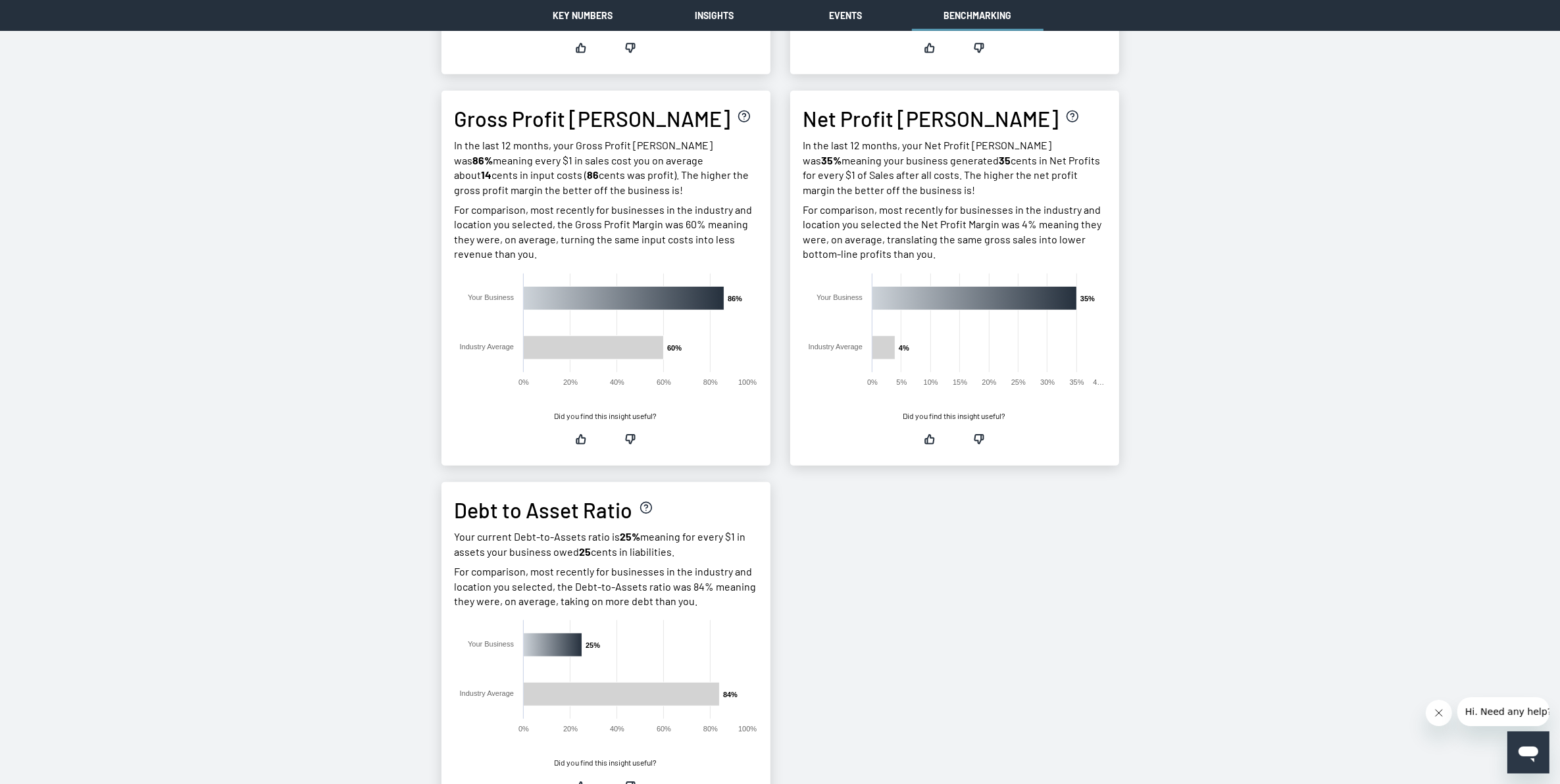
click at [952, 628] on div "Payroll Expense Ratio In the last 12 months, on average, your payroll as a shar…" at bounding box center [954, 97] width 329 height 1462
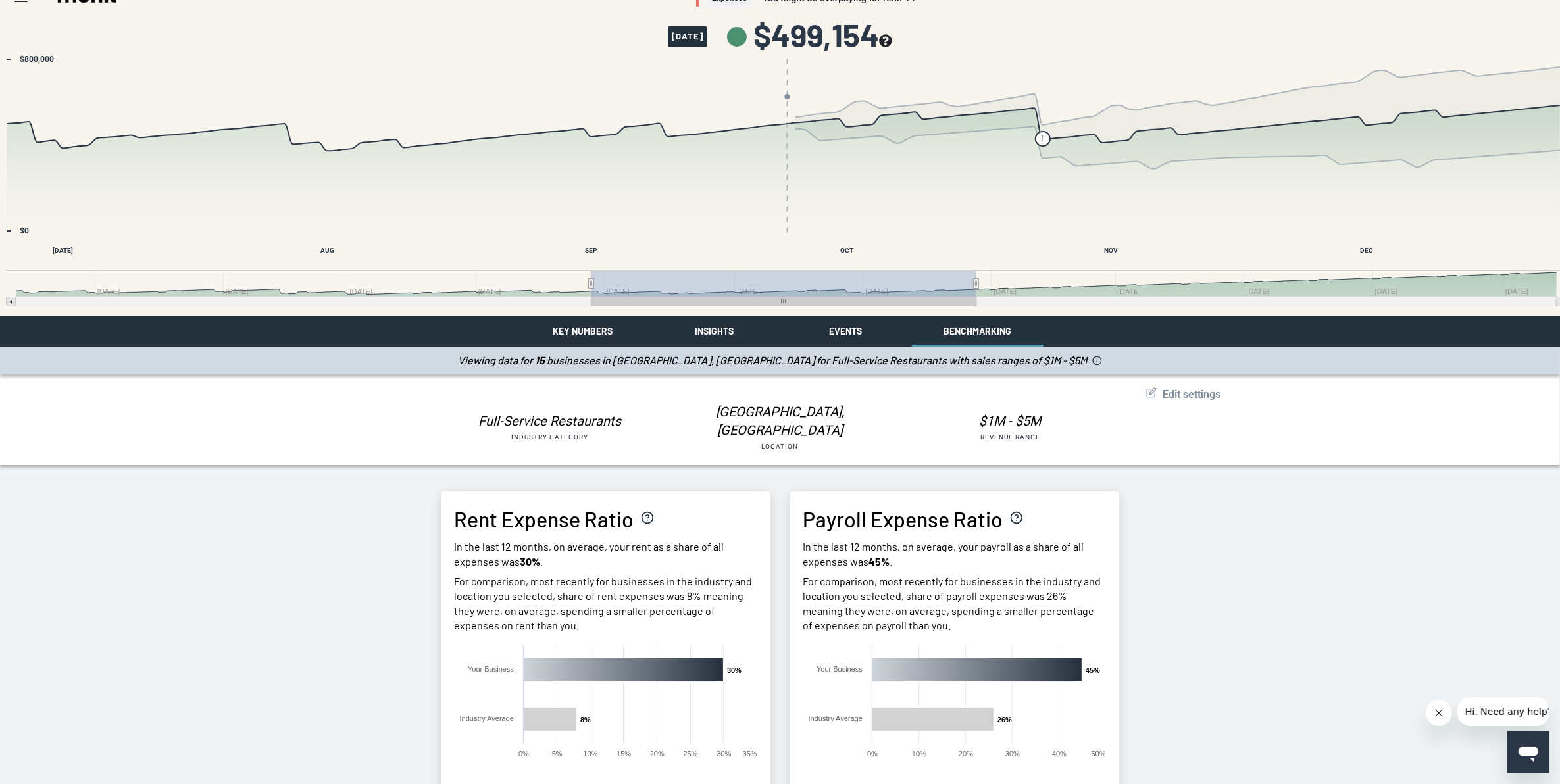
scroll to position [0, 0]
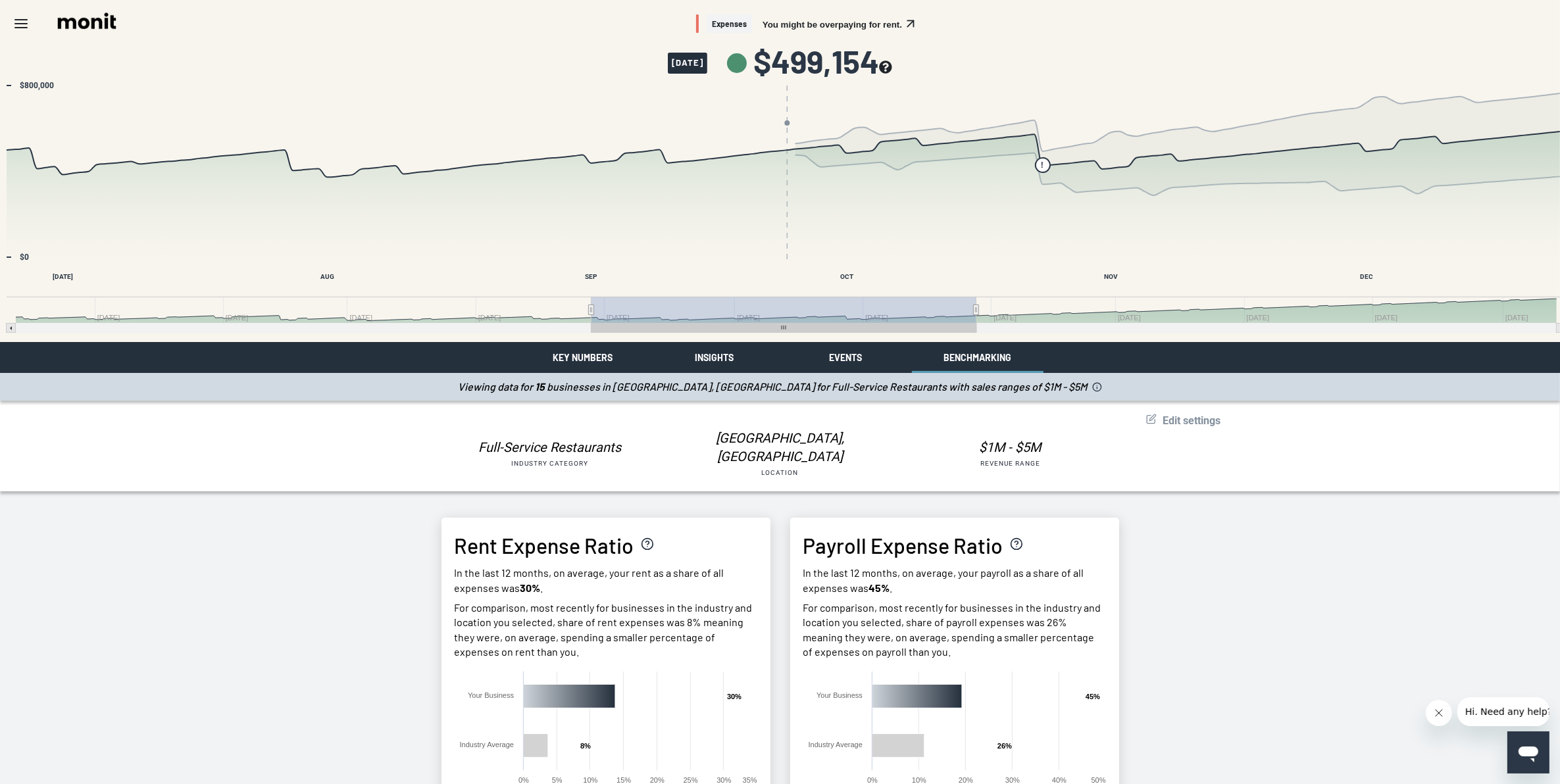
drag, startPoint x: 1209, startPoint y: 570, endPoint x: 1218, endPoint y: 557, distance: 15.8
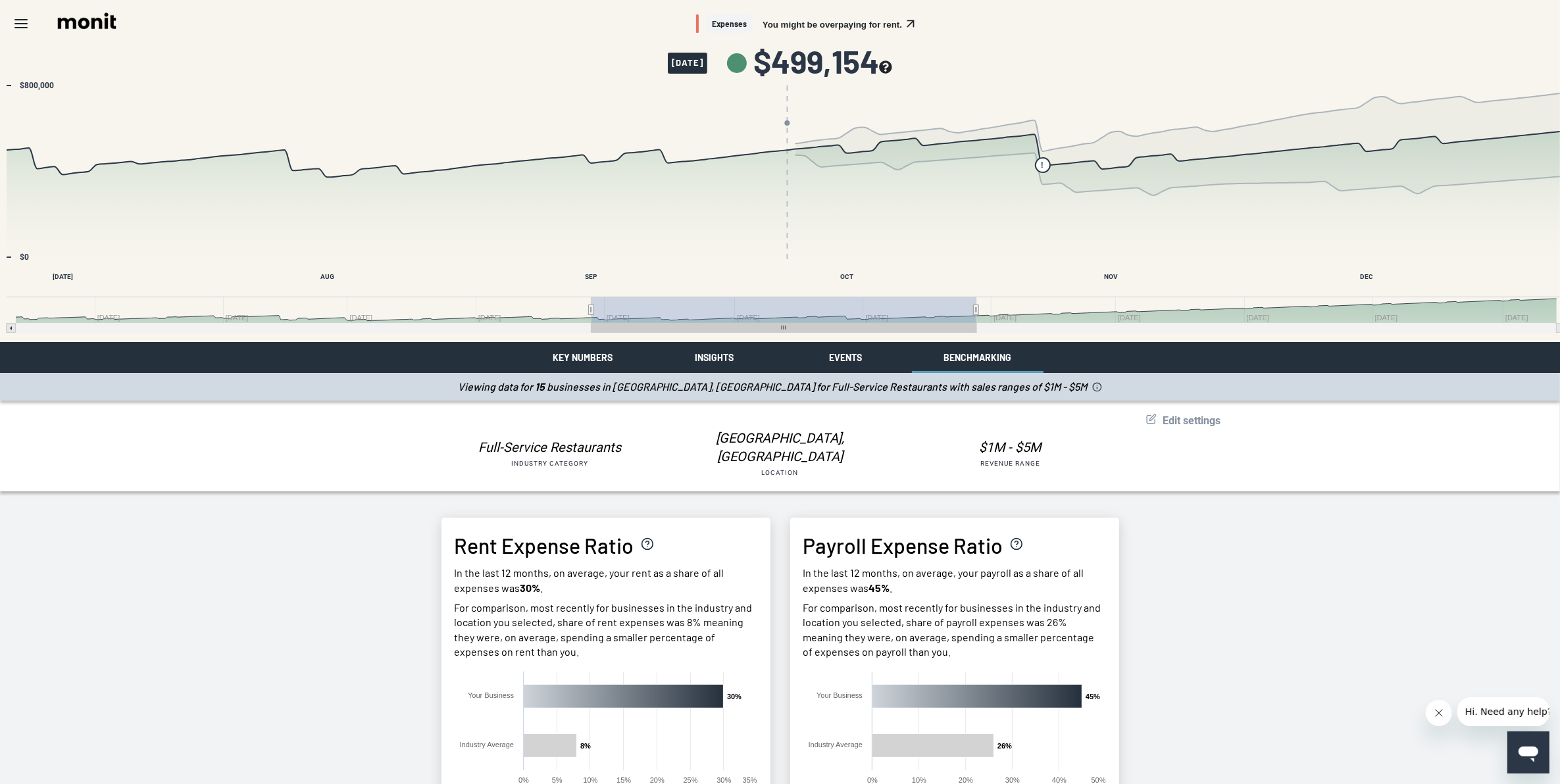
click at [603, 360] on button "Key Numbers" at bounding box center [583, 357] width 132 height 31
